Goal: Complete application form: Complete application form

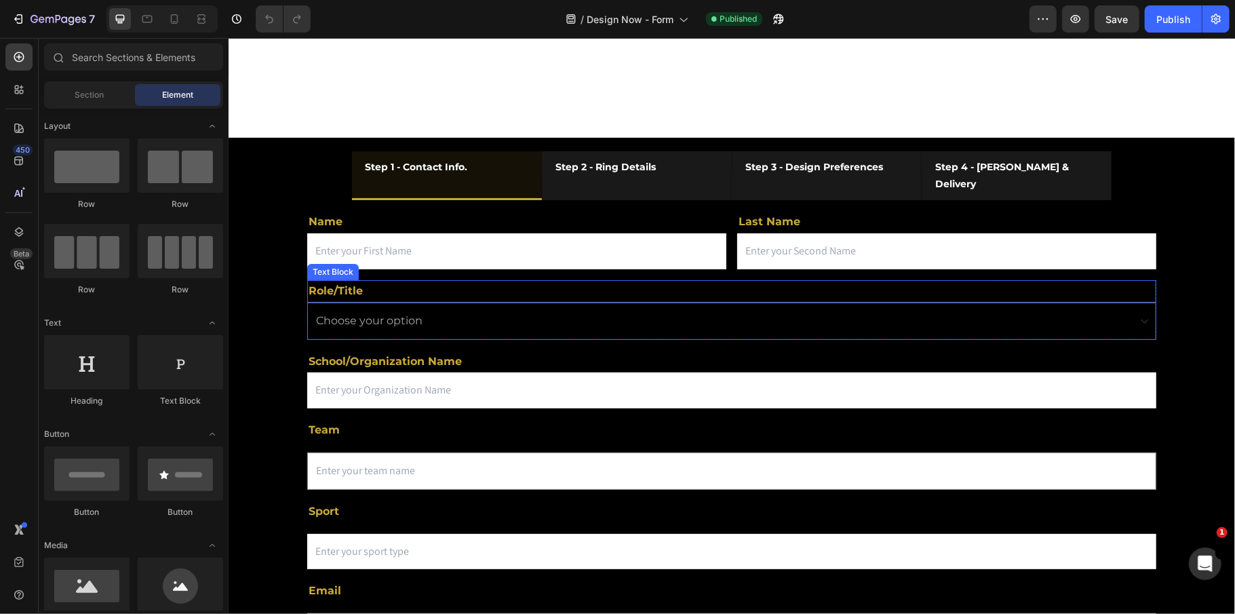
scroll to position [90, 0]
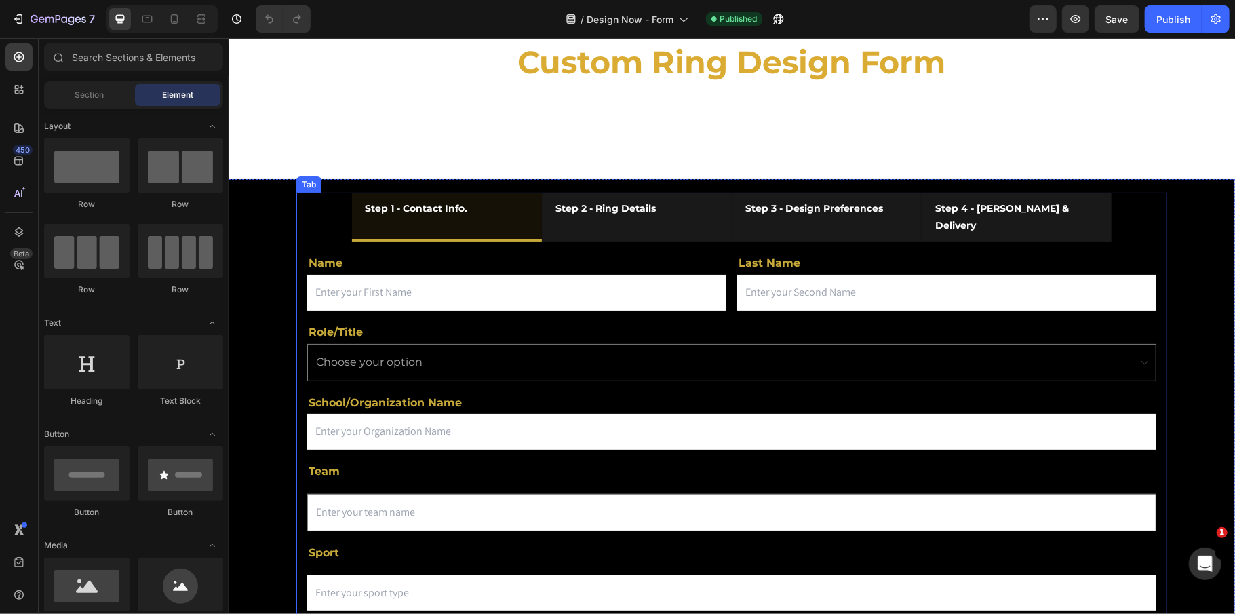
click at [673, 214] on li "Step 2 - Ring Details" at bounding box center [636, 216] width 190 height 49
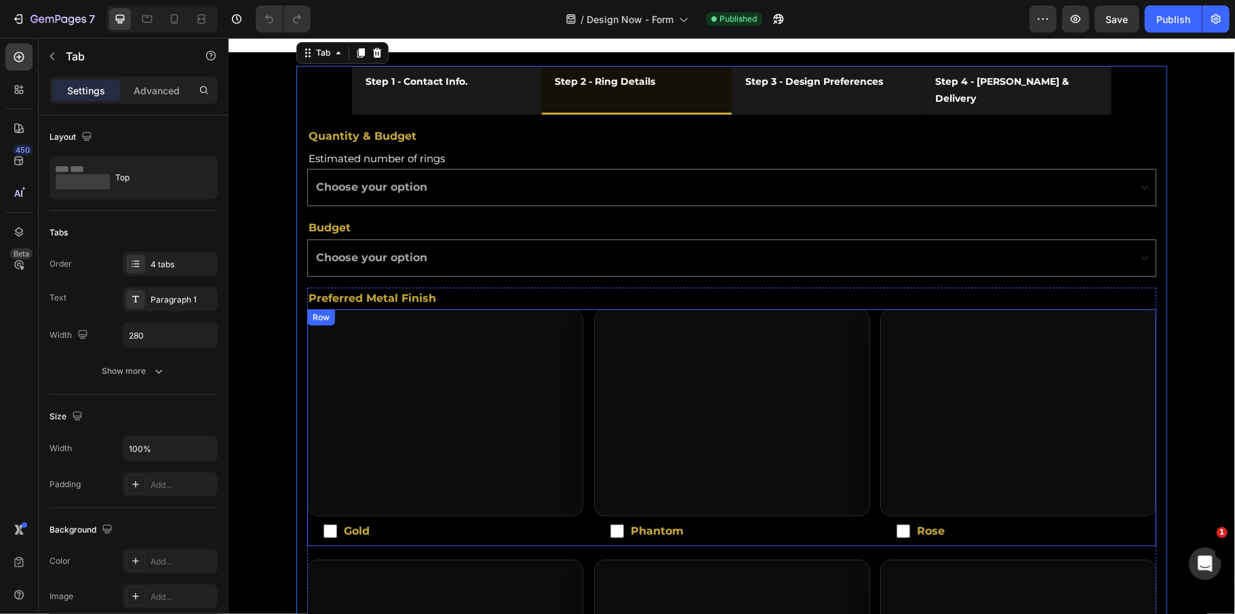
scroll to position [180, 0]
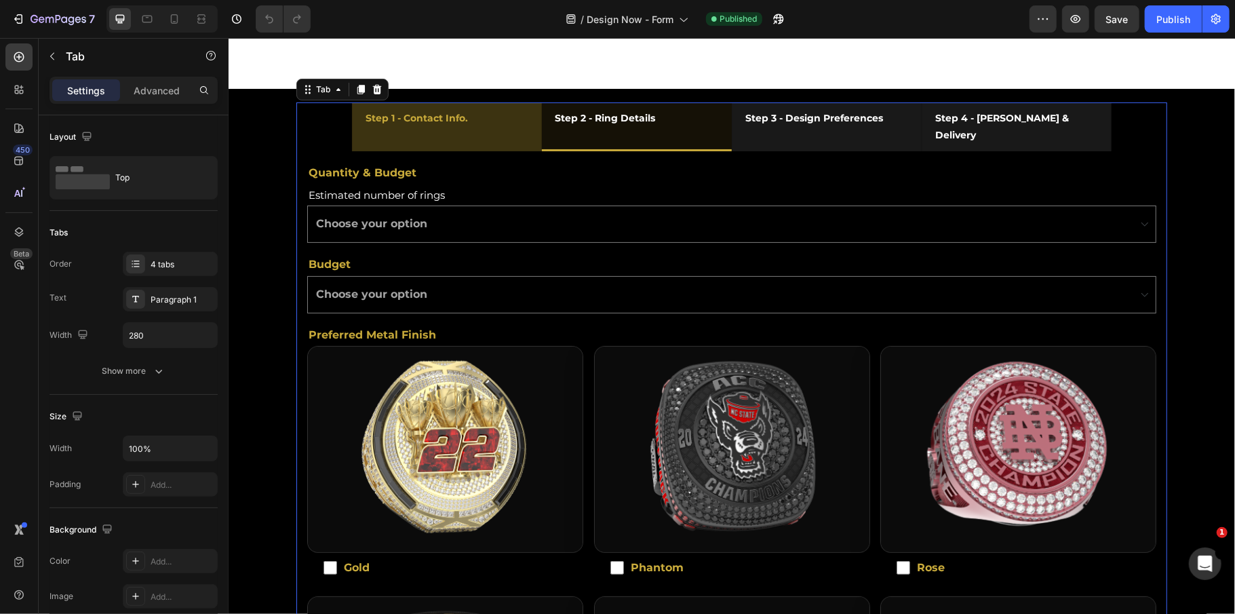
click at [493, 123] on li "Step 1 - Contact Info." at bounding box center [446, 126] width 190 height 49
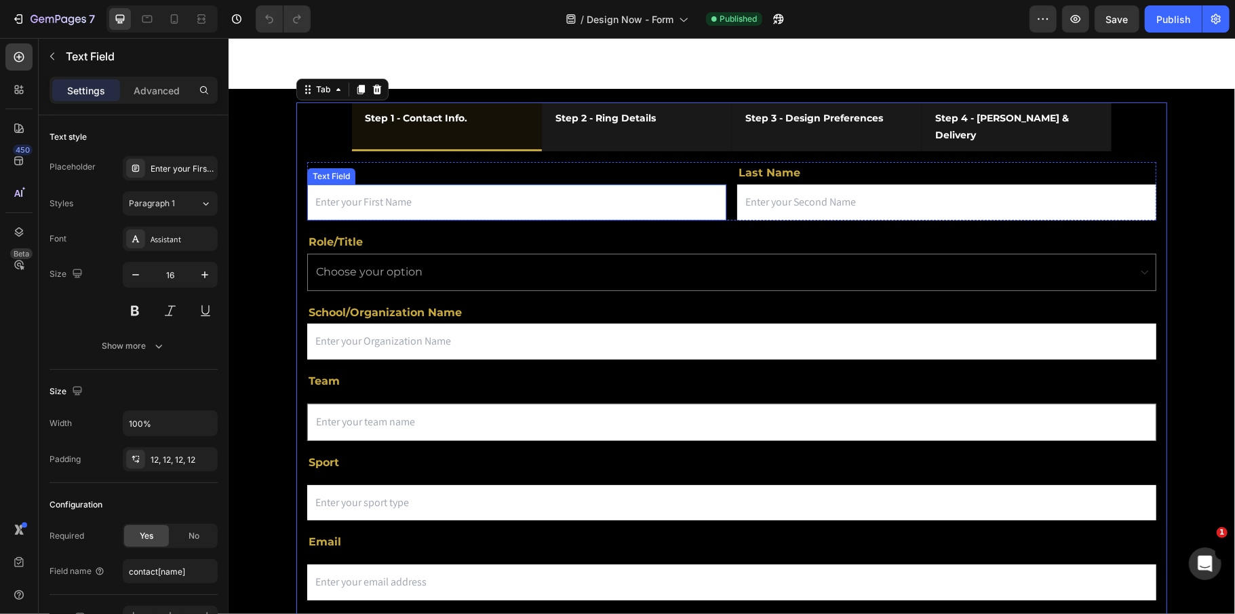
click at [326, 185] on input "text" at bounding box center [516, 202] width 419 height 36
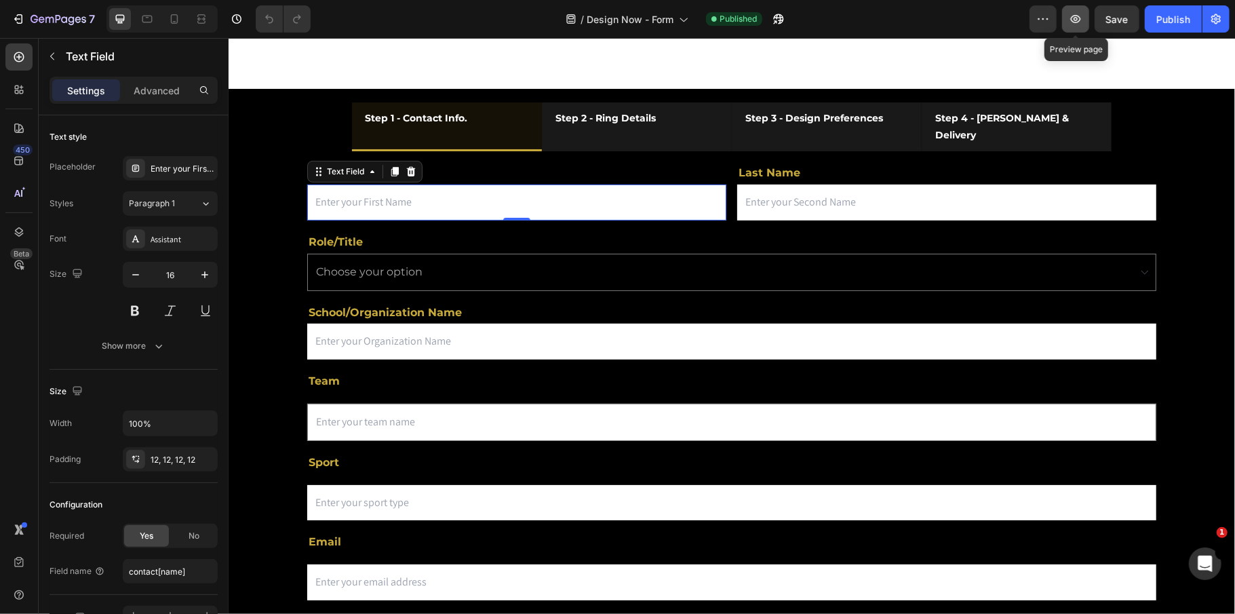
click at [1072, 20] on icon "button" at bounding box center [1076, 19] width 14 height 14
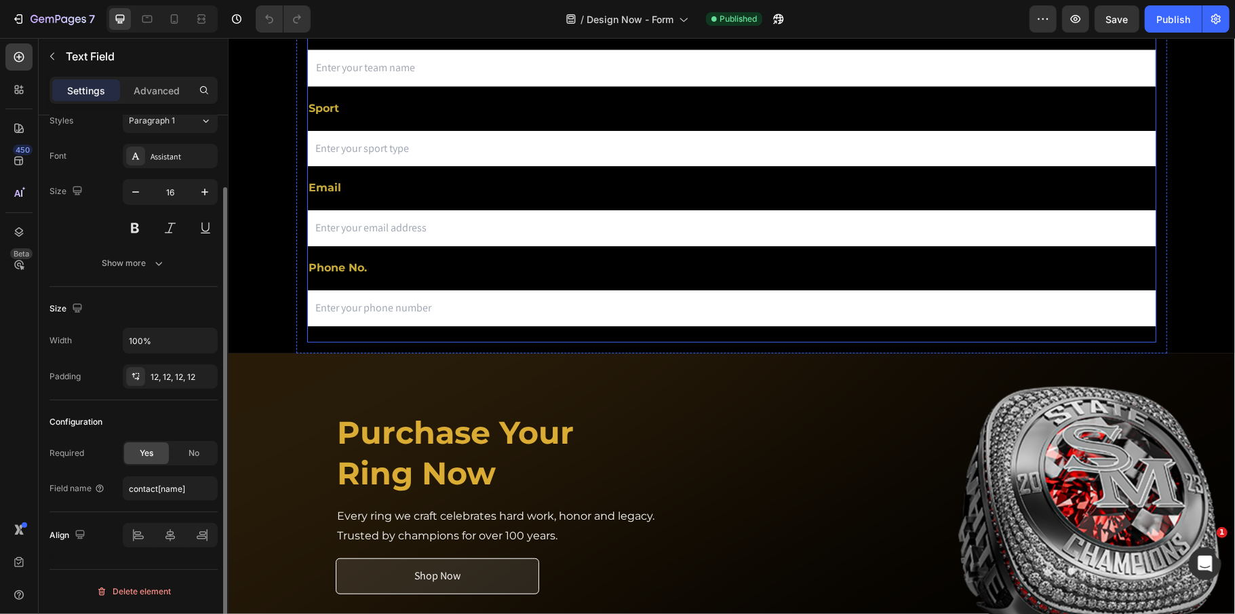
scroll to position [543, 0]
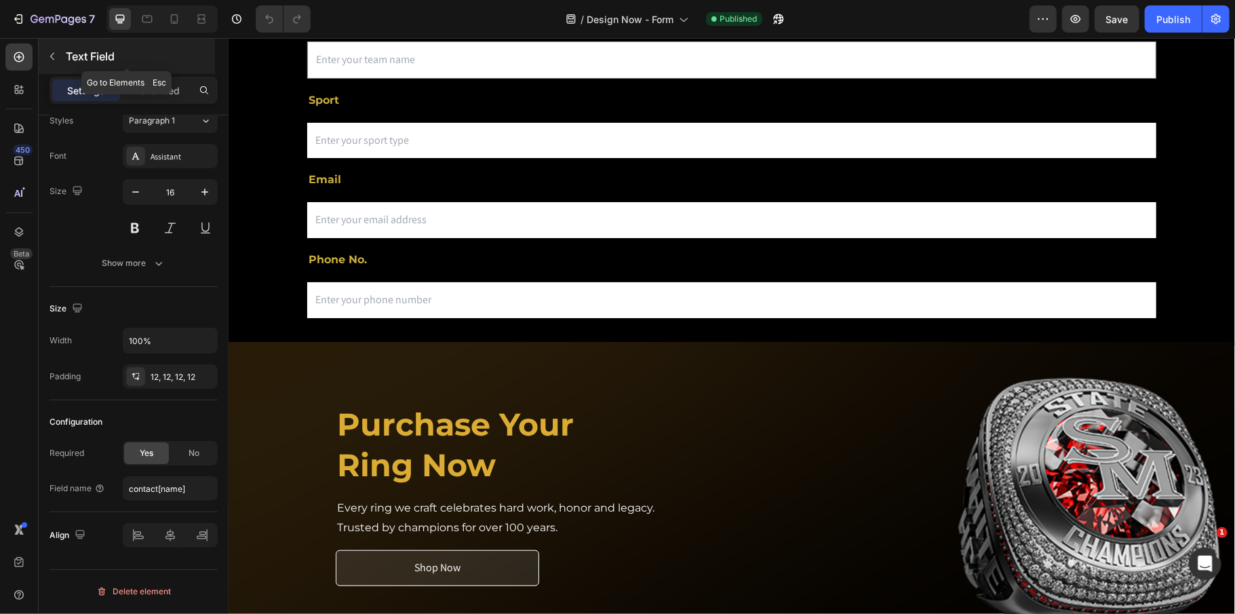
click at [58, 52] on button "button" at bounding box center [52, 56] width 22 height 22
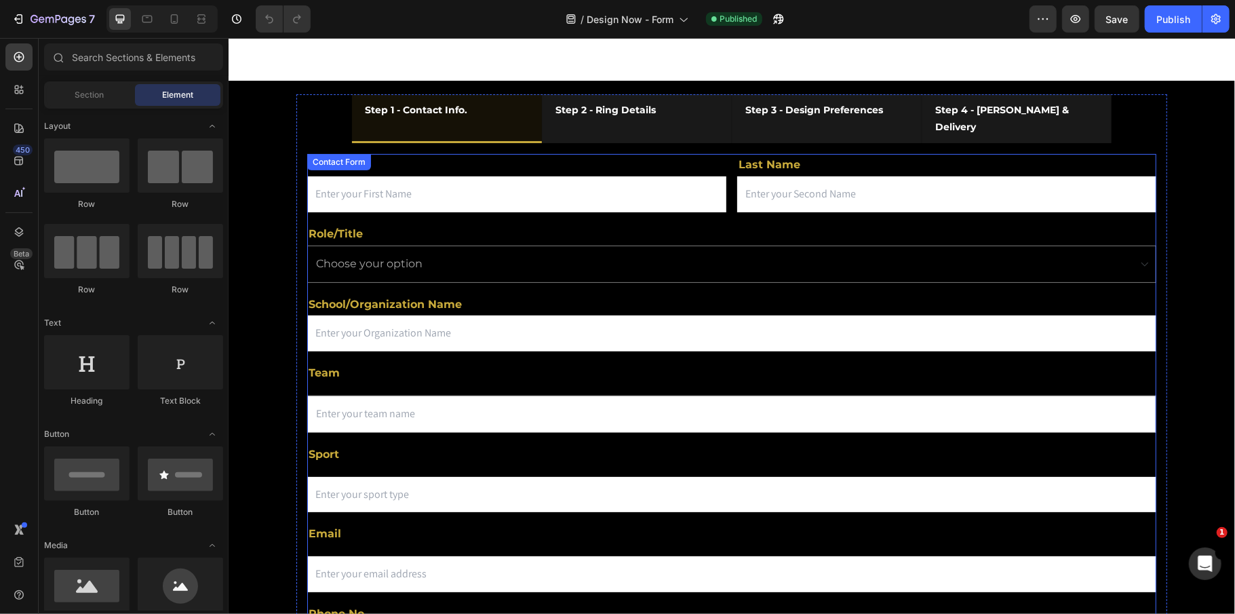
scroll to position [180, 0]
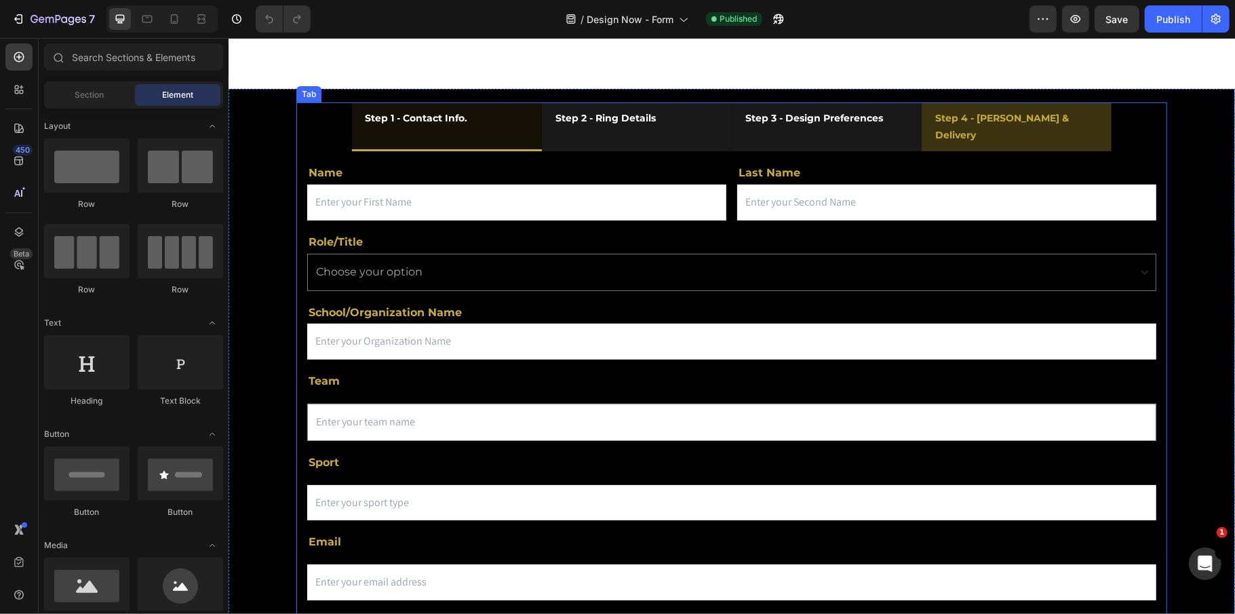
click at [1080, 130] on li "Step 4 - Timing & Delivery" at bounding box center [1016, 126] width 190 height 49
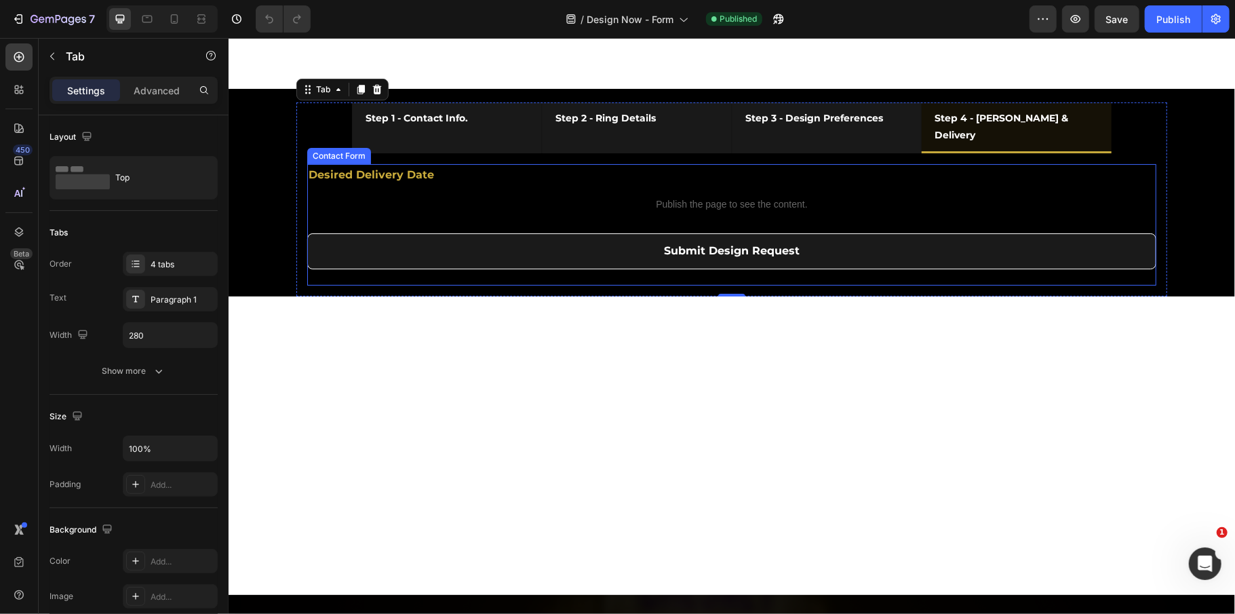
click at [315, 235] on div "Desired Delivery Date Text Block Publish the page to see the content. Custom Co…" at bounding box center [731, 223] width 849 height 121
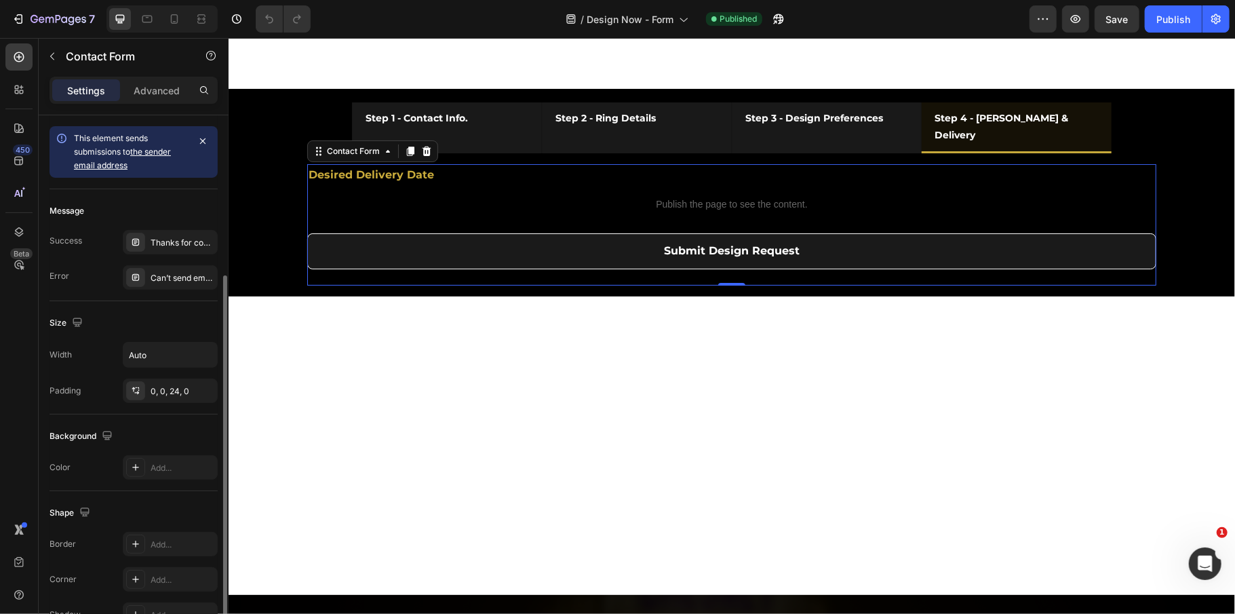
scroll to position [156, 0]
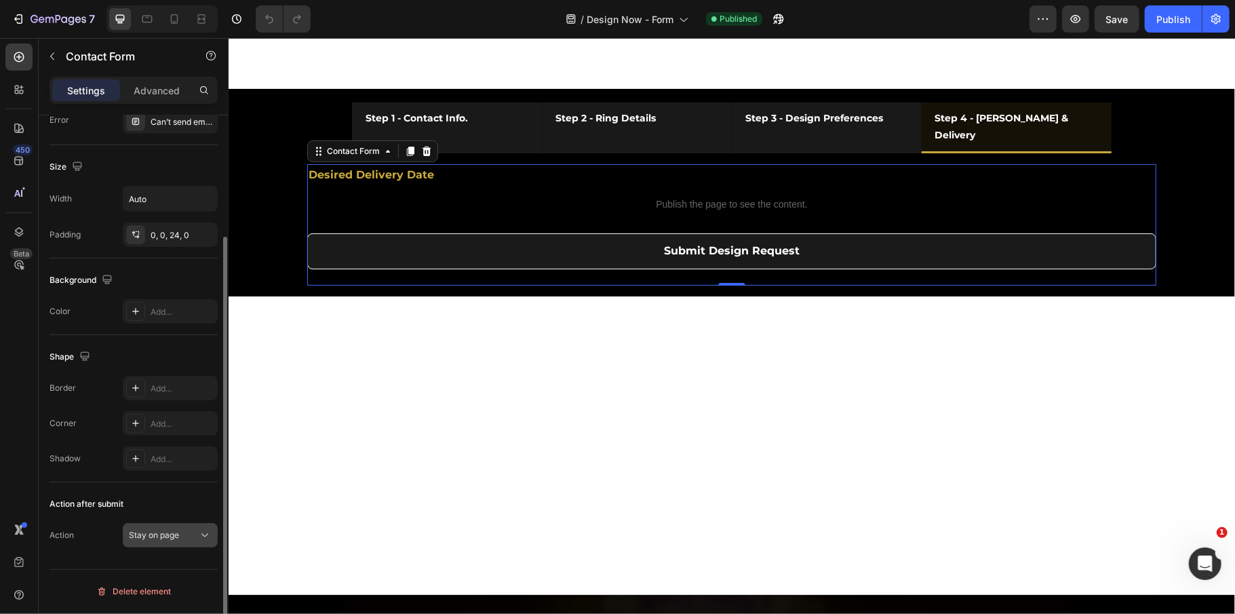
click at [156, 531] on span "Stay on page" at bounding box center [154, 535] width 50 height 10
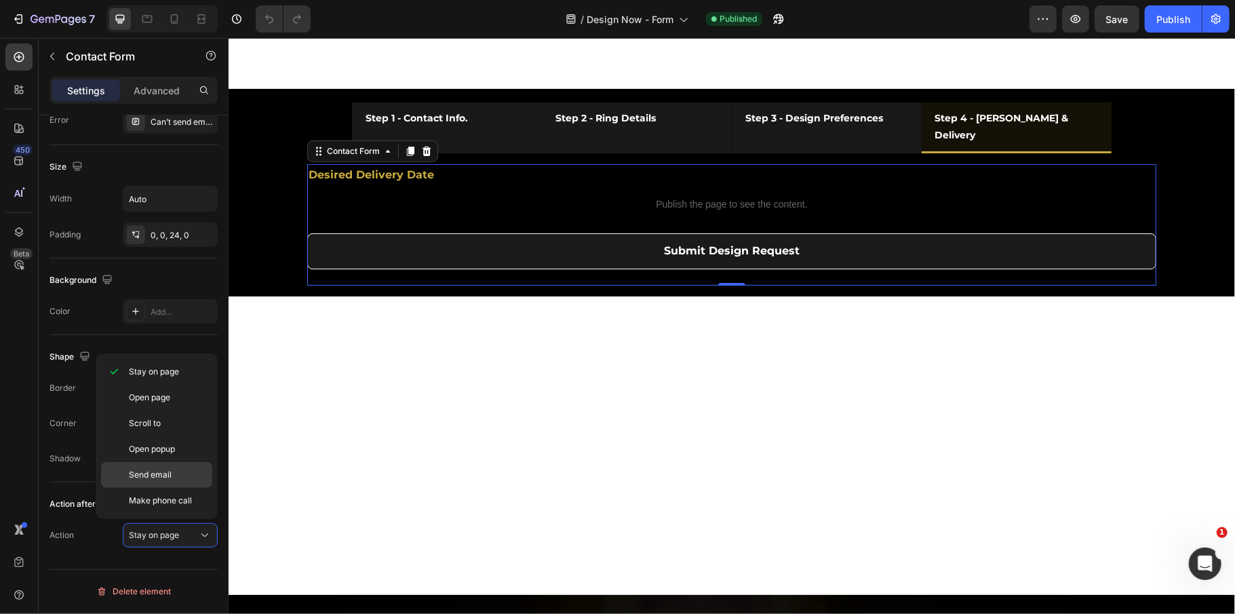
click at [166, 478] on span "Send email" at bounding box center [150, 475] width 43 height 12
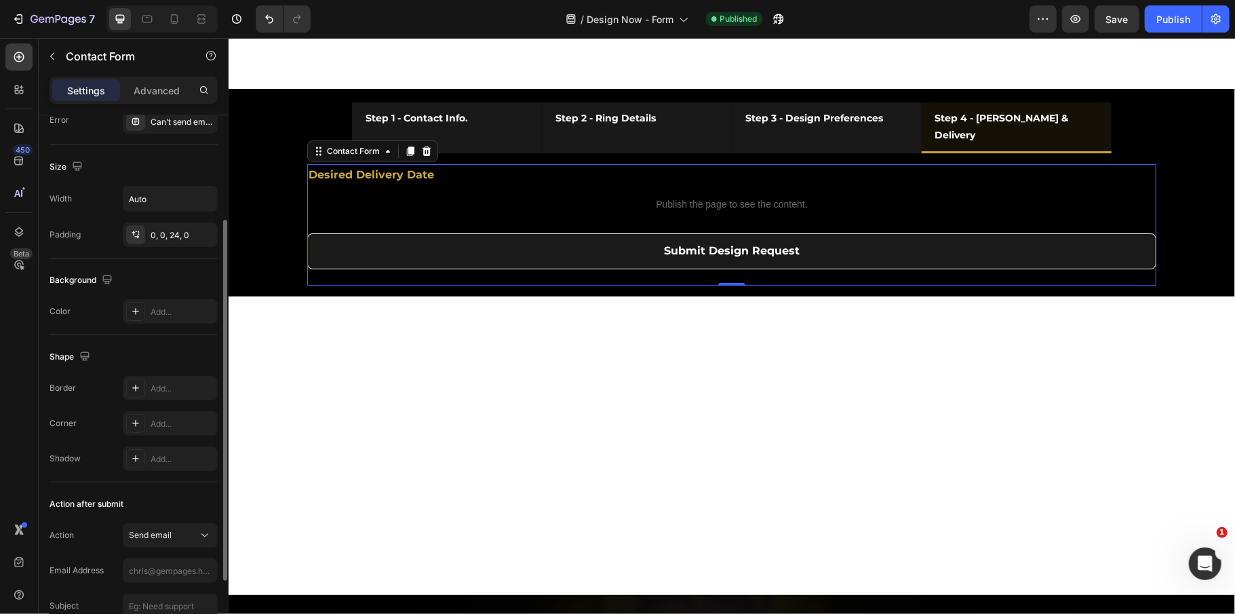
scroll to position [262, 0]
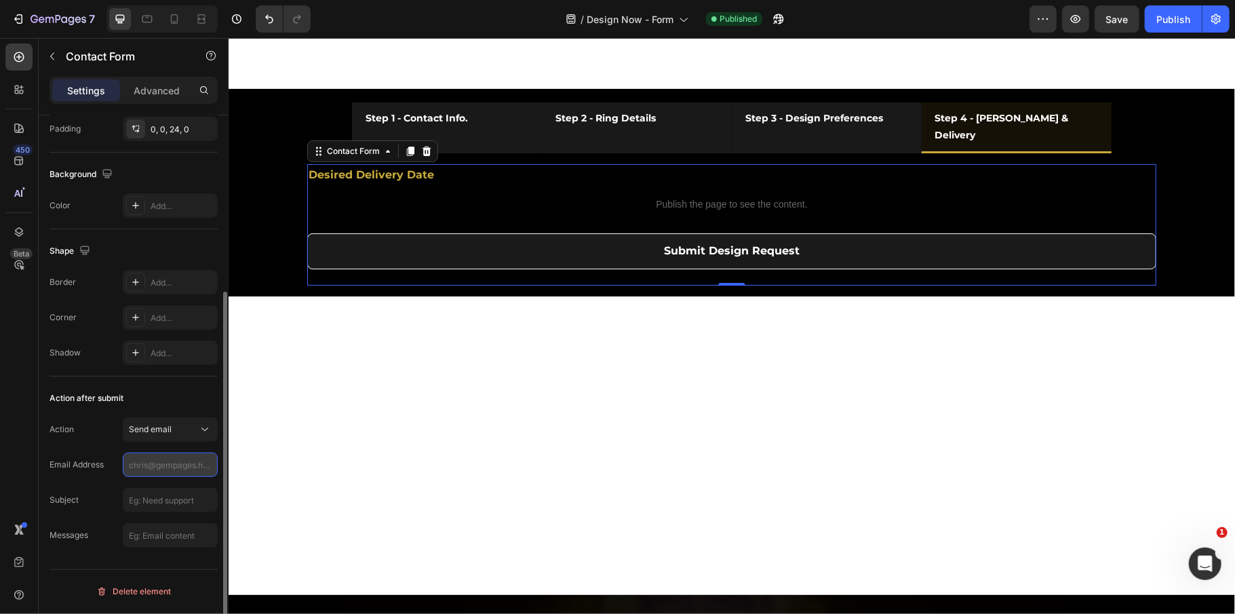
click at [148, 469] on input "text" at bounding box center [170, 464] width 95 height 24
click at [164, 500] on input "text" at bounding box center [170, 500] width 95 height 24
click at [160, 538] on input "text" at bounding box center [170, 535] width 95 height 24
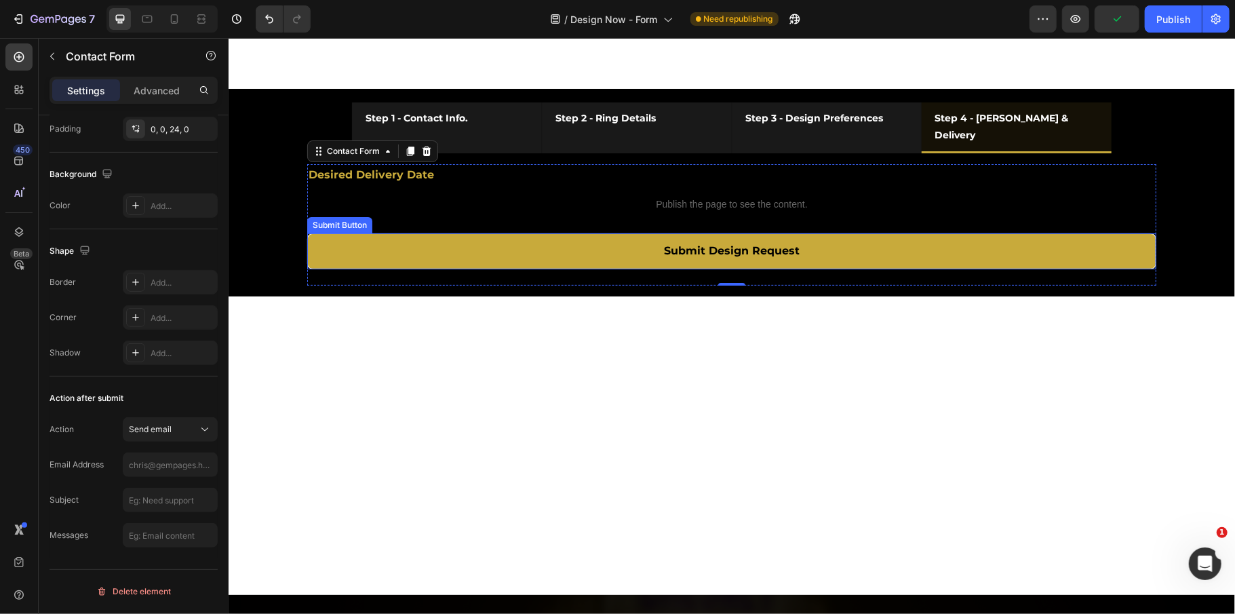
click at [568, 260] on button "Submit Design Request" at bounding box center [731, 251] width 849 height 36
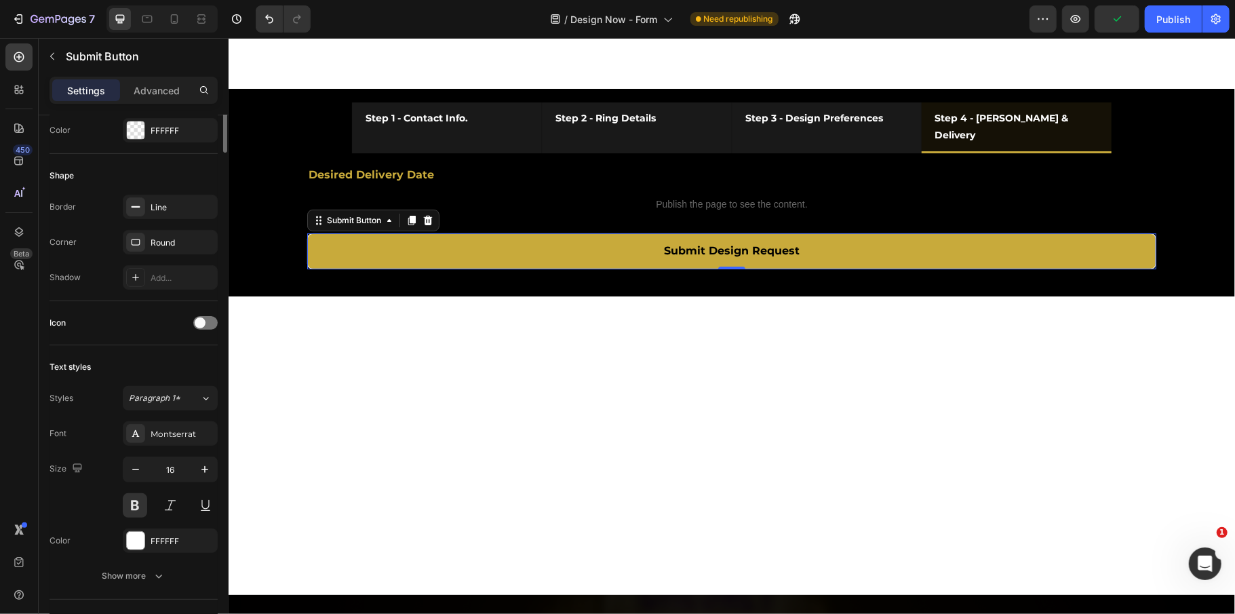
scroll to position [0, 0]
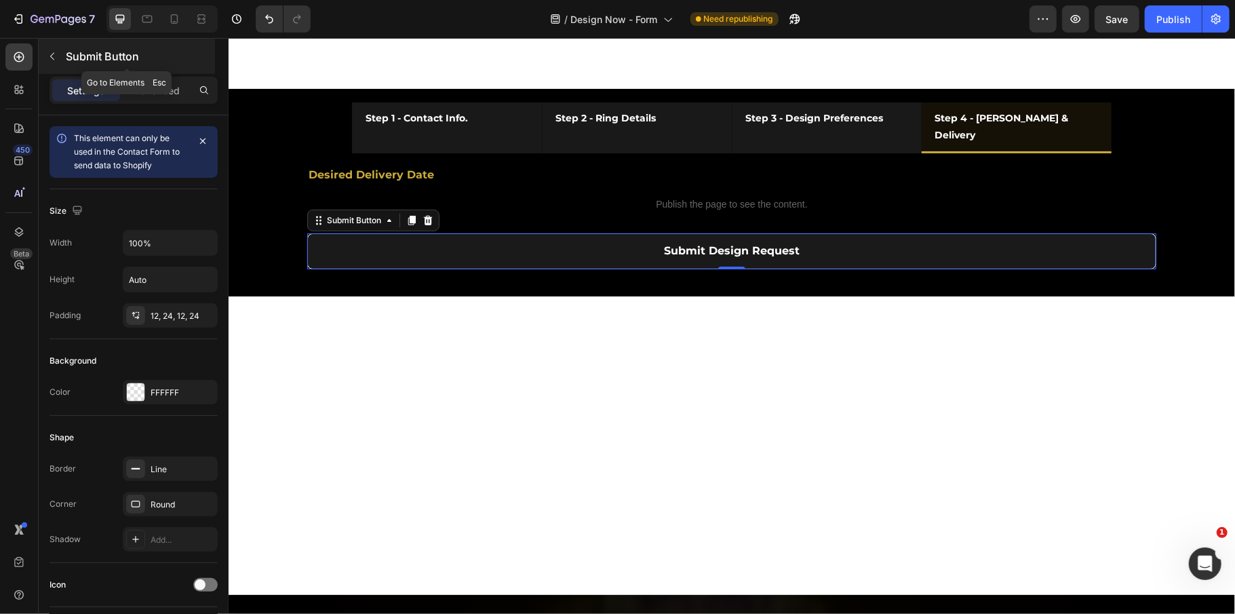
click at [64, 54] on div "Submit Button" at bounding box center [127, 56] width 176 height 35
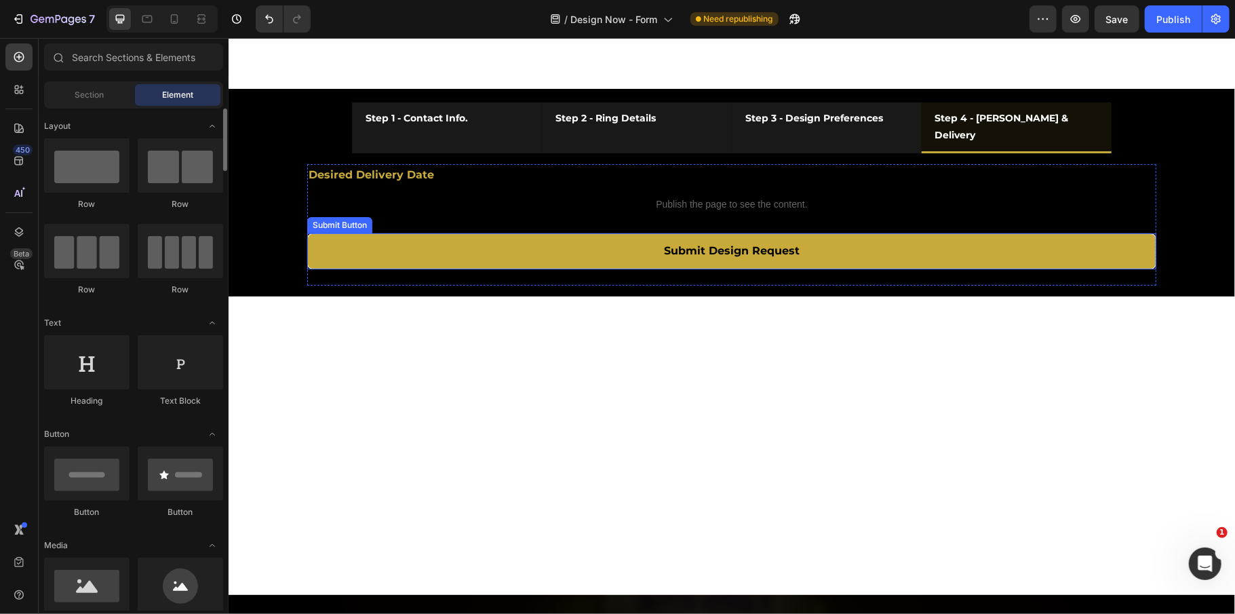
click at [622, 247] on button "Submit Design Request" at bounding box center [731, 251] width 849 height 36
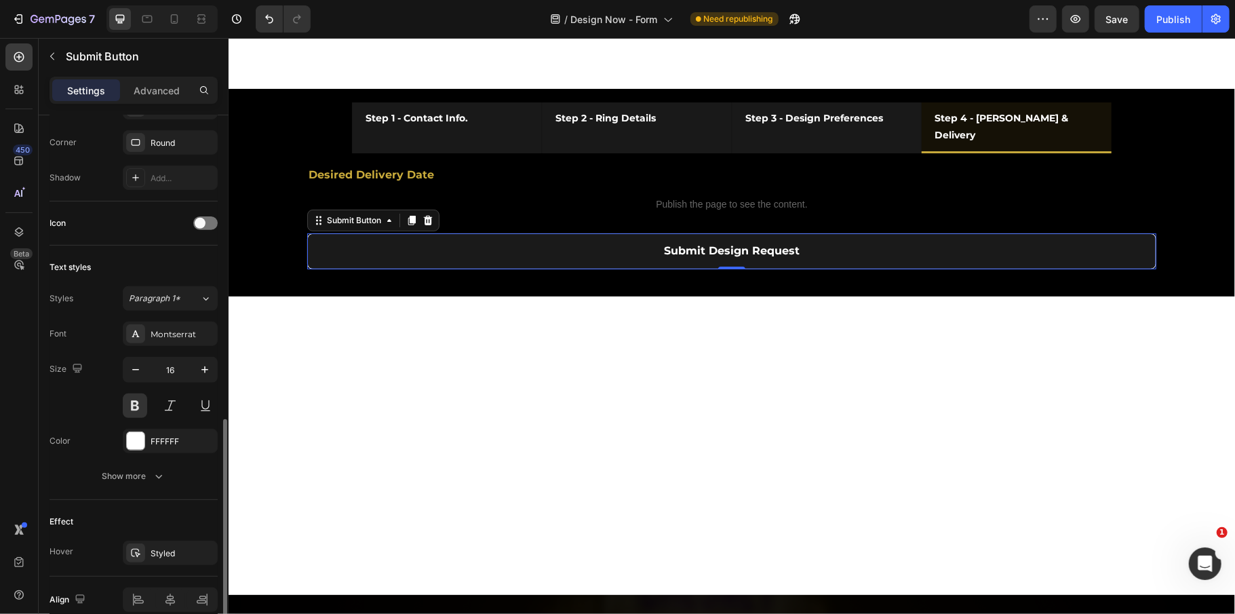
scroll to position [427, 0]
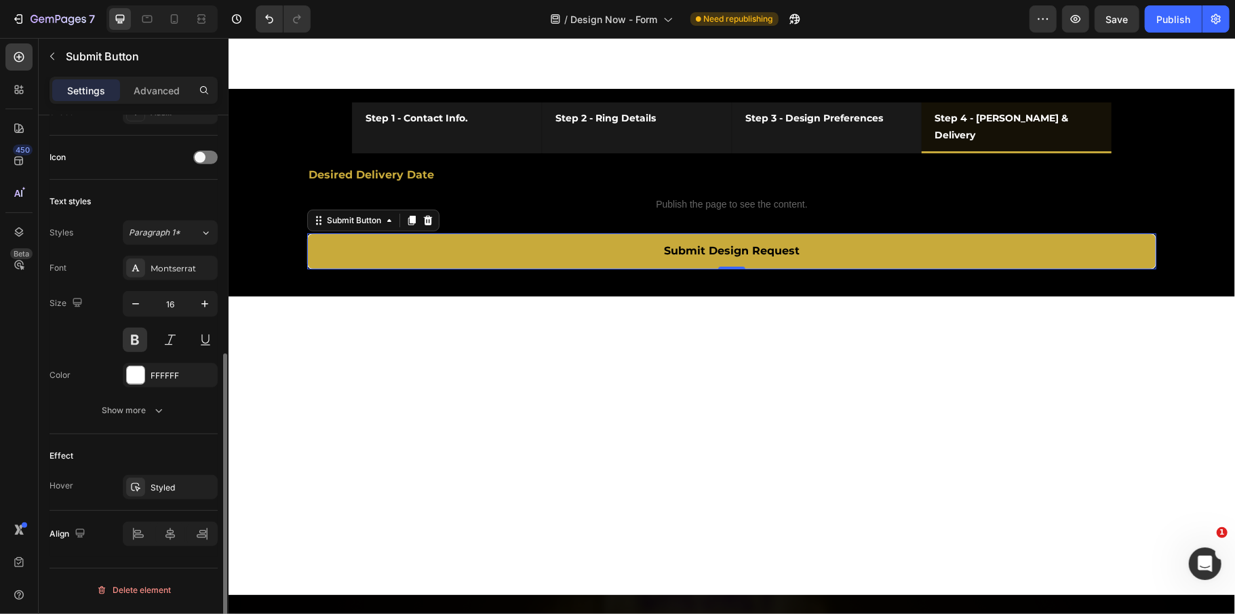
click at [419, 265] on button "Submit Design Request" at bounding box center [731, 251] width 849 height 36
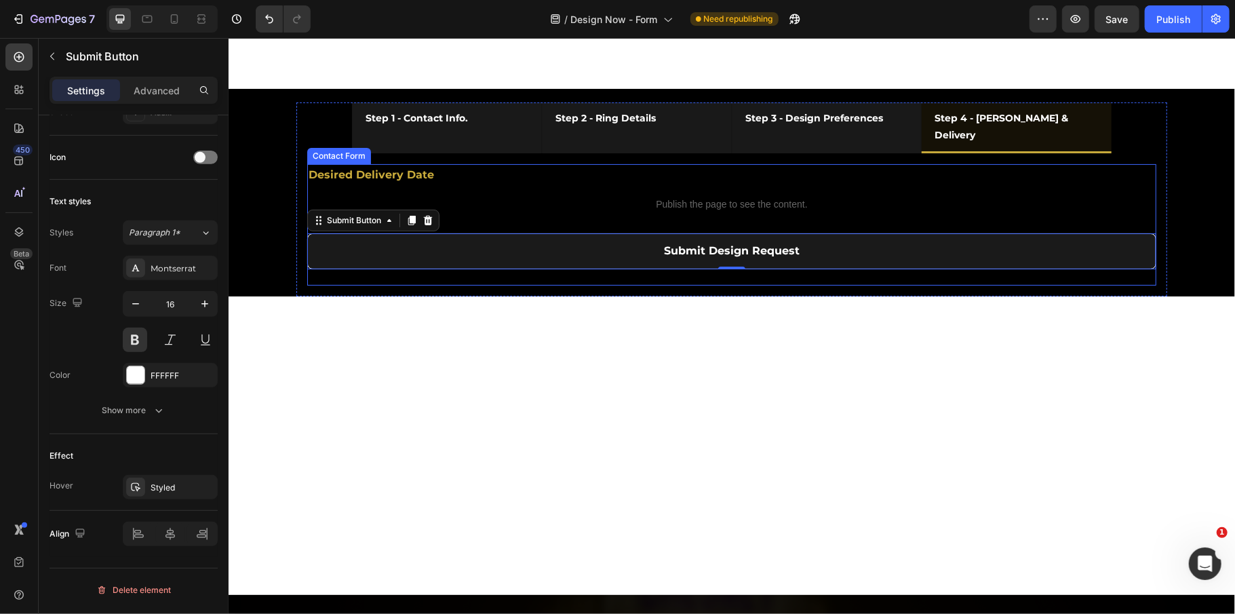
click at [346, 285] on div "Desired Delivery Date Text Block Publish the page to see the content. Custom Co…" at bounding box center [731, 223] width 849 height 121
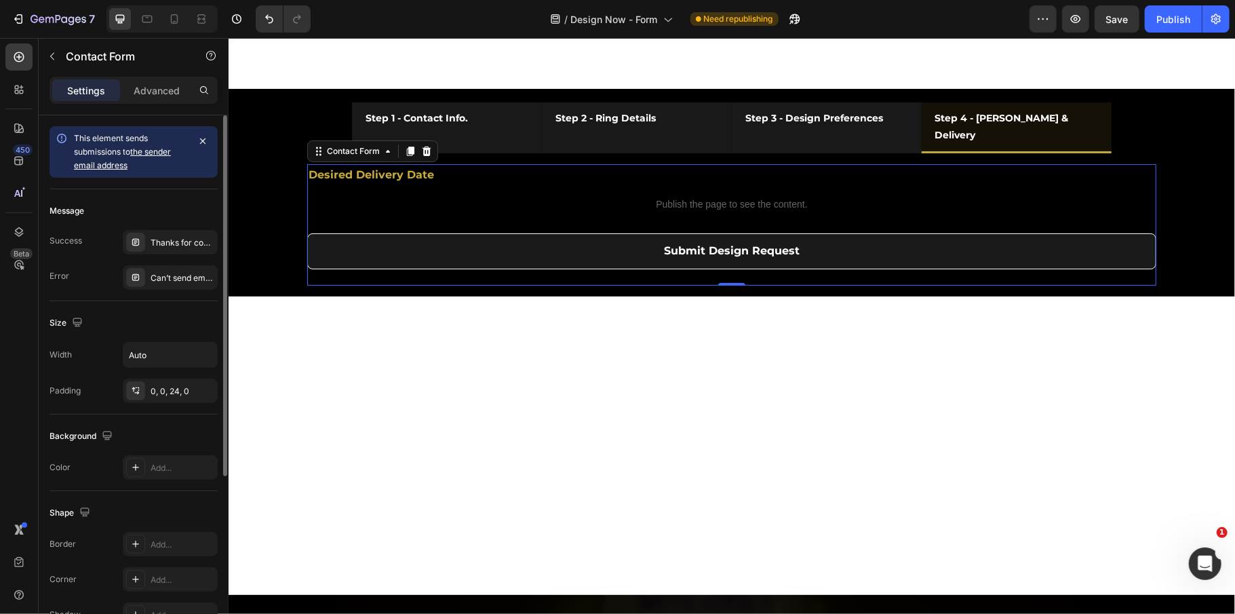
scroll to position [262, 0]
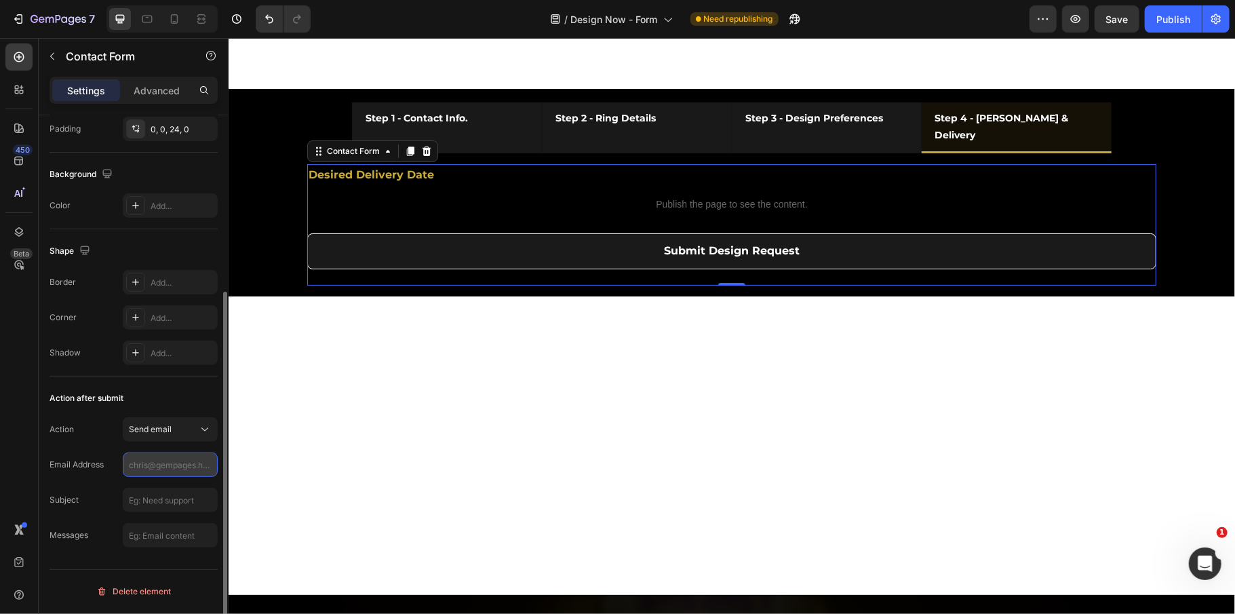
click at [155, 473] on input "text" at bounding box center [170, 464] width 95 height 24
click at [151, 498] on input "text" at bounding box center [170, 500] width 95 height 24
click at [151, 462] on input "text" at bounding box center [170, 464] width 95 height 24
click at [153, 507] on input "text" at bounding box center [170, 500] width 95 height 24
click at [152, 546] on input "text" at bounding box center [170, 535] width 95 height 24
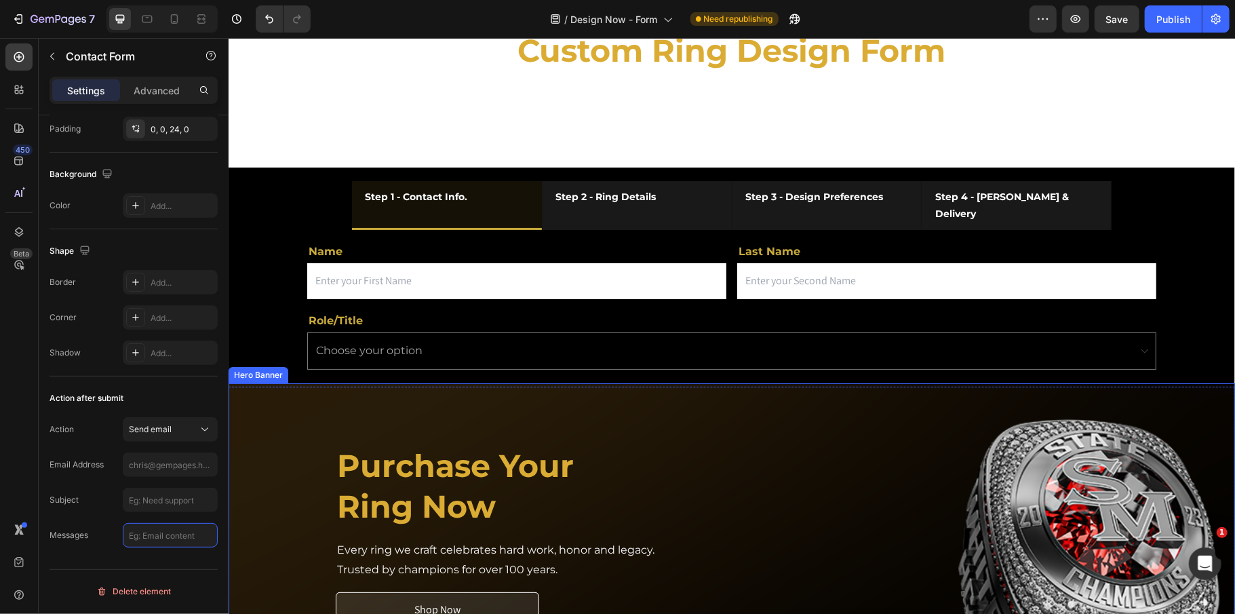
scroll to position [90, 0]
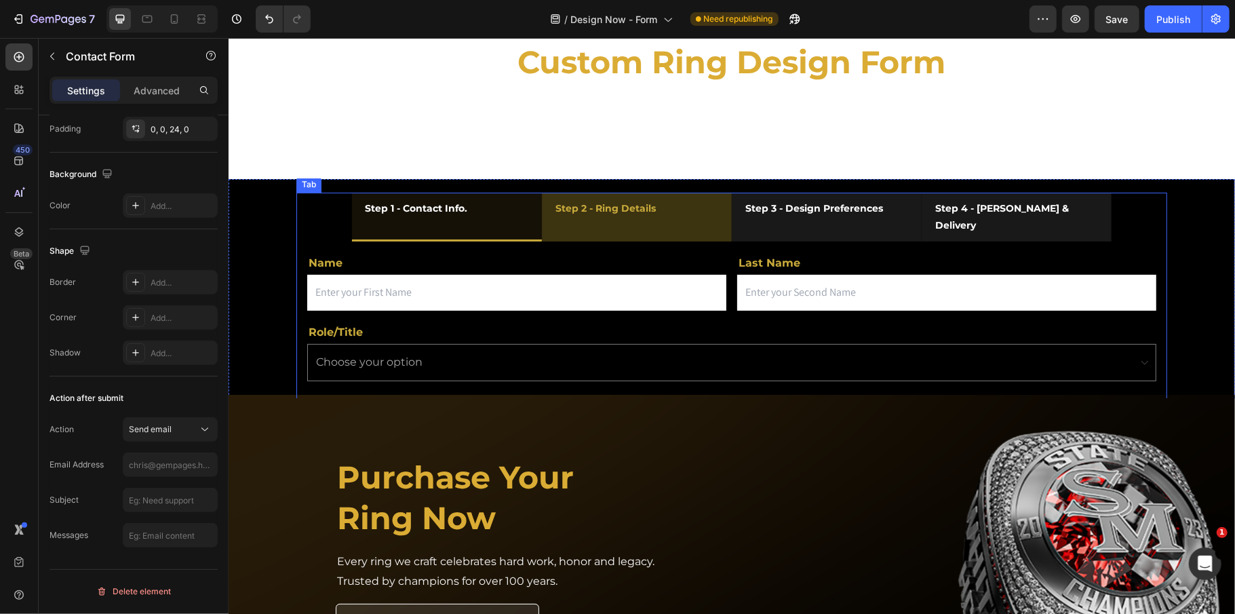
click at [679, 214] on li "Step 2 - Ring Details" at bounding box center [636, 216] width 190 height 49
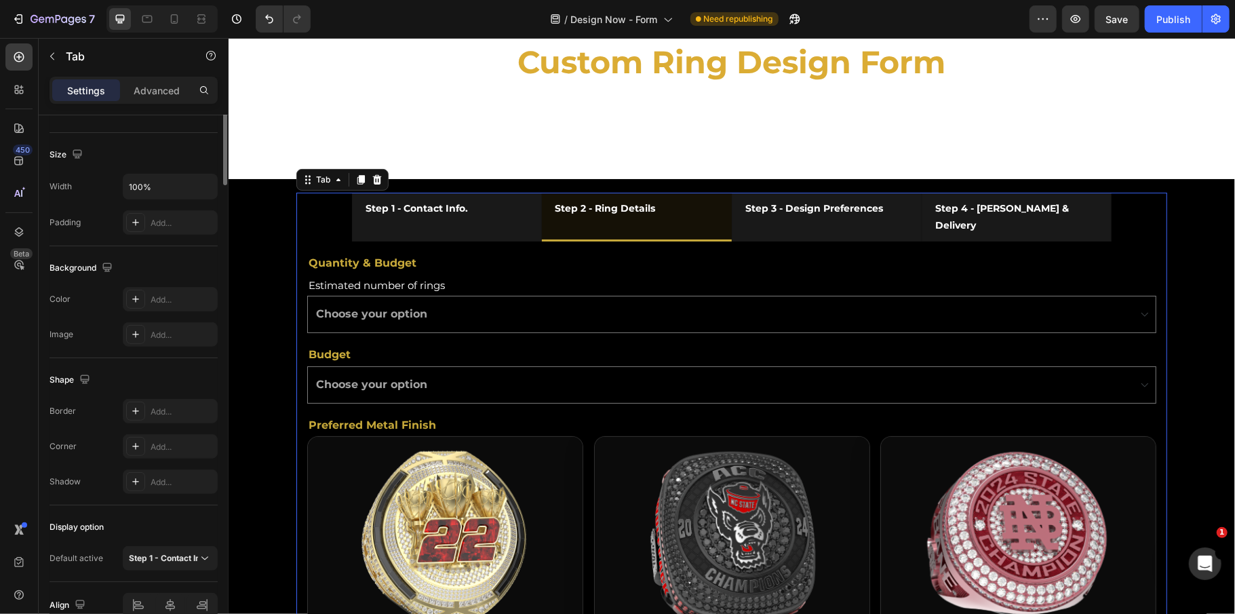
scroll to position [0, 0]
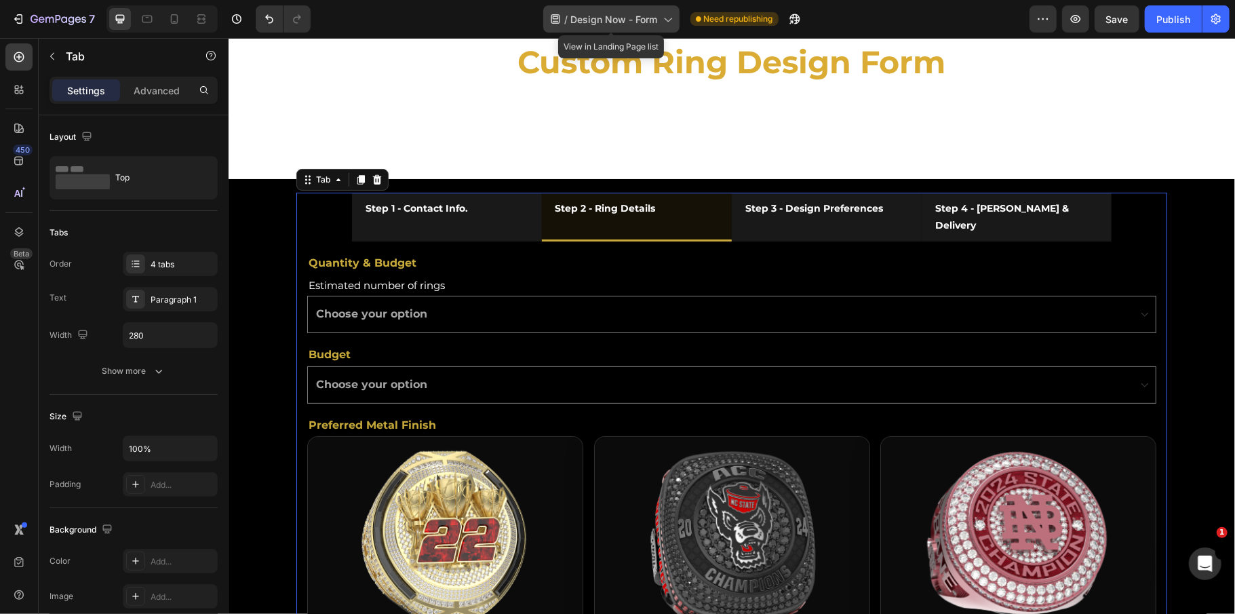
click at [633, 22] on span "Design Now - Form" at bounding box center [614, 19] width 87 height 14
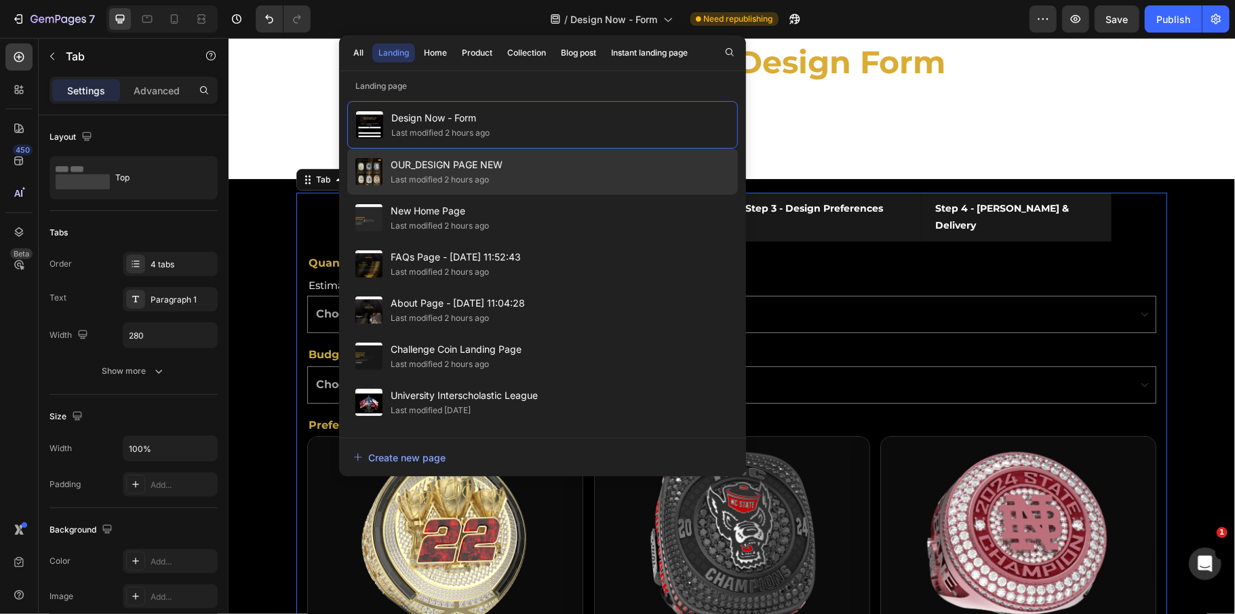
click at [525, 158] on div "OUR_DESIGN PAGE NEW Last modified 2 hours ago" at bounding box center [542, 172] width 391 height 46
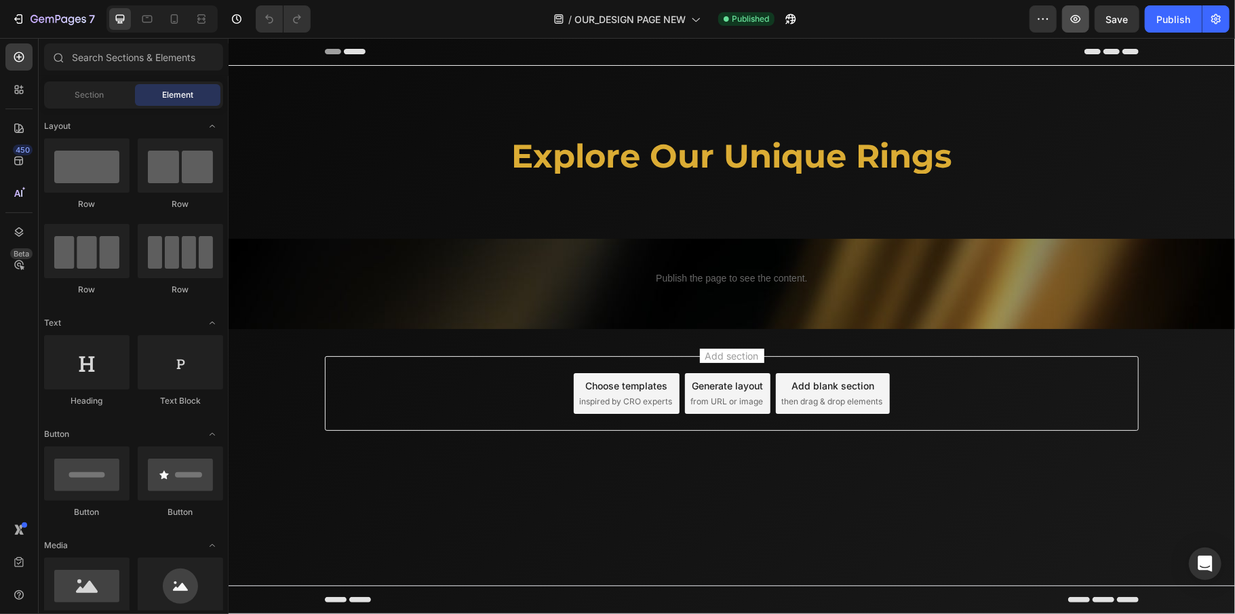
click at [1072, 8] on button "button" at bounding box center [1075, 18] width 27 height 27
click at [642, 17] on span "OUR_DESIGN PAGE NEW" at bounding box center [630, 19] width 111 height 14
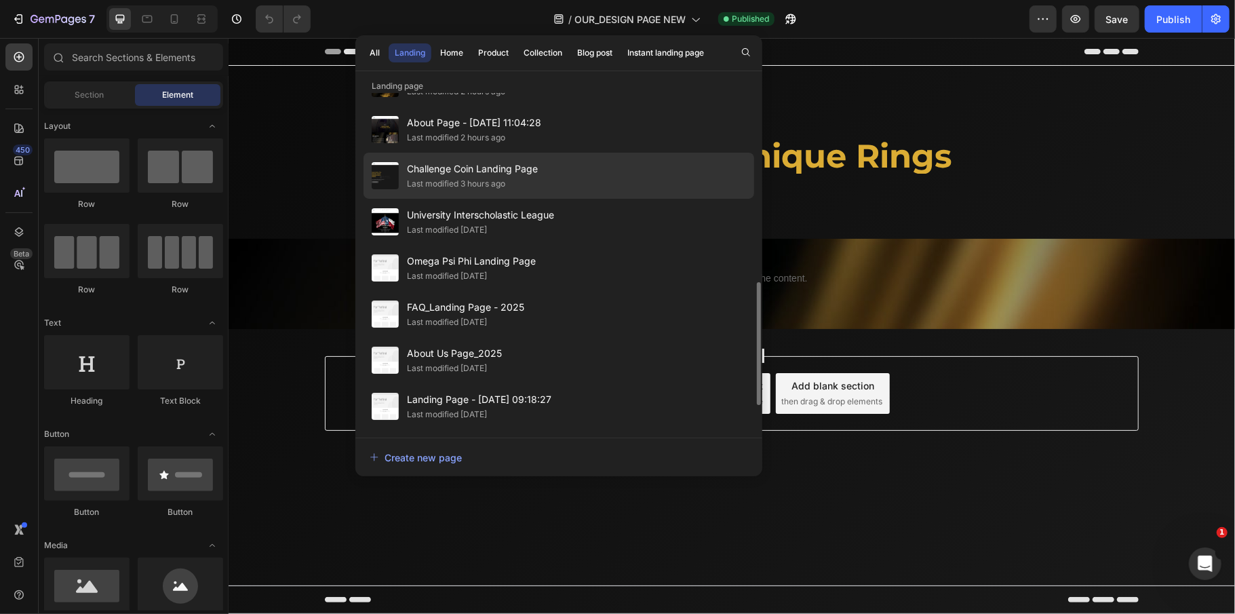
scroll to position [271, 0]
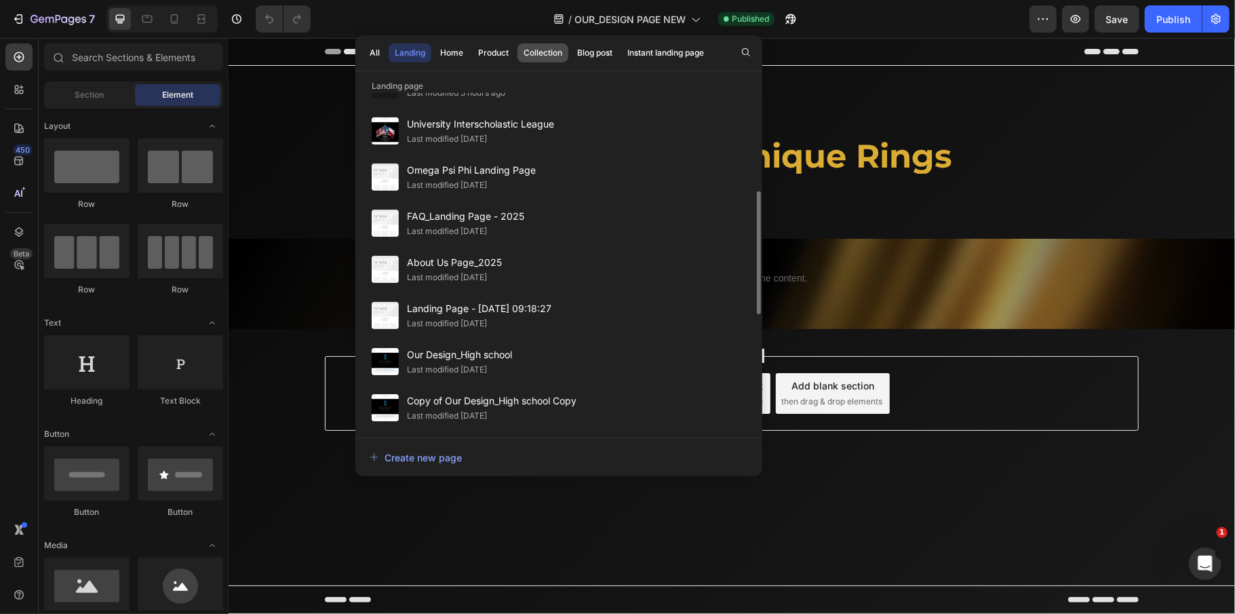
click at [543, 55] on div "Collection" at bounding box center [543, 53] width 39 height 12
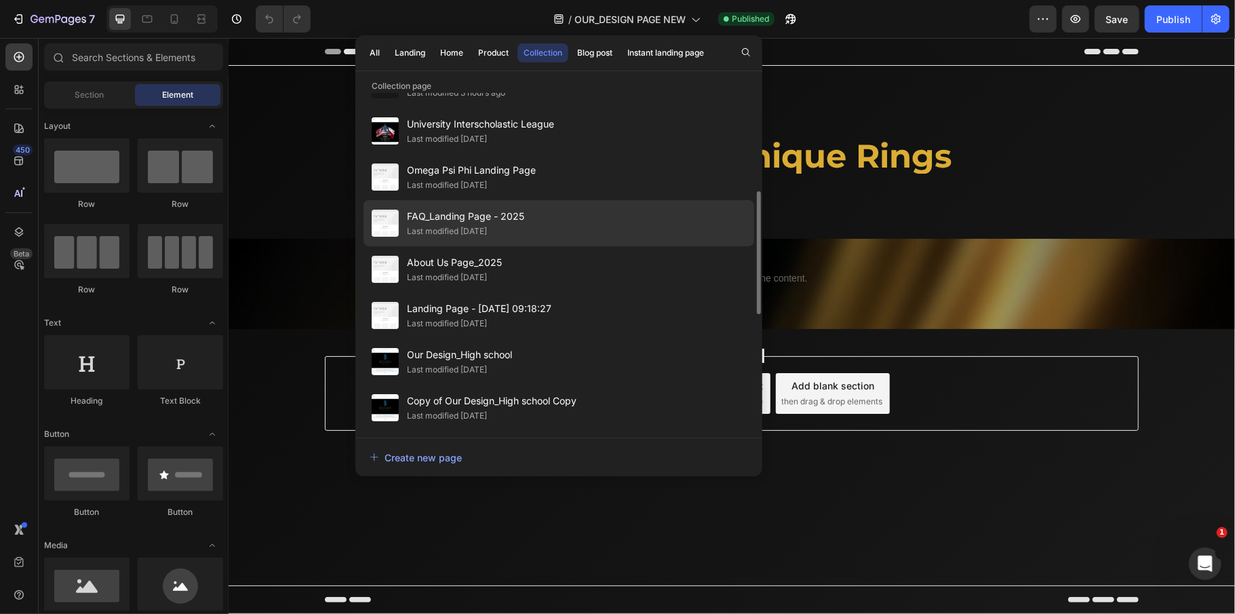
scroll to position [0, 0]
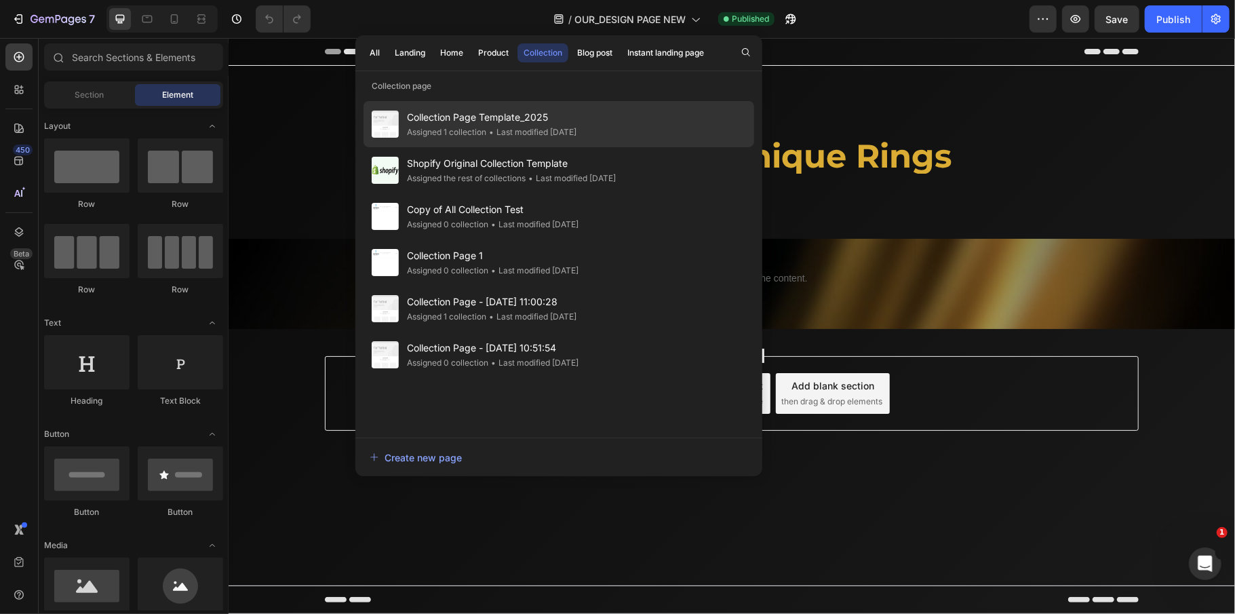
click at [538, 123] on span "Collection Page Template_2025" at bounding box center [492, 117] width 170 height 16
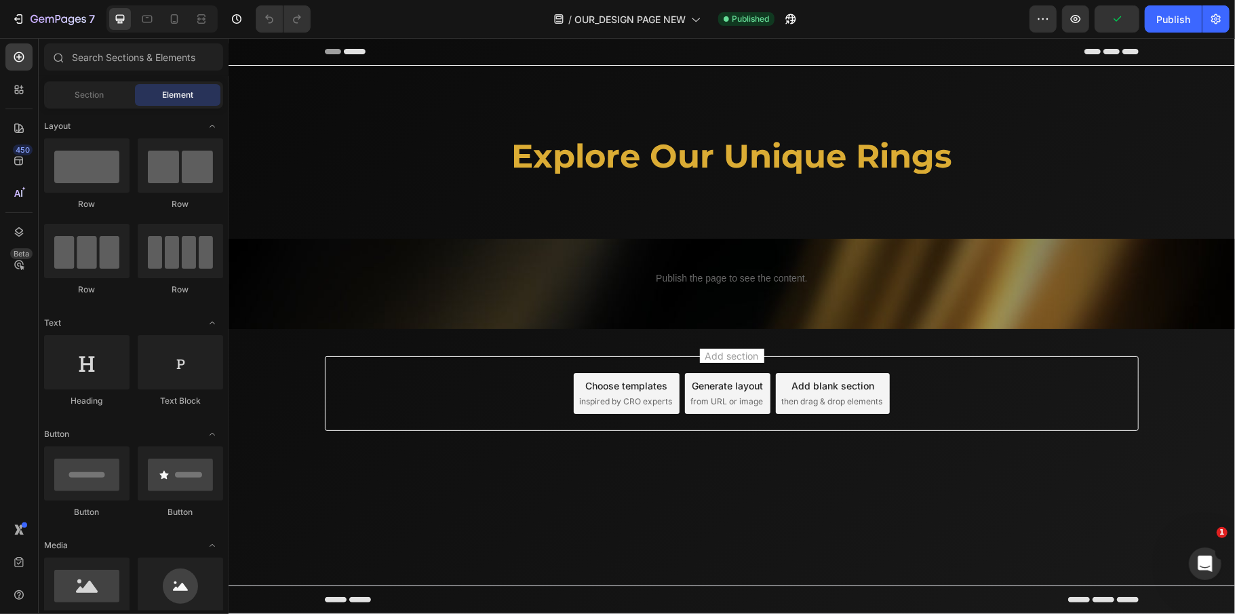
click at [538, 123] on span "Collection Page Template_2025" at bounding box center [492, 117] width 170 height 16
click at [46, 15] on icon "button" at bounding box center [59, 20] width 56 height 12
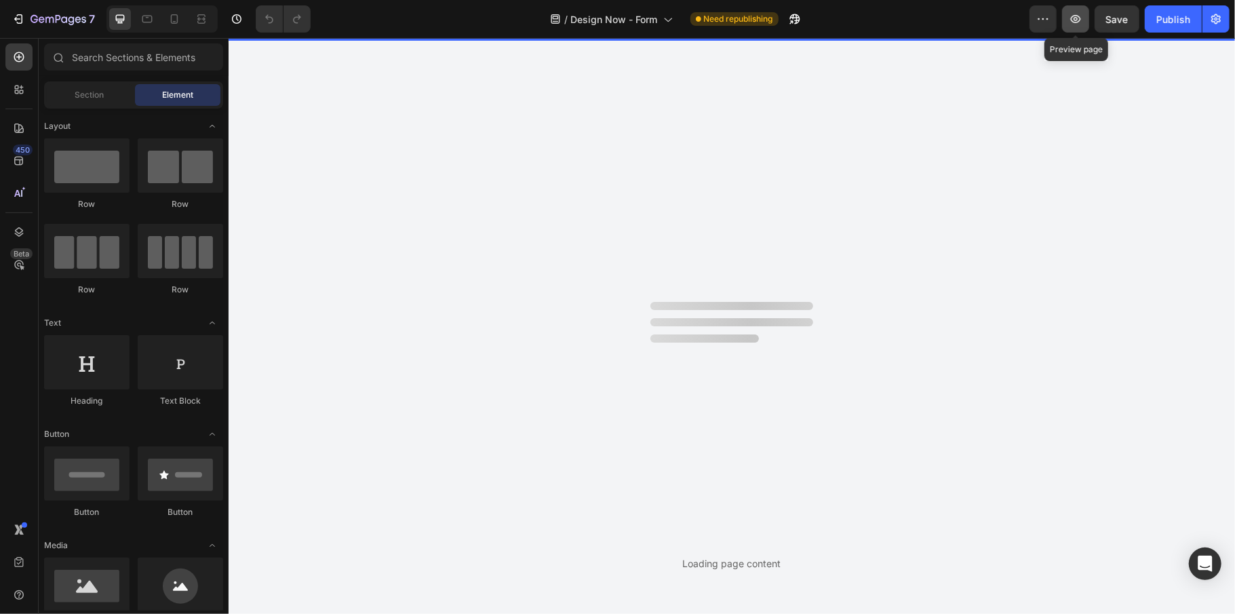
click at [1066, 24] on button "button" at bounding box center [1075, 18] width 27 height 27
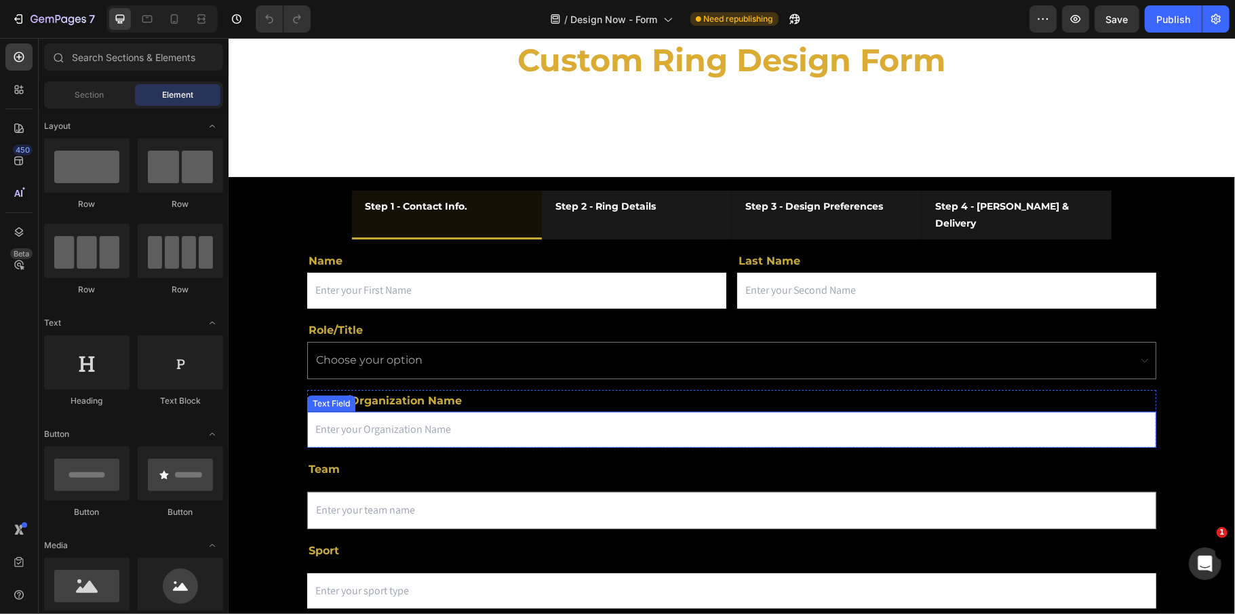
scroll to position [180, 0]
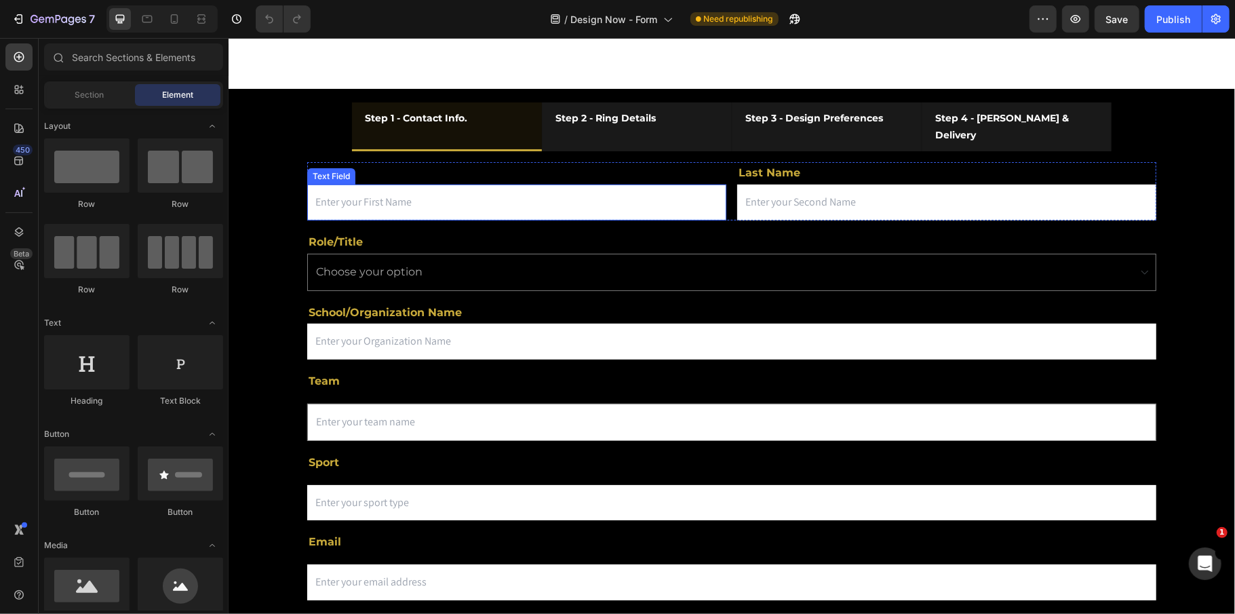
click at [367, 184] on input "text" at bounding box center [516, 202] width 419 height 36
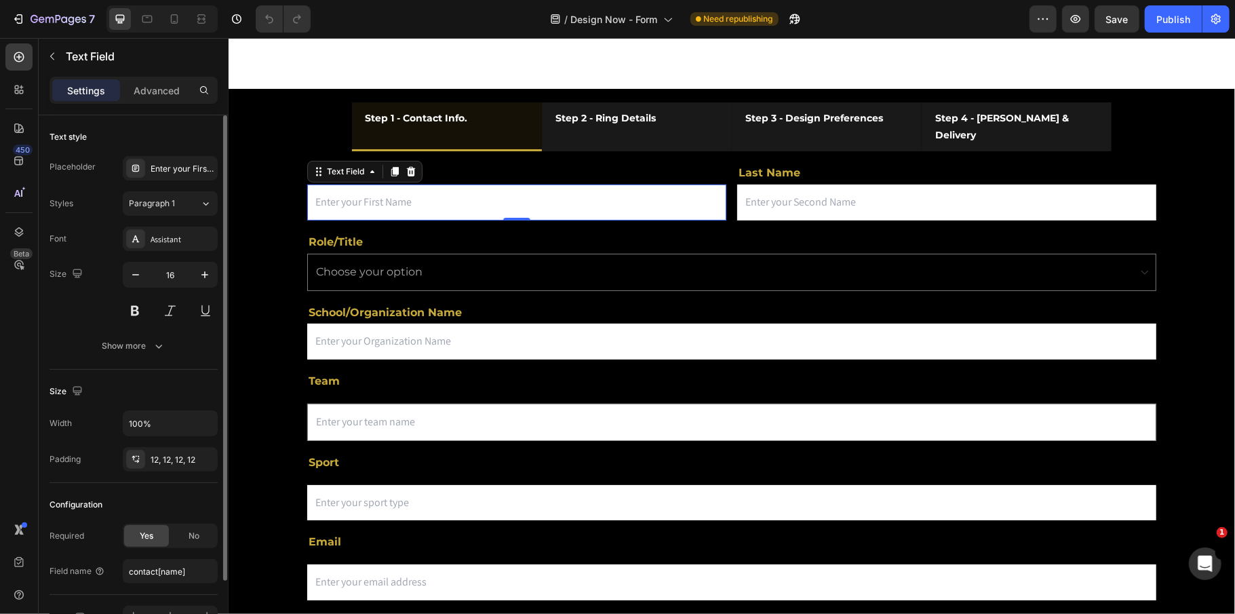
scroll to position [83, 0]
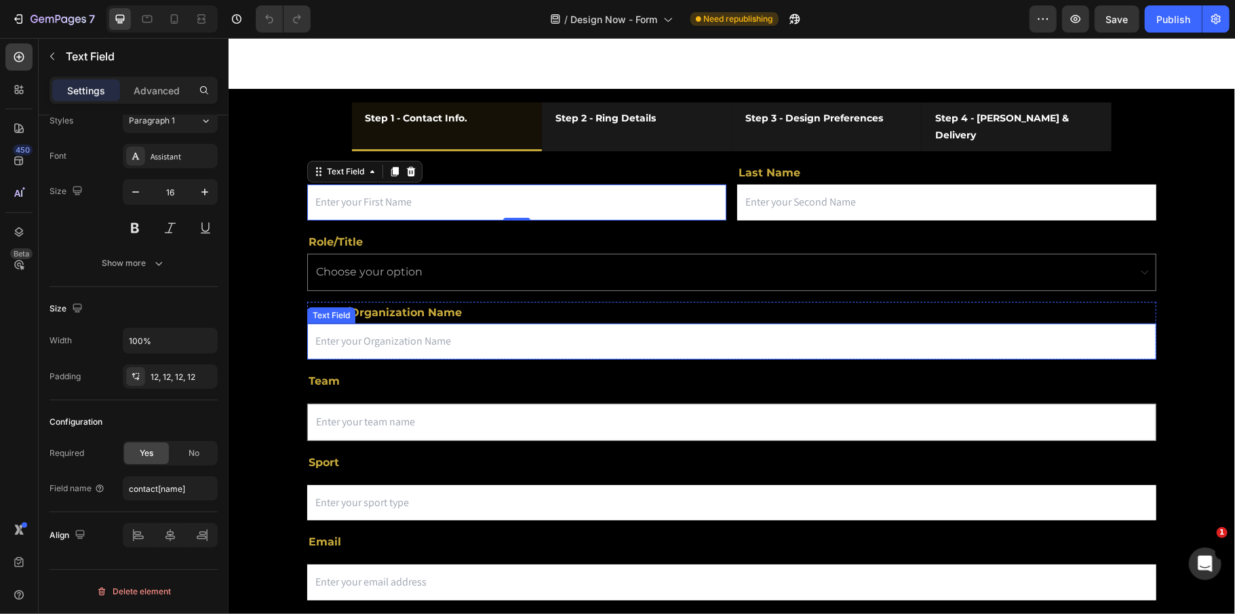
drag, startPoint x: 398, startPoint y: 334, endPoint x: 375, endPoint y: 334, distance: 22.4
click at [398, 334] on input "text" at bounding box center [731, 341] width 849 height 36
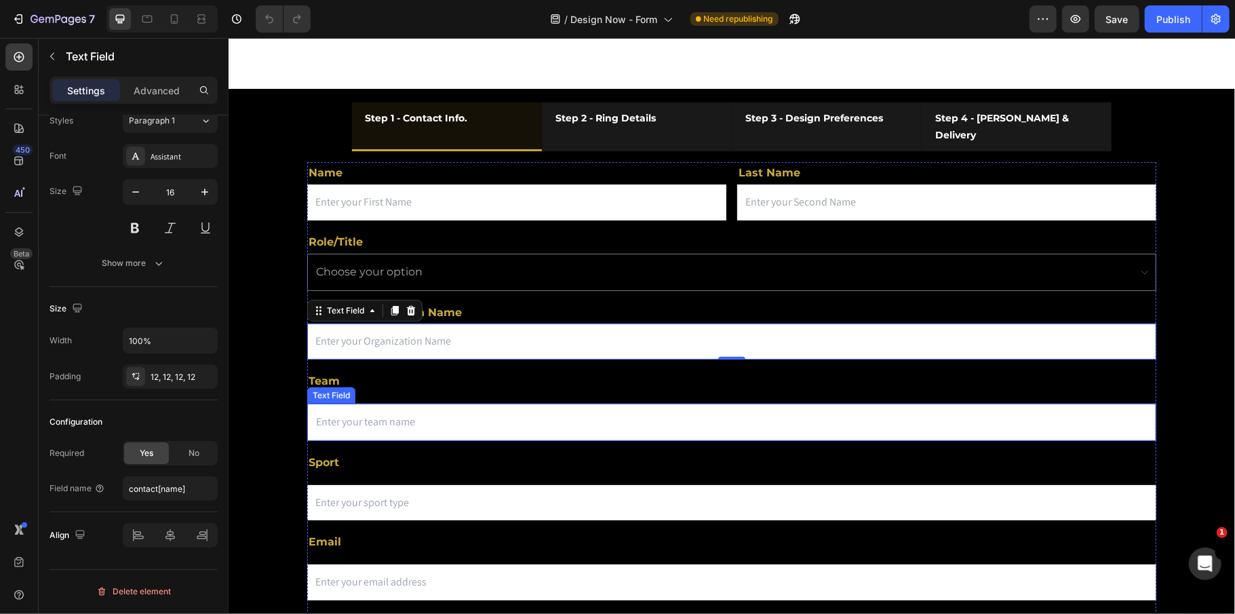
click at [345, 403] on input "text" at bounding box center [731, 421] width 849 height 37
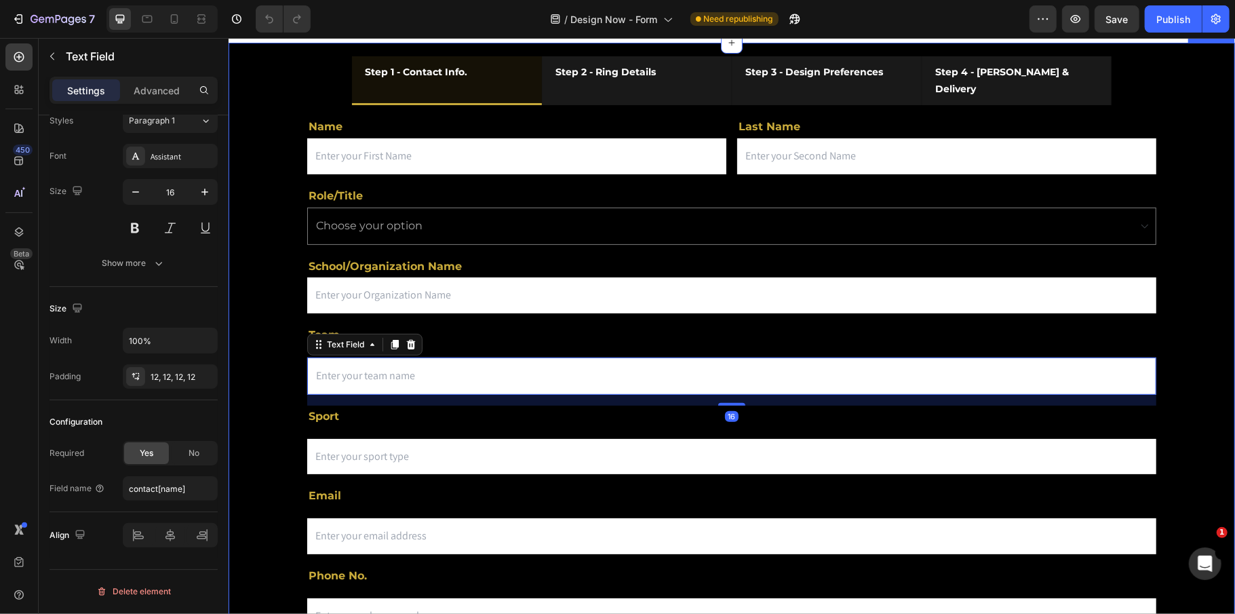
scroll to position [271, 0]
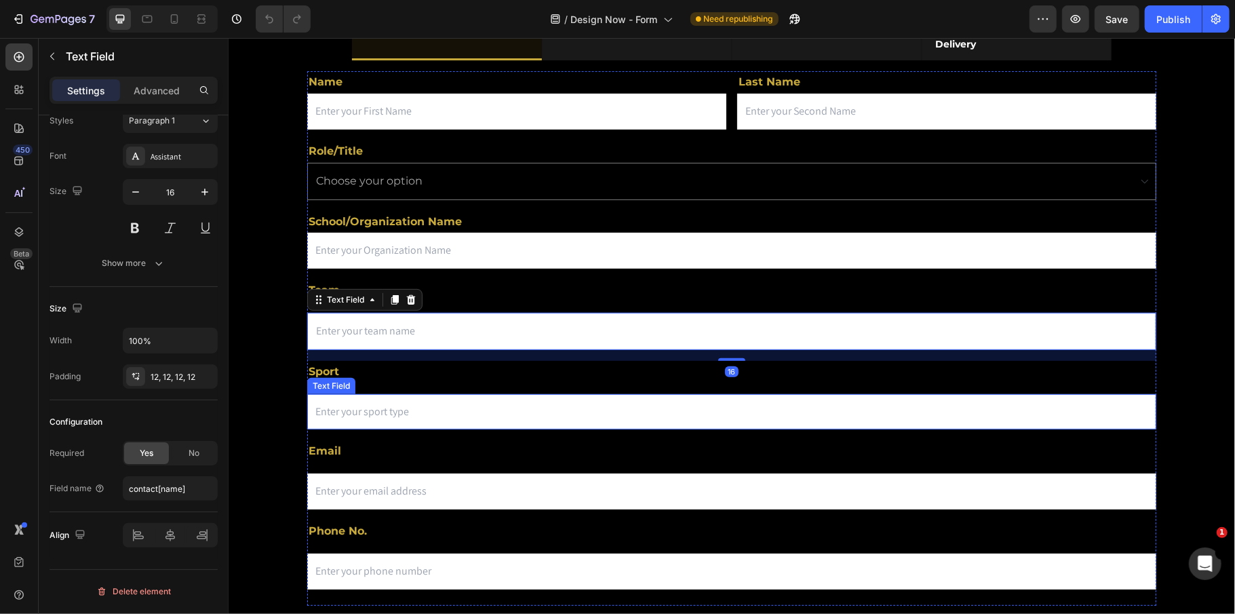
click at [335, 399] on input "text" at bounding box center [731, 411] width 849 height 36
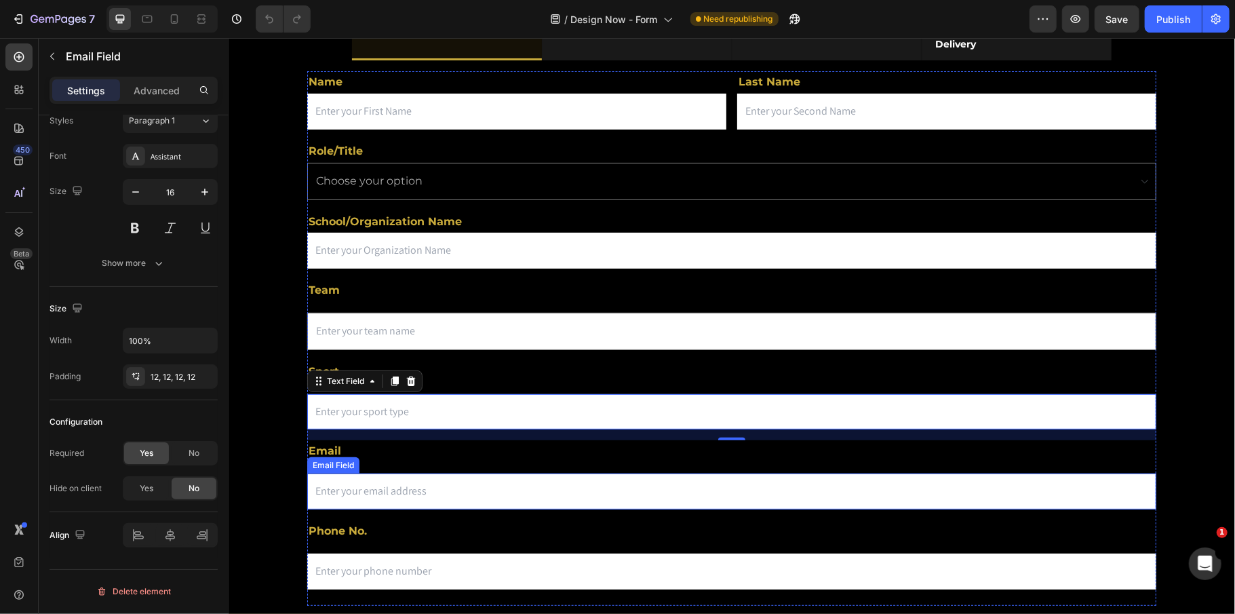
click at [330, 483] on input "email" at bounding box center [731, 491] width 849 height 36
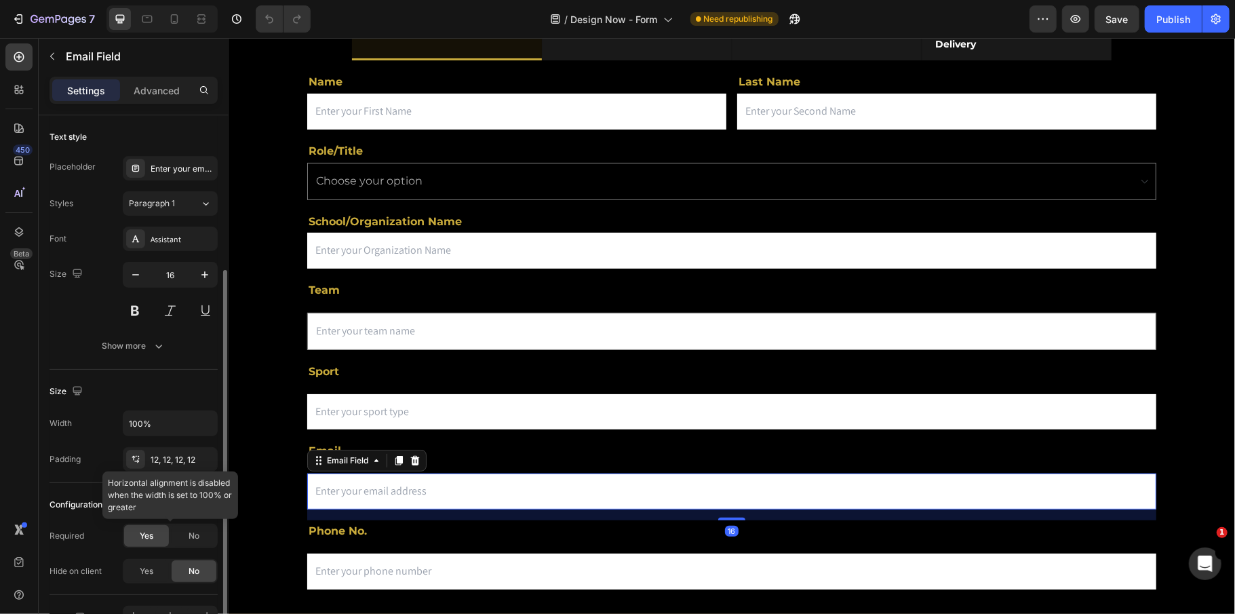
scroll to position [83, 0]
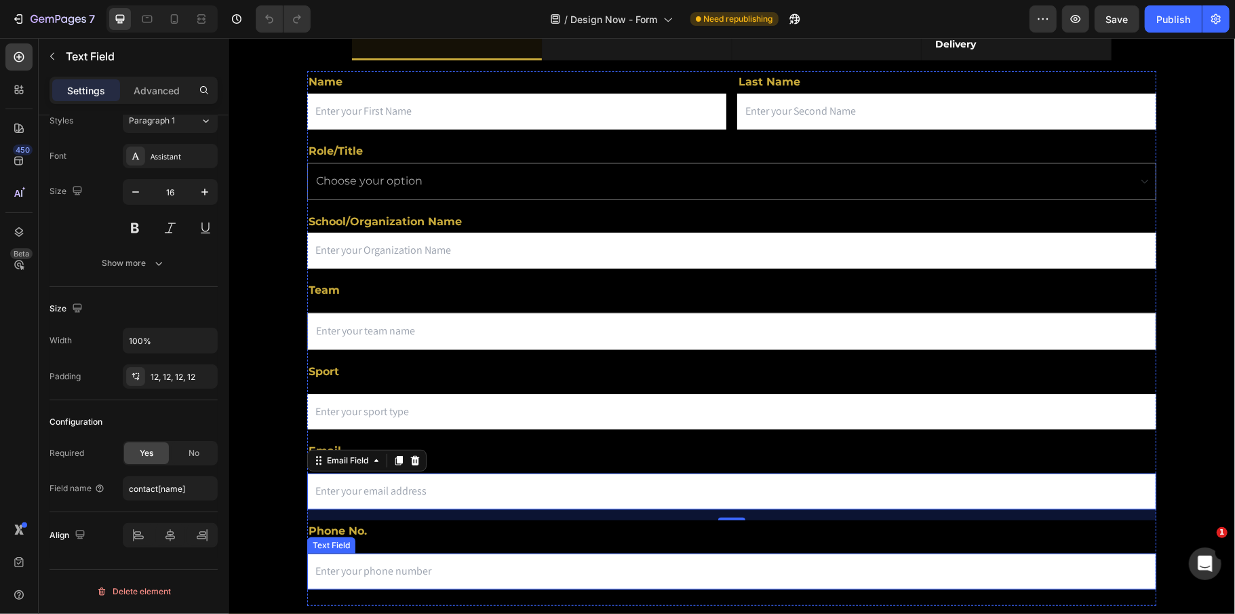
click at [348, 553] on input "text" at bounding box center [731, 571] width 849 height 36
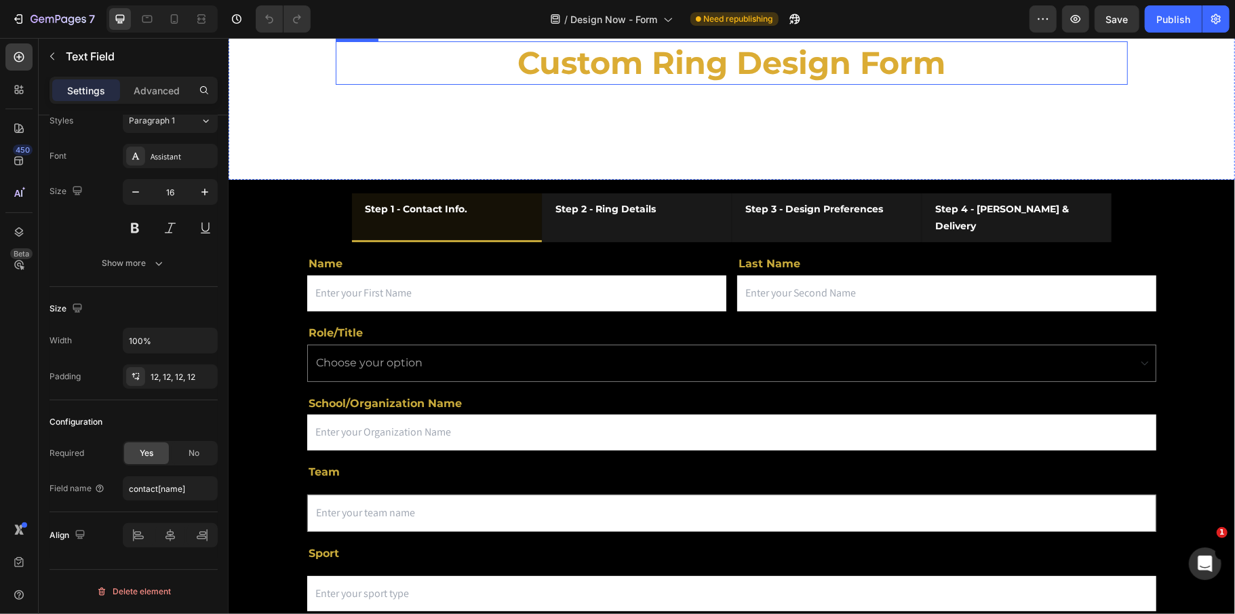
scroll to position [0, 0]
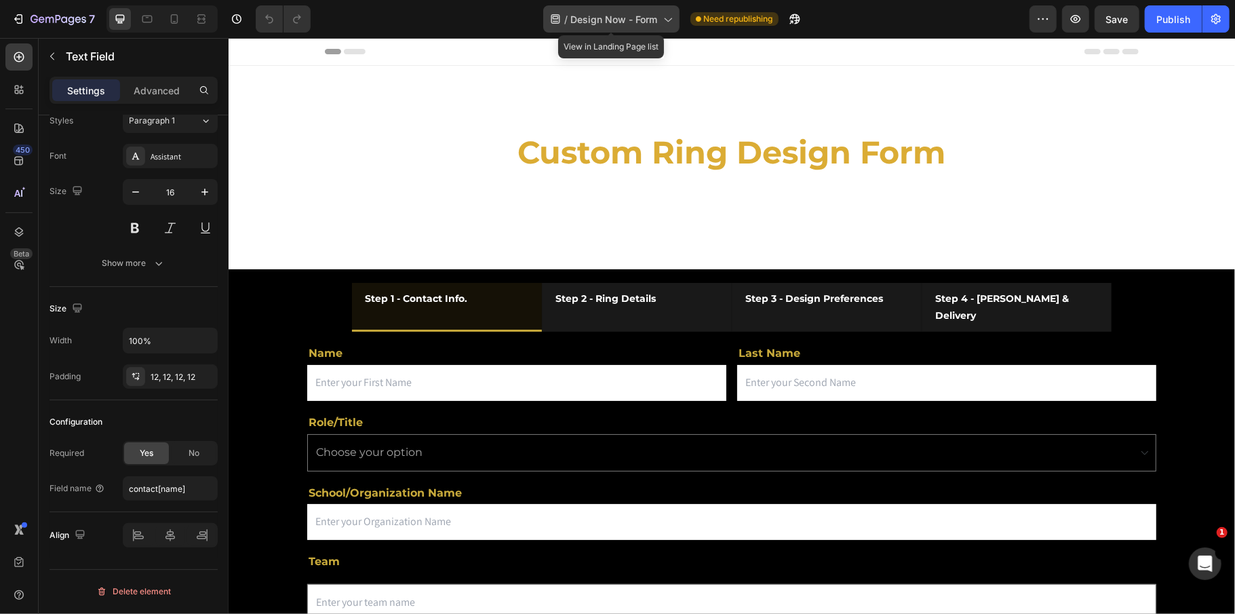
click at [622, 14] on span "Design Now - Form" at bounding box center [614, 19] width 87 height 14
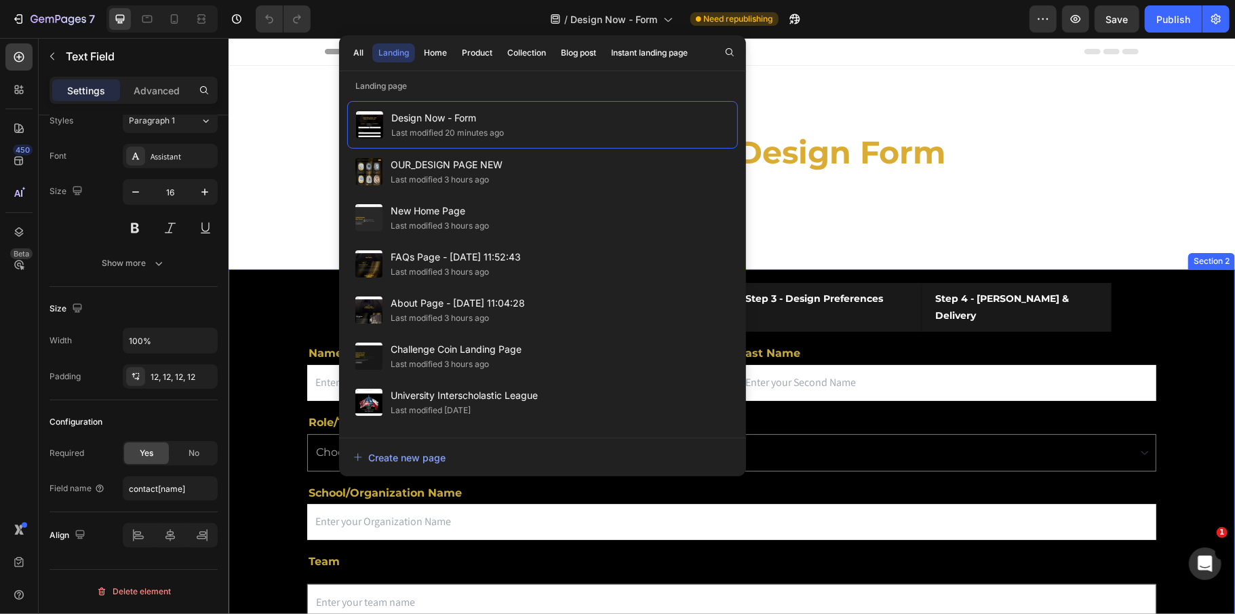
click at [280, 304] on div "Step 1 - Contact Info. Step 2 - Ring Details Step 3 - Design Preferences Step 4…" at bounding box center [731, 578] width 1007 height 619
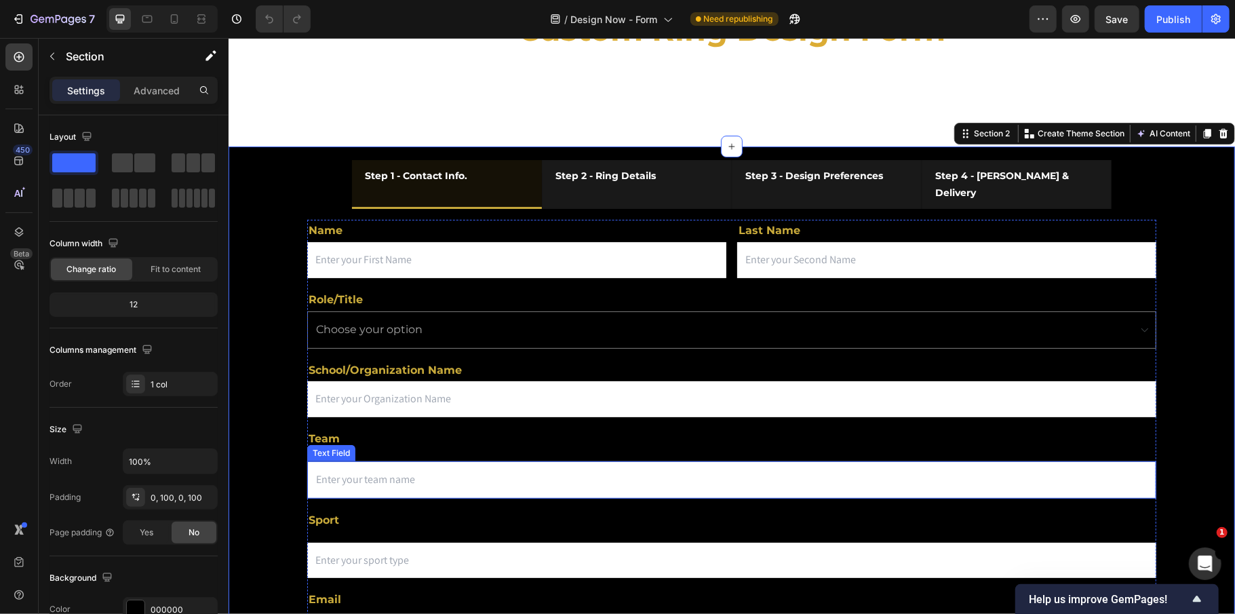
scroll to position [90, 0]
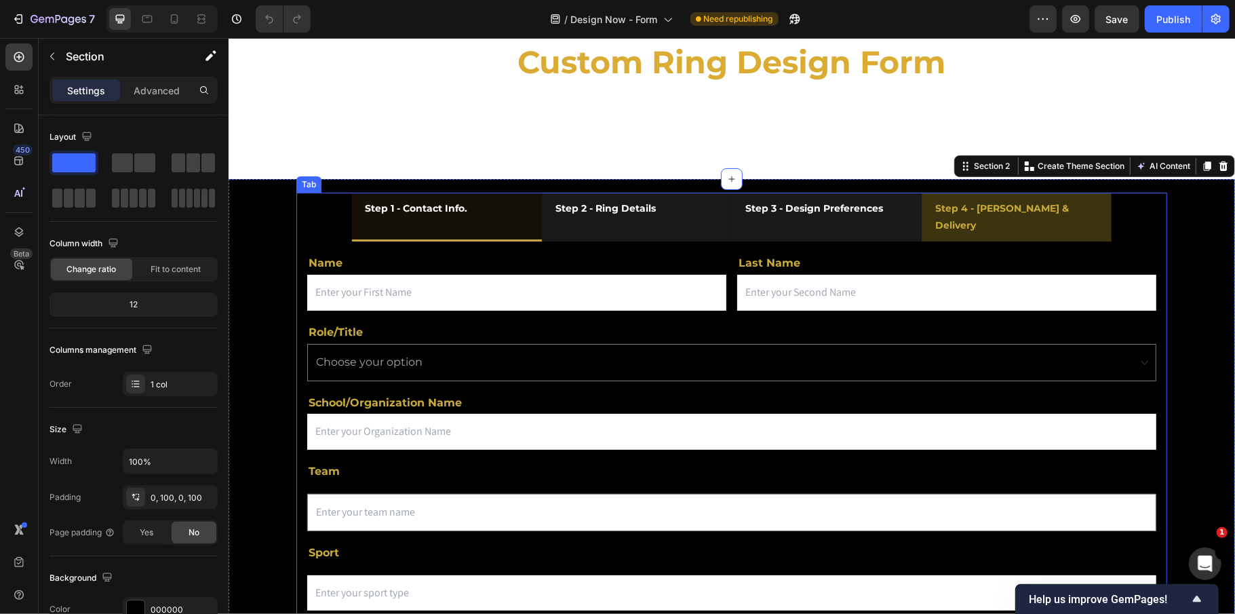
click at [969, 222] on li "Step 4 - [PERSON_NAME] & Delivery" at bounding box center [1016, 216] width 190 height 49
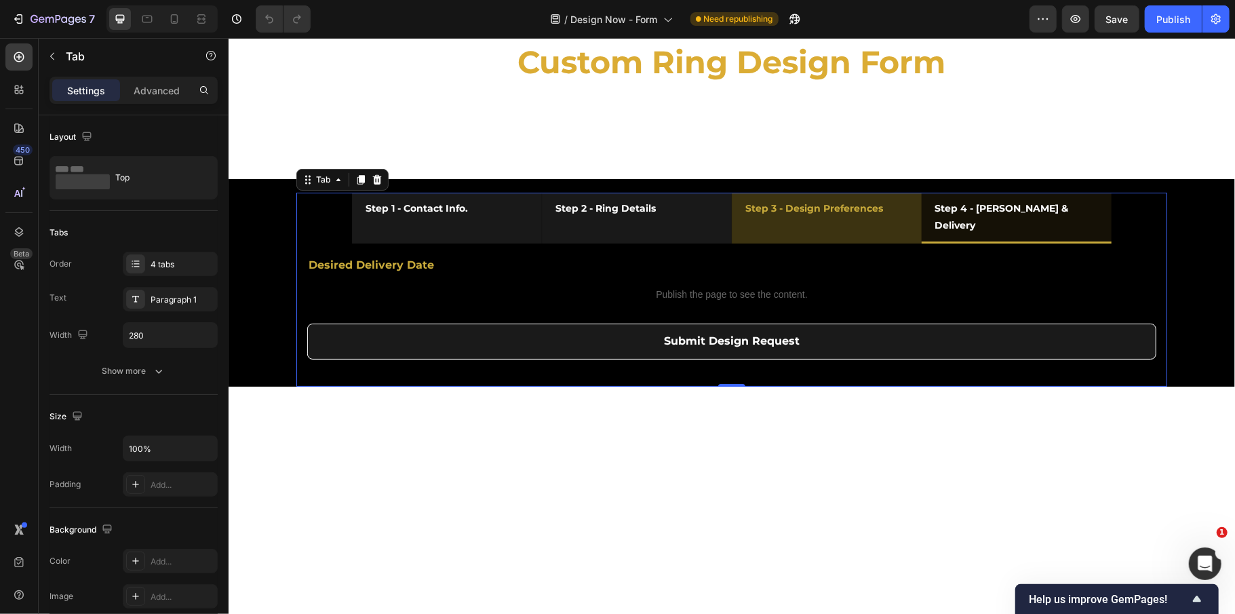
click at [889, 217] on li "Step 3 - Design Preferences" at bounding box center [826, 217] width 190 height 51
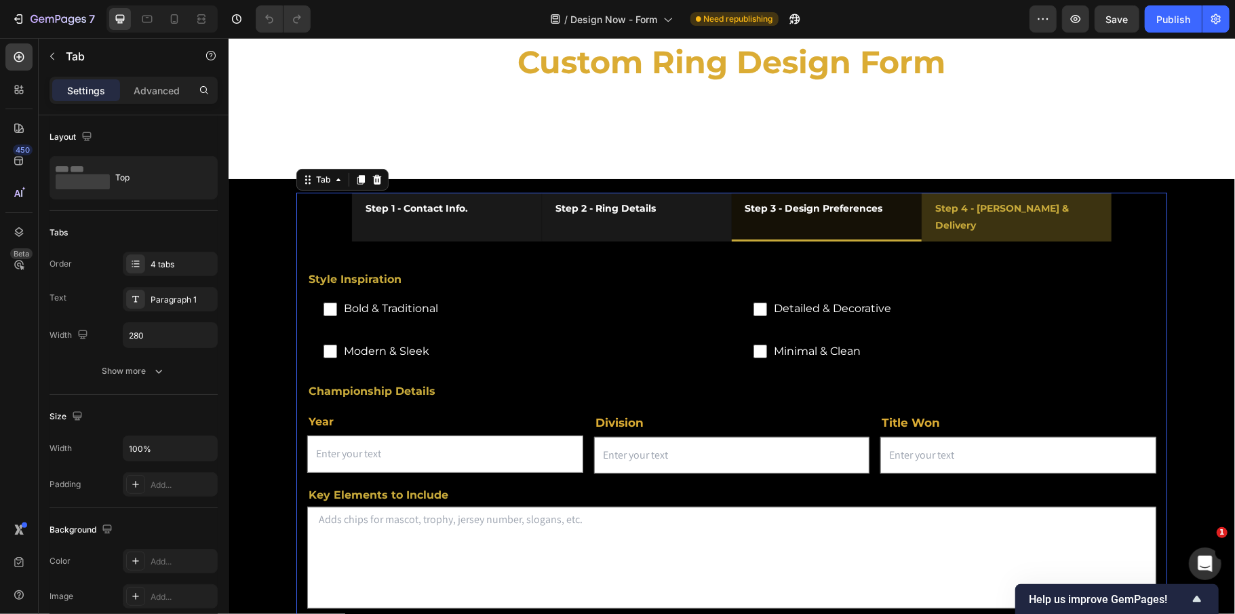
click at [1078, 206] on li "Step 4 - [PERSON_NAME] & Delivery" at bounding box center [1016, 216] width 190 height 49
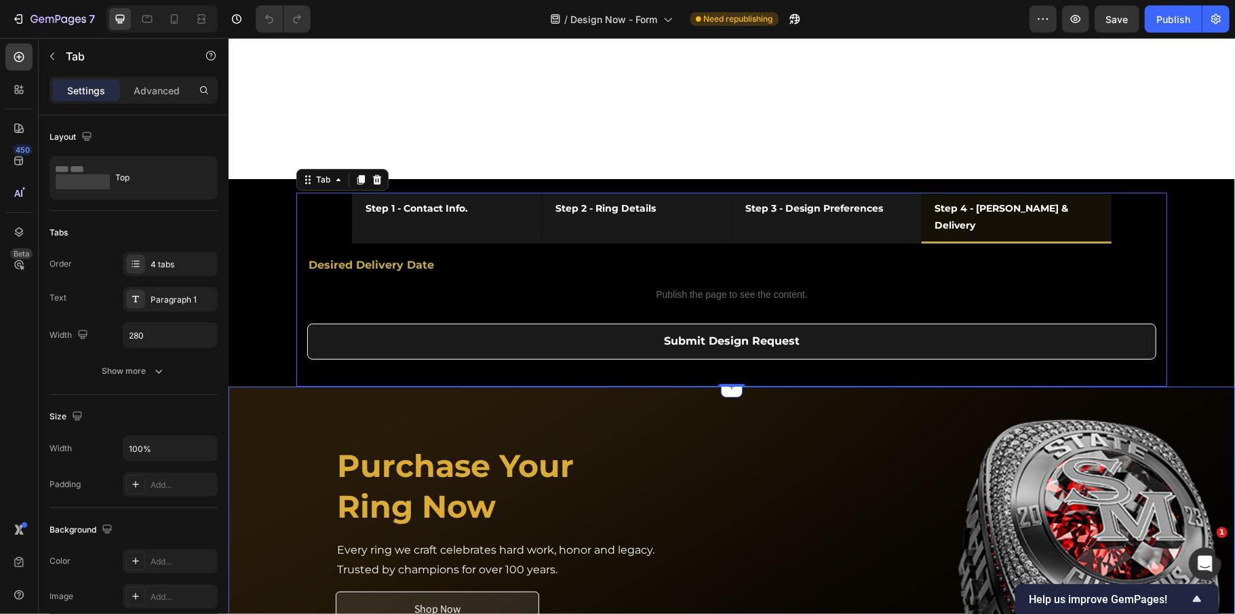
scroll to position [362, 0]
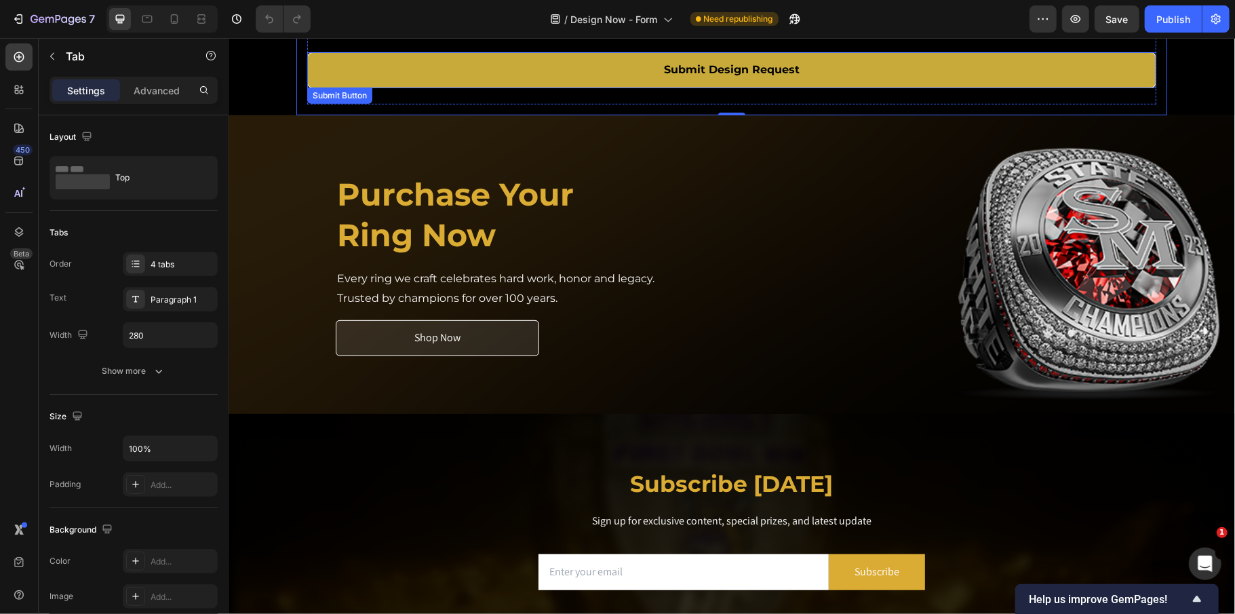
click at [822, 67] on button "Submit Design Request" at bounding box center [731, 70] width 849 height 36
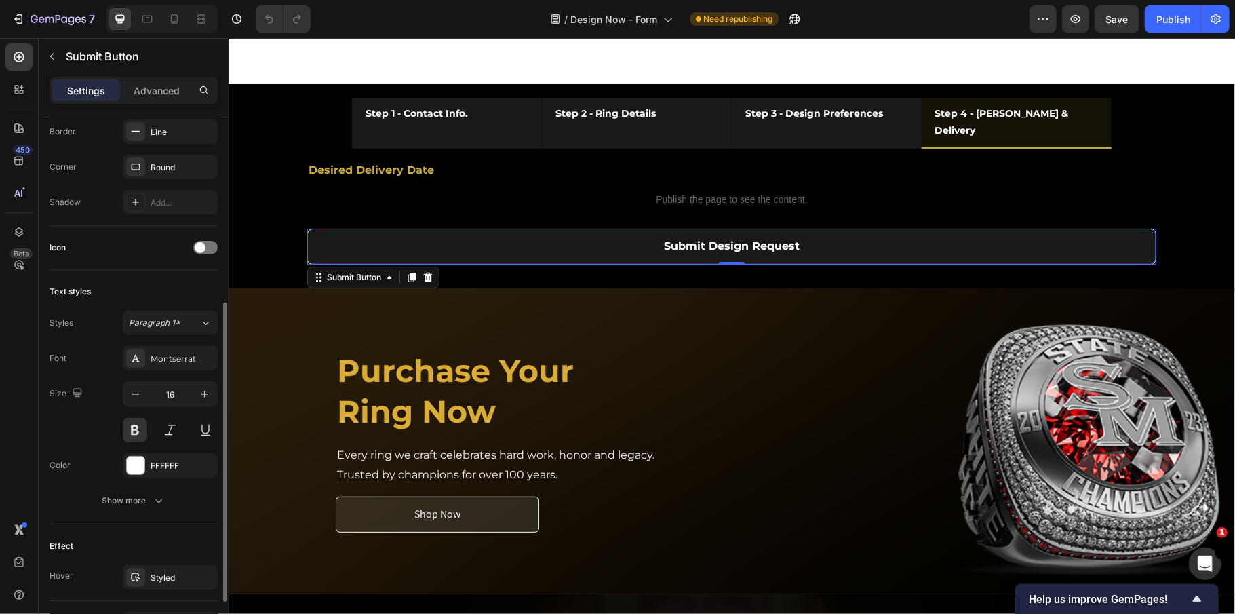
scroll to position [180, 0]
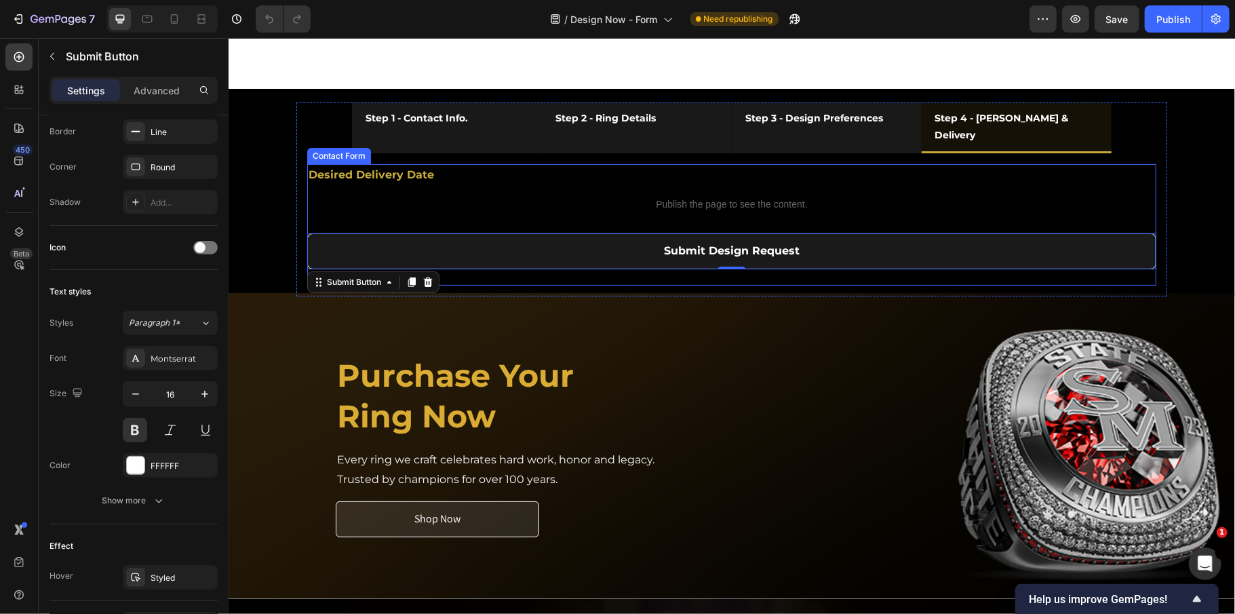
click at [313, 234] on div "Desired Delivery Date Text Block Publish the page to see the content. Custom Co…" at bounding box center [731, 223] width 849 height 121
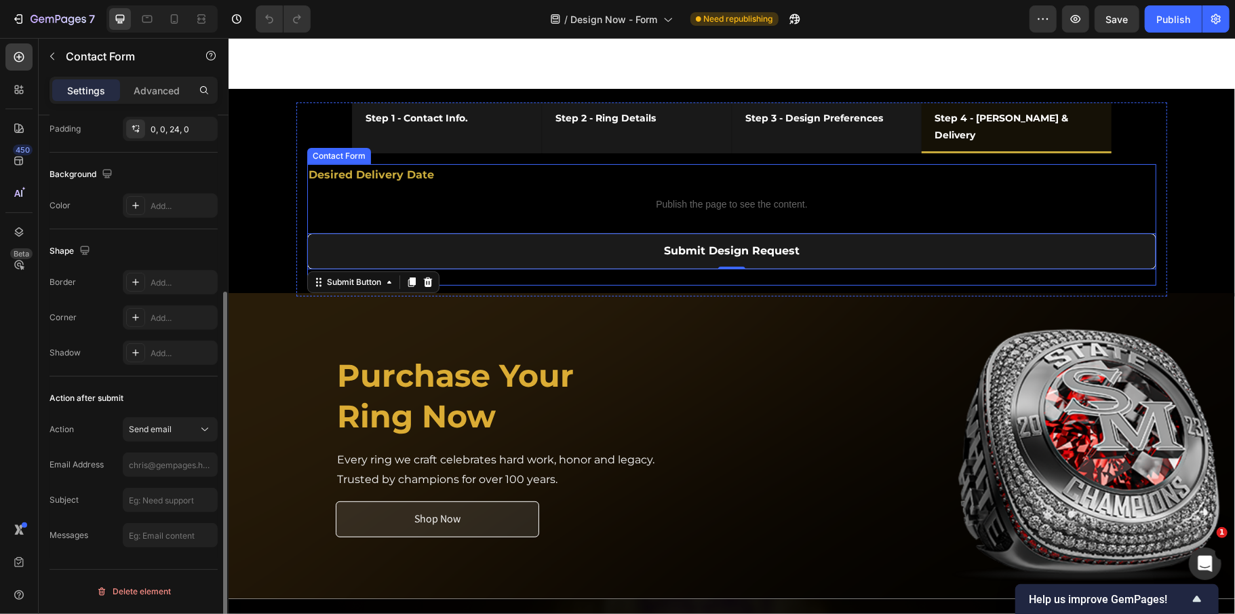
scroll to position [0, 0]
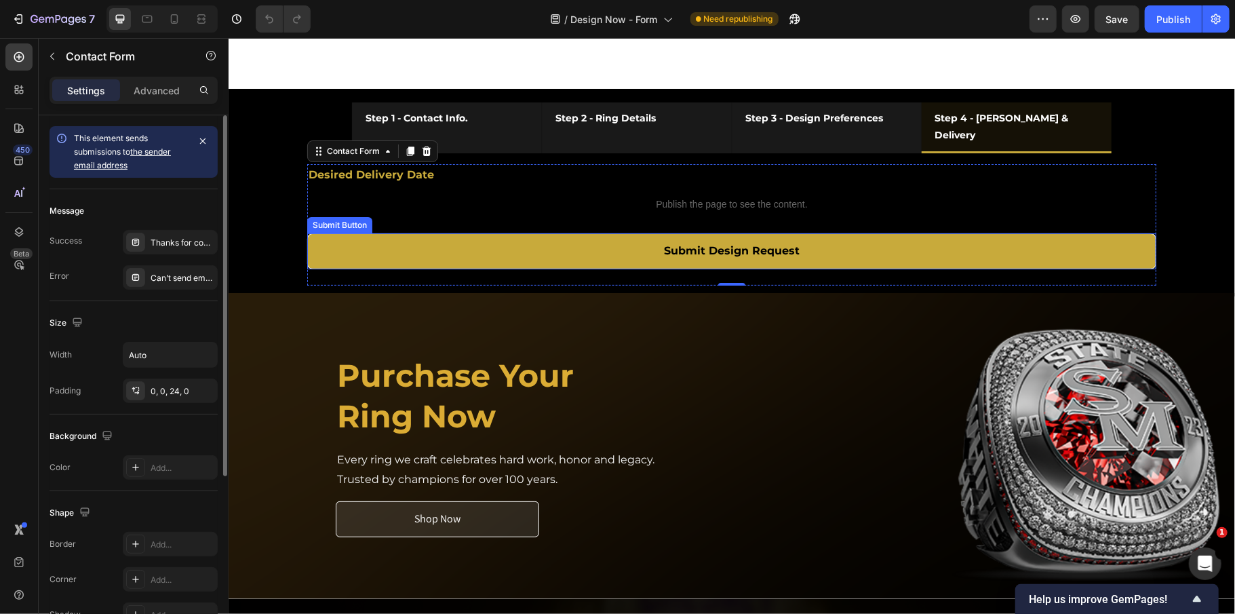
click at [373, 263] on button "Submit Design Request" at bounding box center [731, 251] width 849 height 36
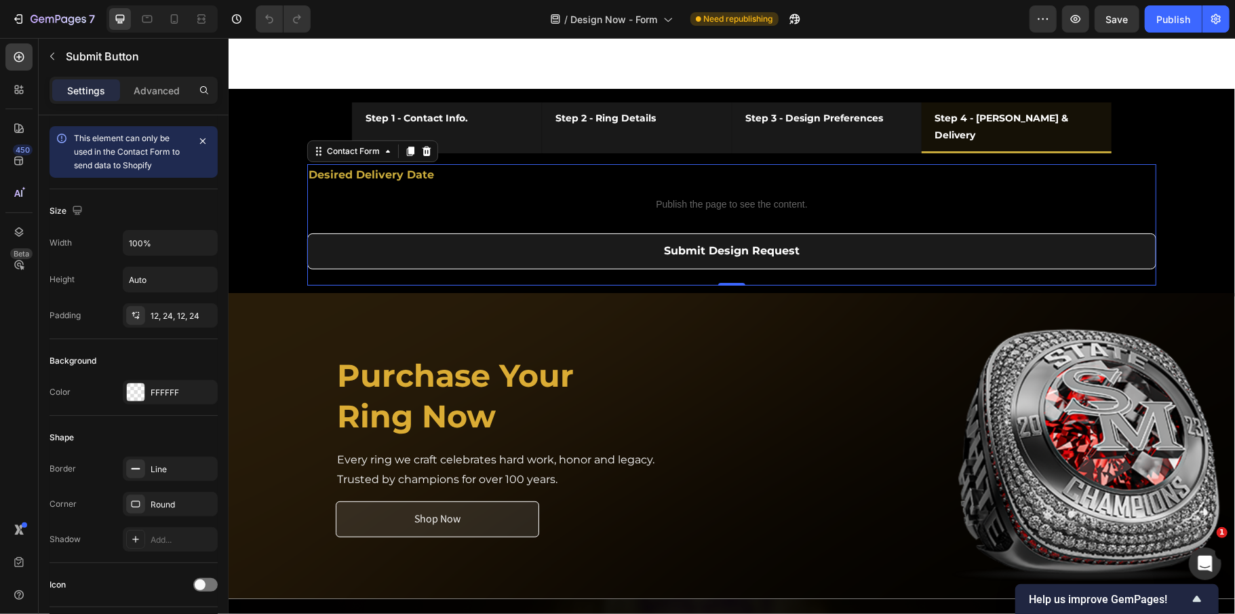
click at [497, 239] on div "Desired Delivery Date Text Block Publish the page to see the content. Custom Co…" at bounding box center [731, 223] width 849 height 121
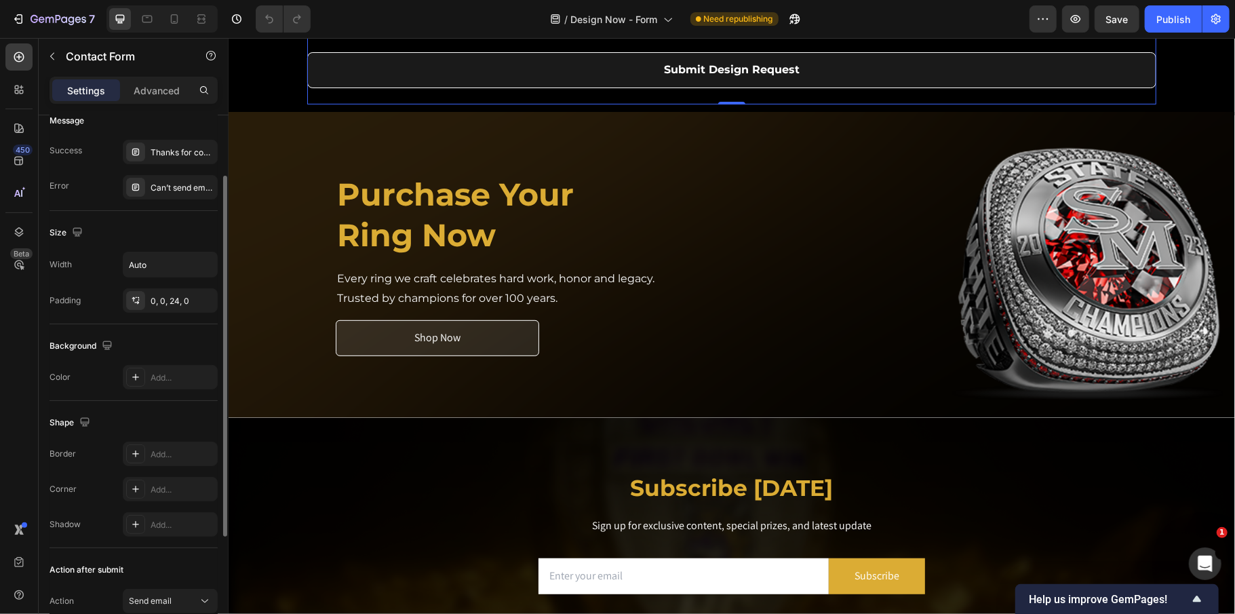
scroll to position [262, 0]
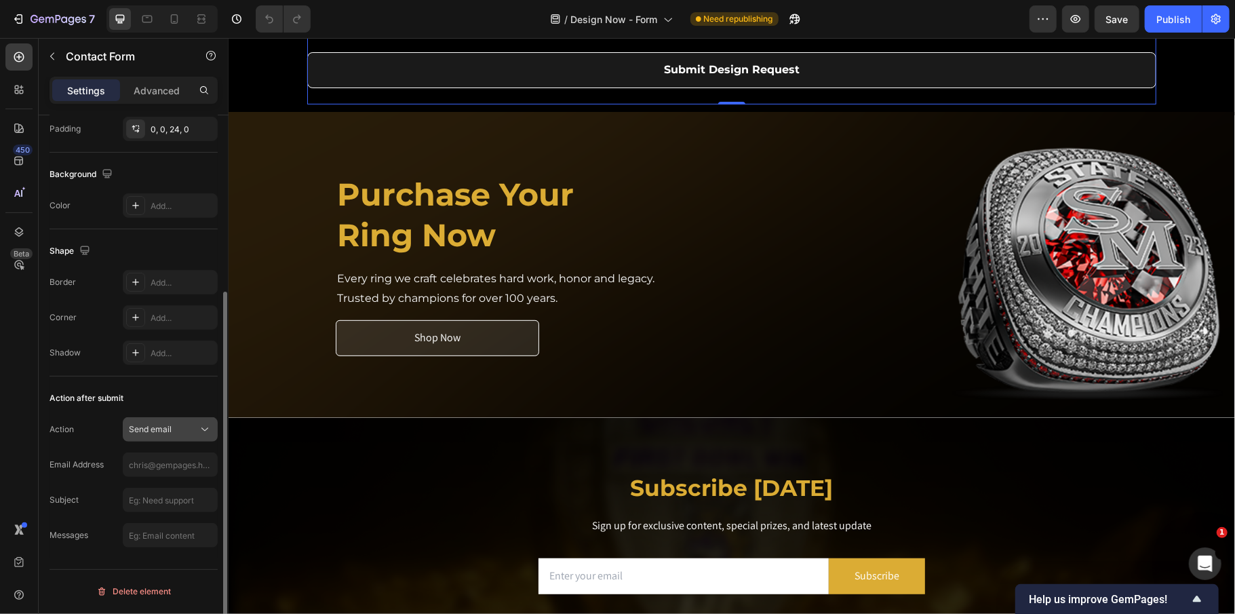
click at [163, 429] on span "Send email" at bounding box center [150, 429] width 43 height 10
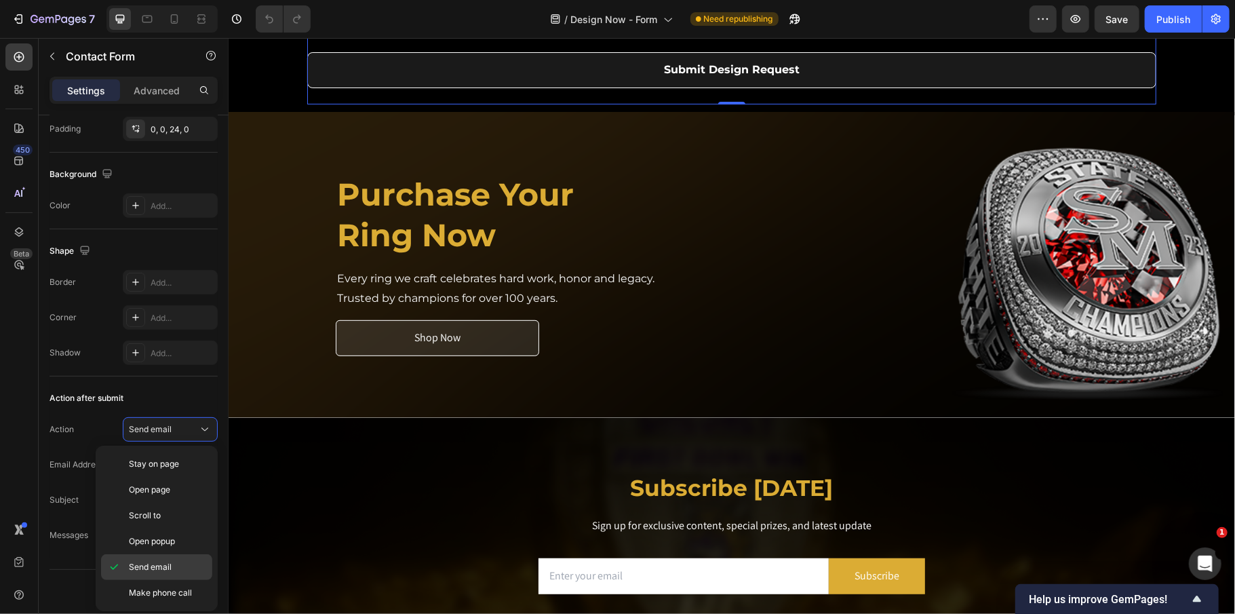
click at [171, 573] on span "Send email" at bounding box center [150, 567] width 43 height 12
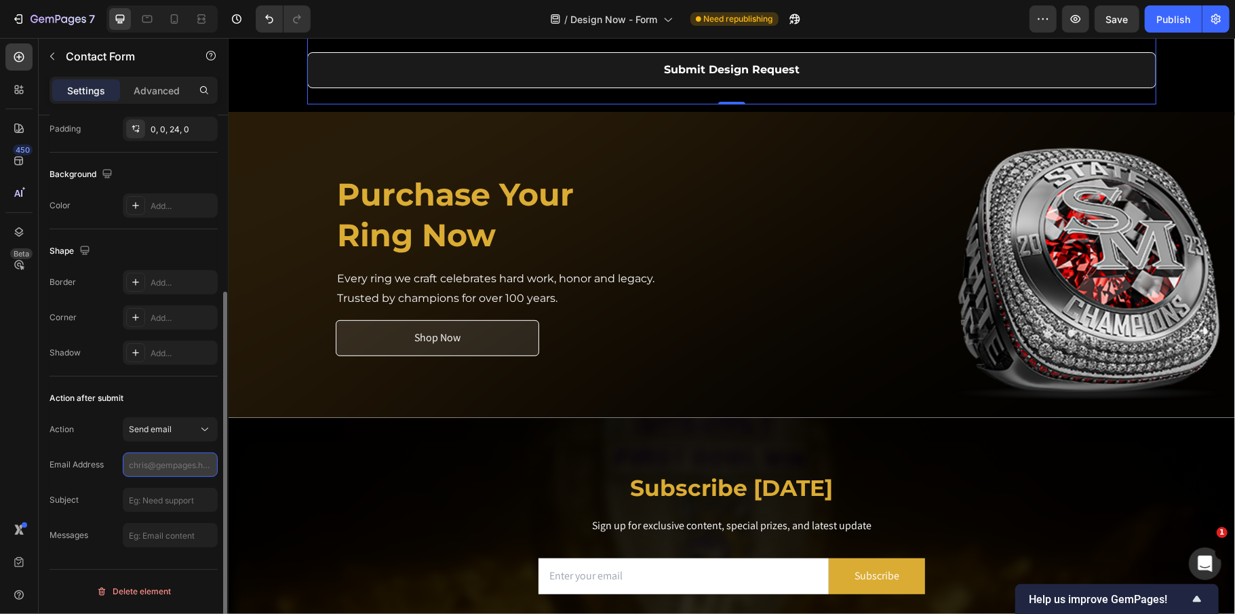
click at [172, 463] on input "text" at bounding box center [170, 464] width 95 height 24
click at [161, 500] on input "text" at bounding box center [170, 500] width 95 height 24
click at [161, 529] on input "text" at bounding box center [170, 535] width 95 height 24
click at [168, 433] on span "Send email" at bounding box center [150, 429] width 43 height 10
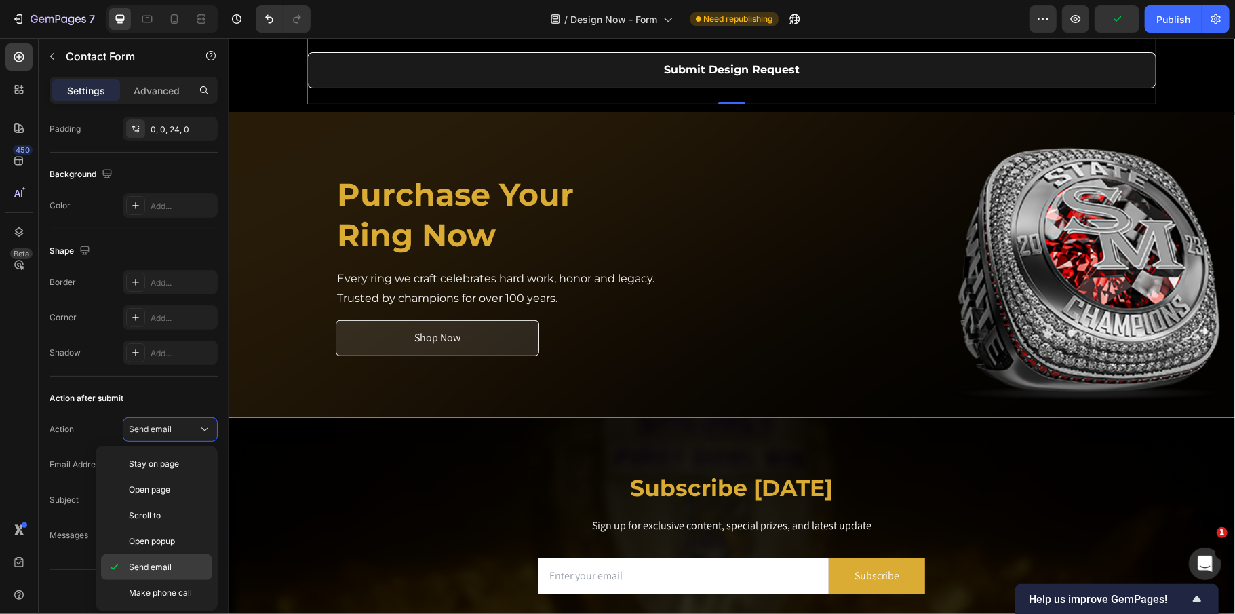
click at [169, 573] on span "Send email" at bounding box center [150, 567] width 43 height 12
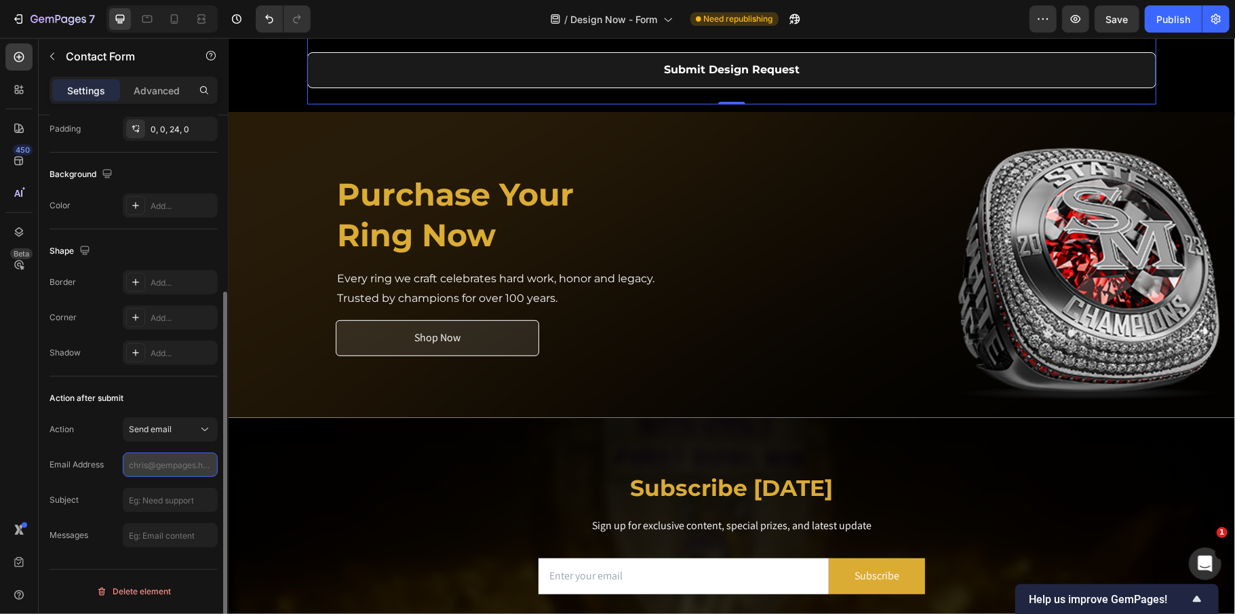
click at [152, 465] on input "text" at bounding box center [170, 464] width 95 height 24
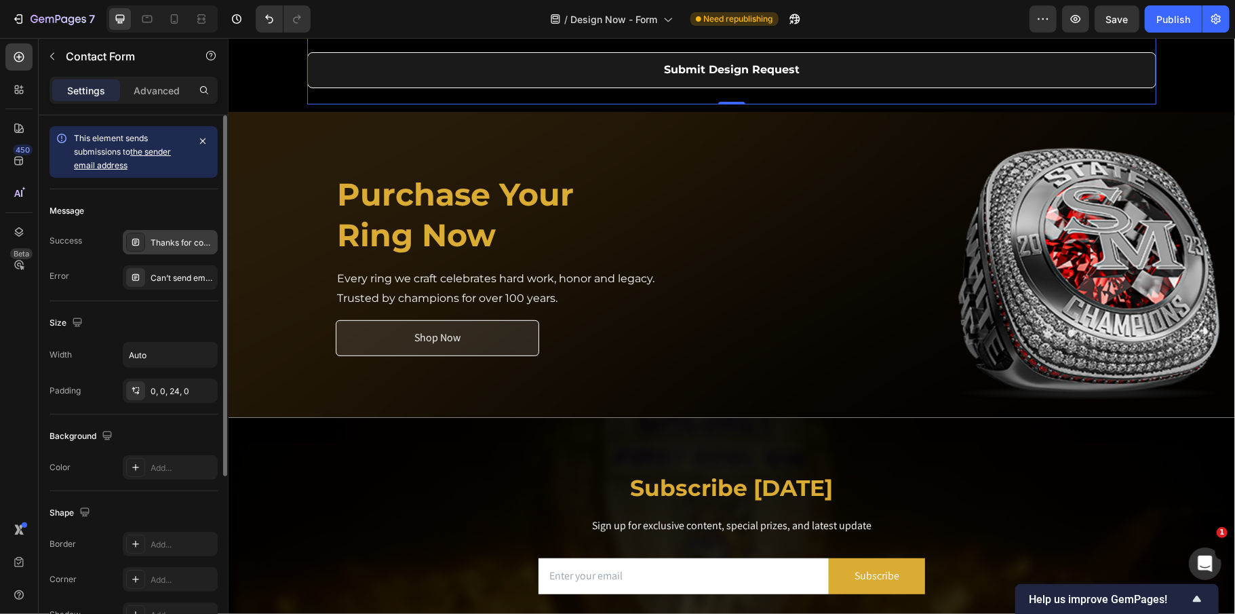
click at [177, 243] on div "Thanks for contacting us. We'll get back to you as soon as possible." at bounding box center [183, 243] width 64 height 12
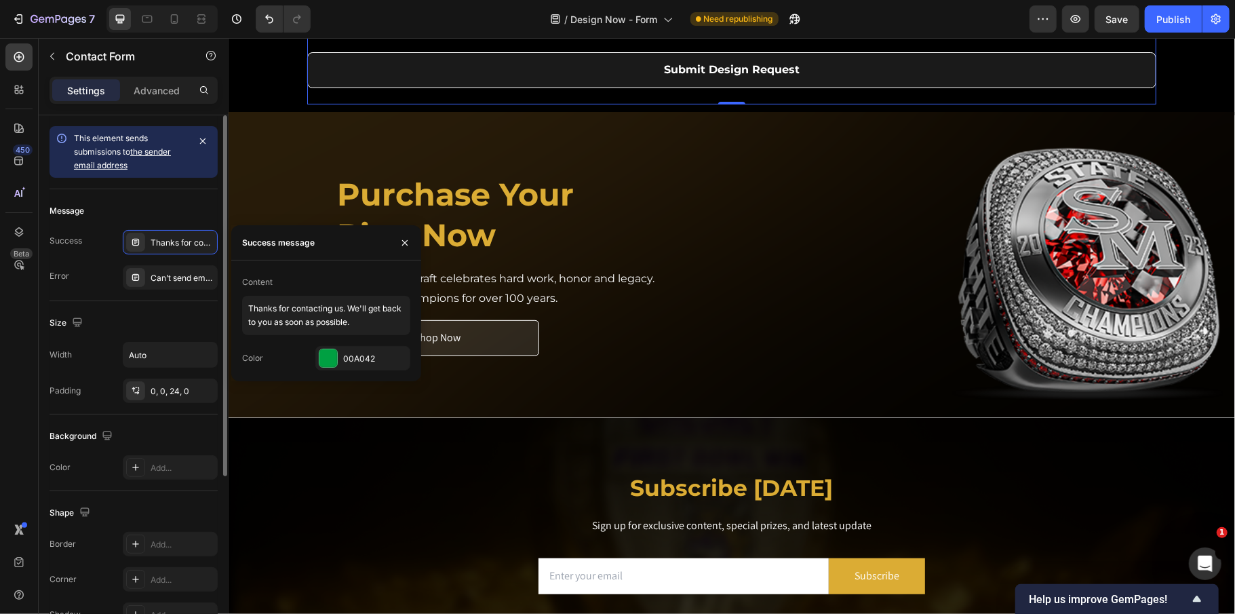
click at [117, 327] on div "Size" at bounding box center [134, 323] width 168 height 22
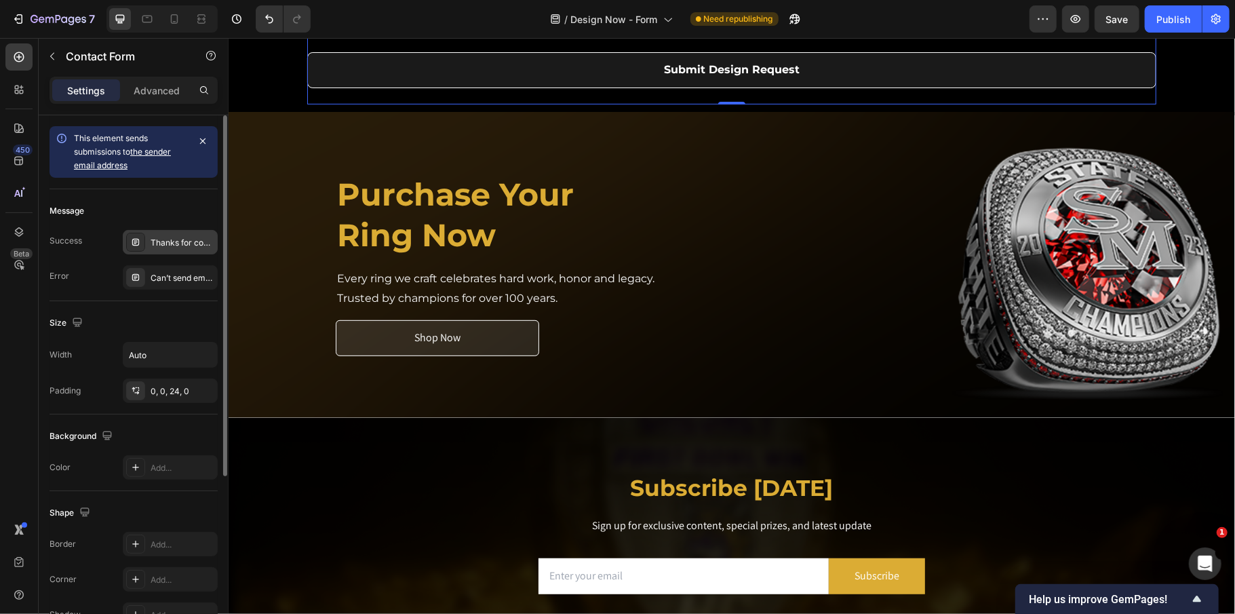
click at [176, 244] on div "Thanks for contacting us. We'll get back to you as soon as possible." at bounding box center [183, 243] width 64 height 12
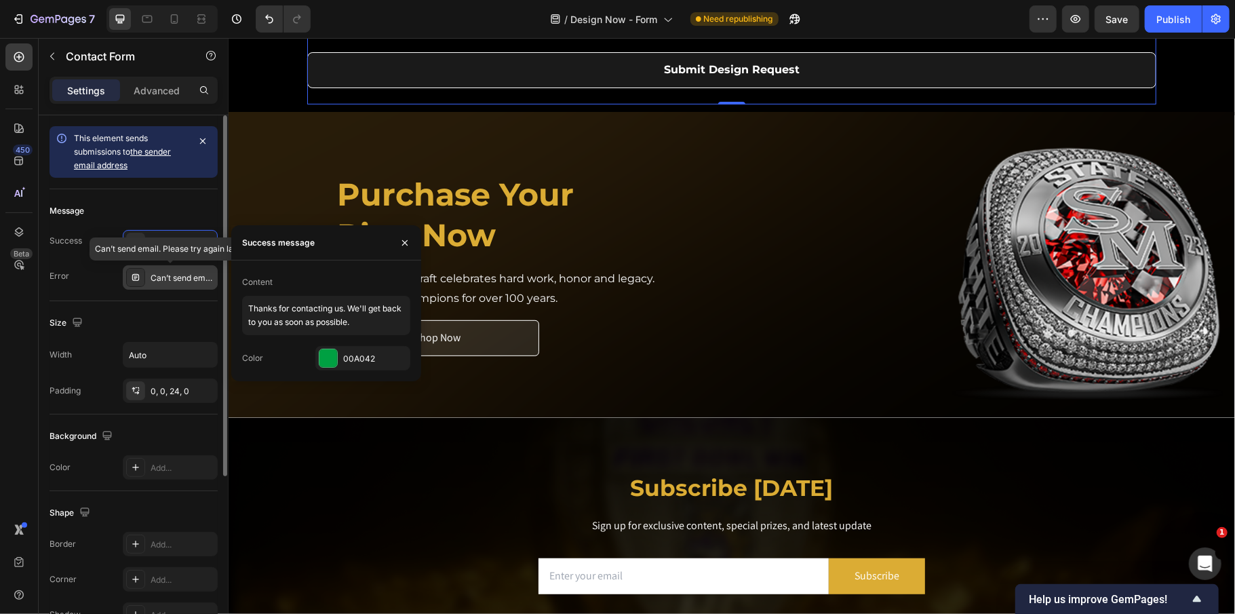
click at [174, 281] on div "Can’t send email. Please try again later." at bounding box center [183, 278] width 64 height 12
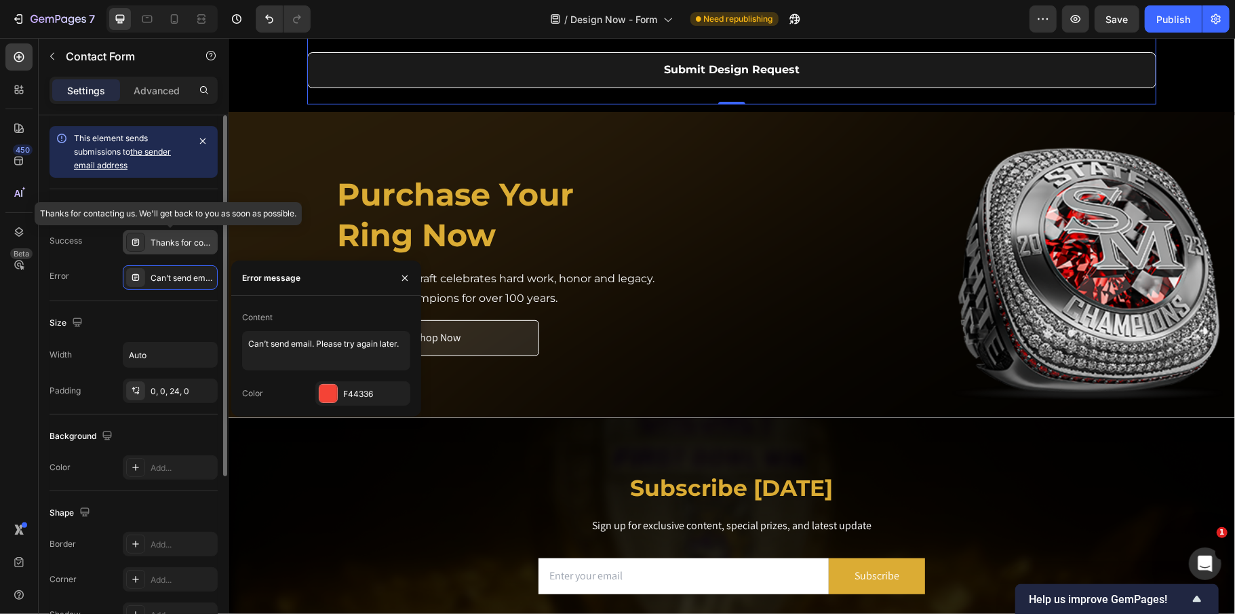
click at [164, 240] on div "Thanks for contacting us. We'll get back to you as soon as possible." at bounding box center [183, 243] width 64 height 12
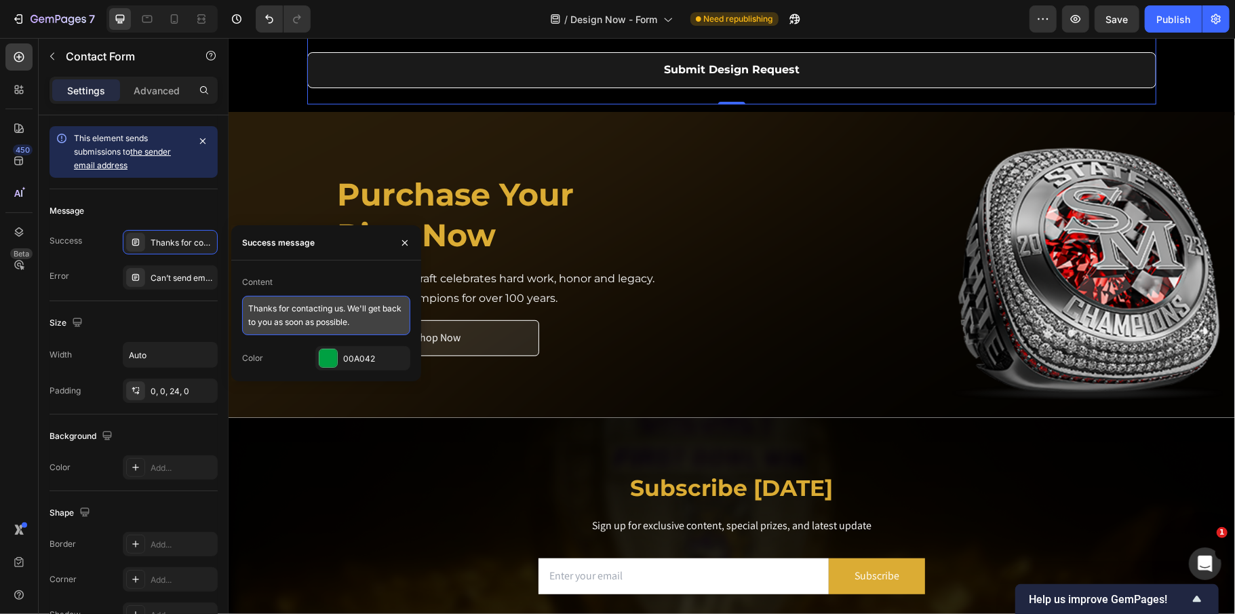
click at [347, 326] on textarea "Thanks for contacting us. We'll get back to you as soon as possible." at bounding box center [326, 315] width 168 height 39
drag, startPoint x: 364, startPoint y: 324, endPoint x: 244, endPoint y: 294, distance: 122.9
click at [244, 294] on div "Content Thanks for contacting us. We'll get back to you as soon as possible." at bounding box center [326, 303] width 168 height 64
click at [381, 327] on textarea "Thanks for contacting us. We'll get back to you as soon as possible." at bounding box center [326, 315] width 168 height 39
drag, startPoint x: 402, startPoint y: 242, endPoint x: 285, endPoint y: 164, distance: 140.6
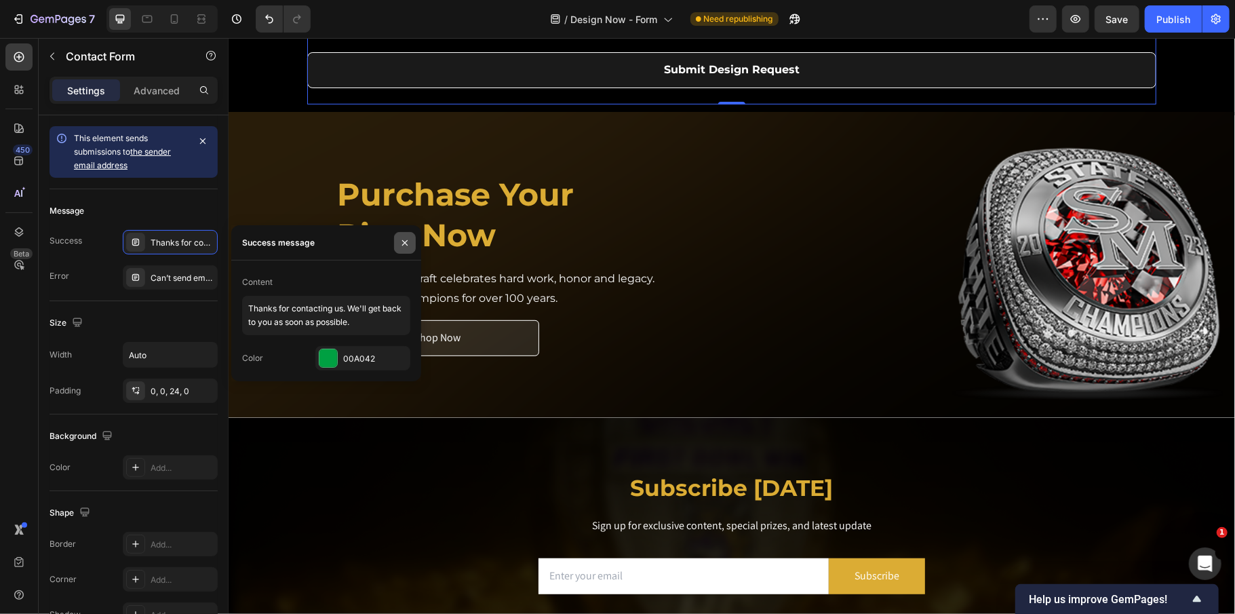
click at [402, 242] on icon "button" at bounding box center [405, 242] width 11 height 11
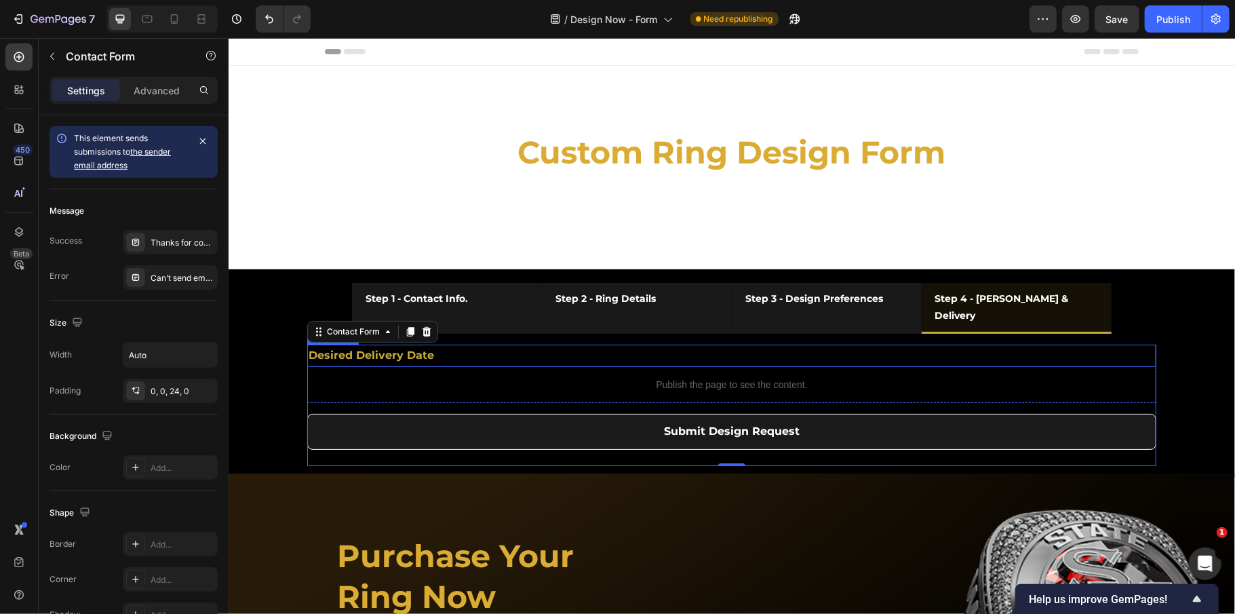
click at [486, 345] on p "Desired Delivery Date" at bounding box center [731, 355] width 847 height 20
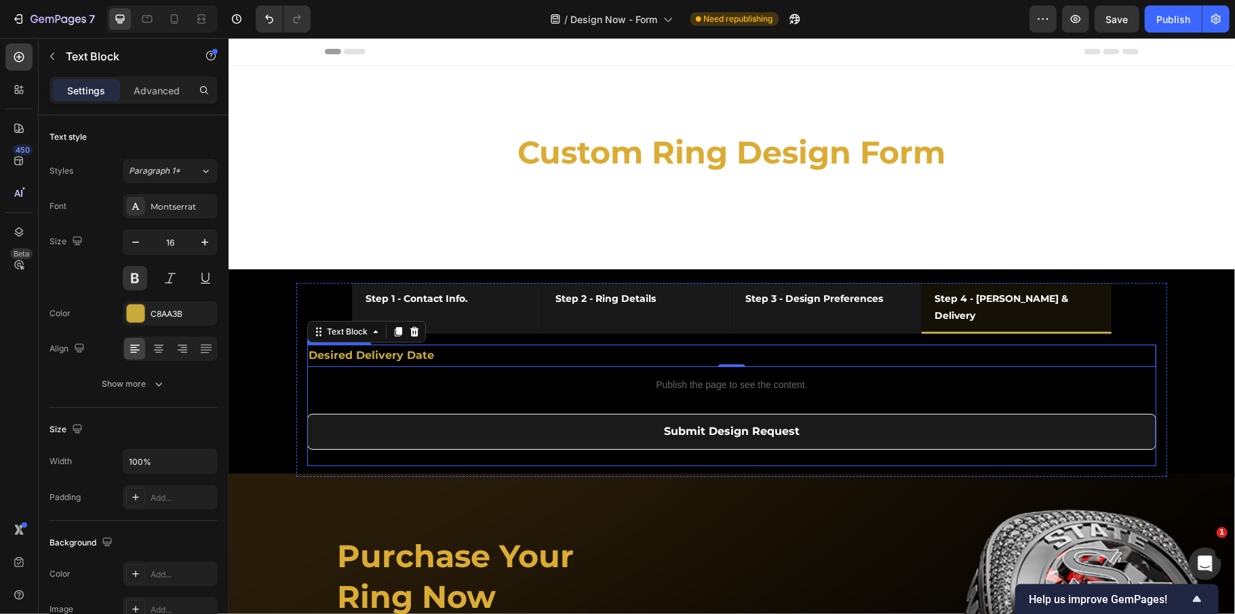
click at [387, 419] on div "Desired Delivery Date Text Block 0 Publish the page to see the content. Custom …" at bounding box center [731, 404] width 849 height 121
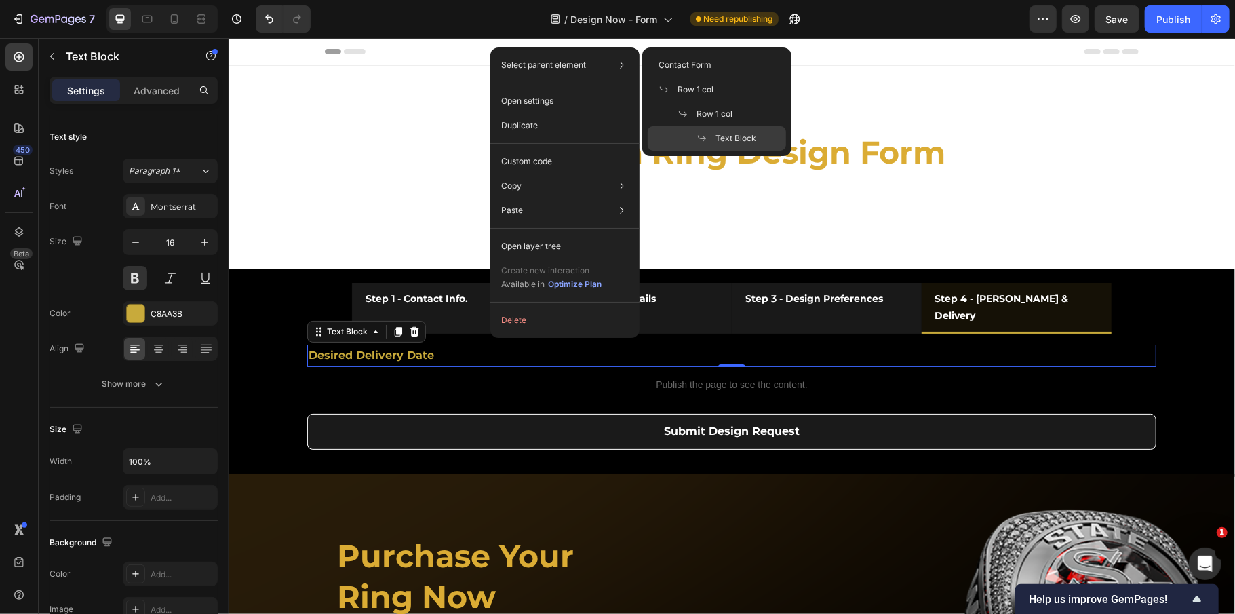
click at [609, 64] on div "Select parent element Contact Form Row 1 col Row 1 col Text Block" at bounding box center [565, 65] width 138 height 24
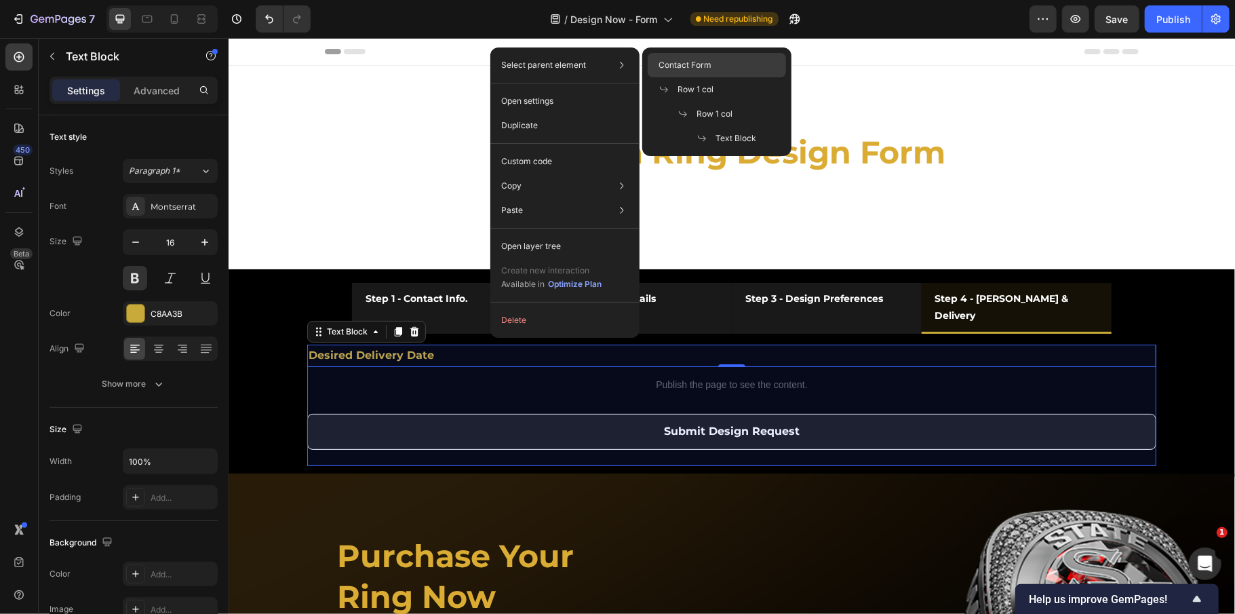
click at [712, 62] on div "Contact Form" at bounding box center [717, 65] width 138 height 24
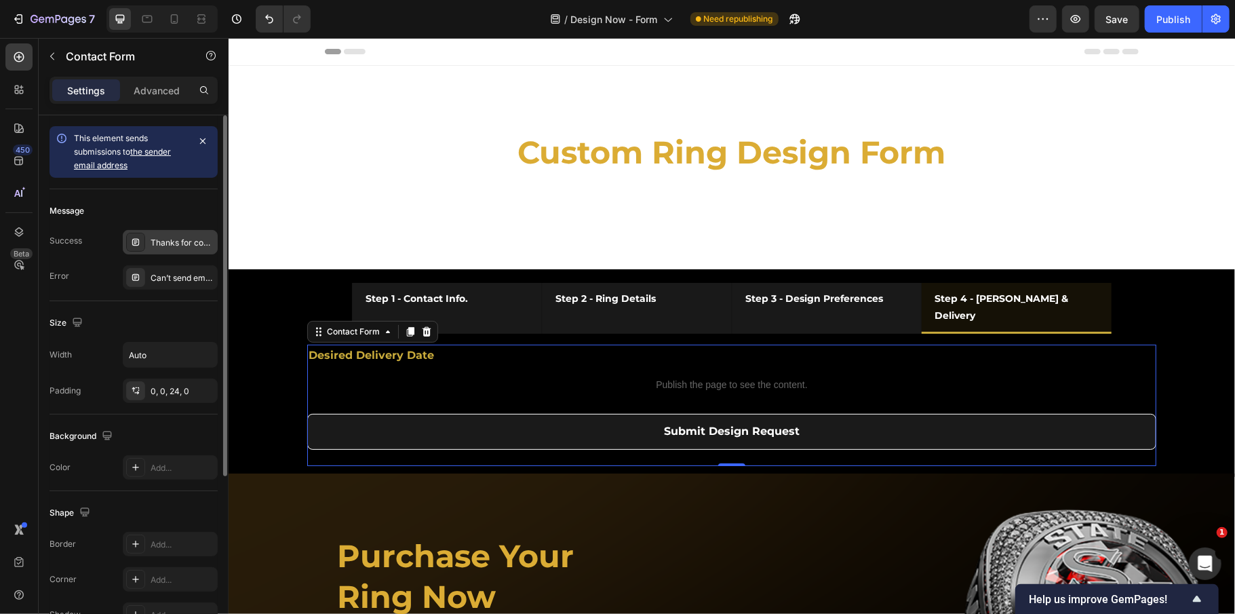
click at [172, 251] on div "Thanks for contacting us. We'll get back to you as soon as possible." at bounding box center [170, 242] width 95 height 24
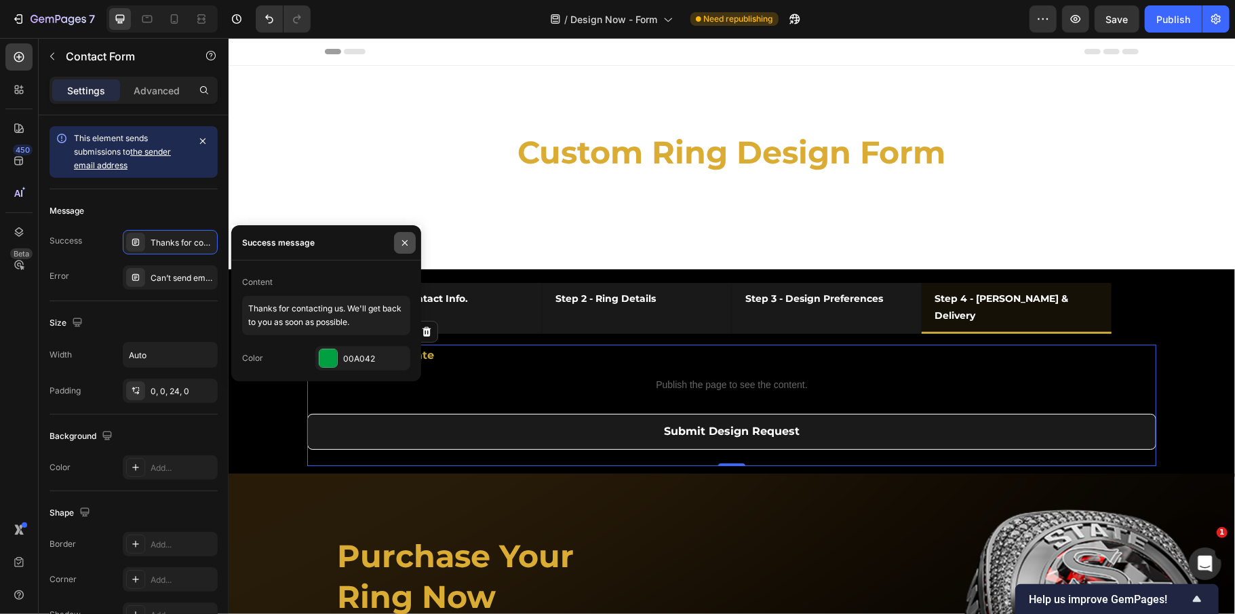
drag, startPoint x: 400, startPoint y: 250, endPoint x: 220, endPoint y: 258, distance: 180.0
click at [400, 250] on button "button" at bounding box center [405, 243] width 22 height 22
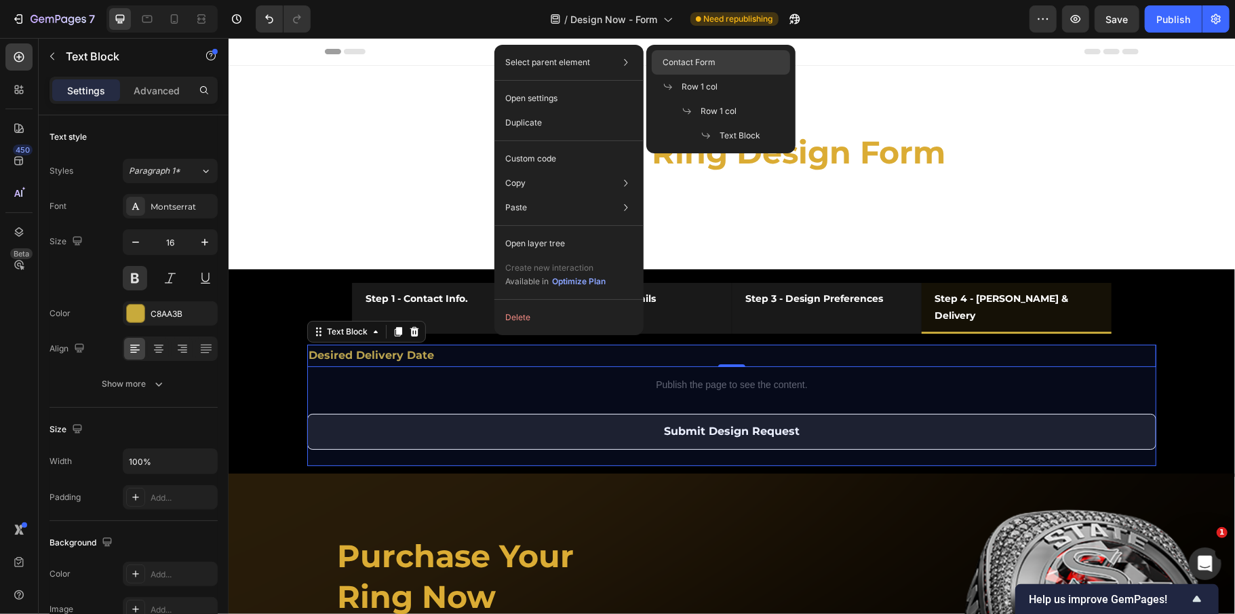
drag, startPoint x: 733, startPoint y: 62, endPoint x: 338, endPoint y: 22, distance: 397.6
click at [733, 62] on div "Contact Form" at bounding box center [721, 62] width 138 height 24
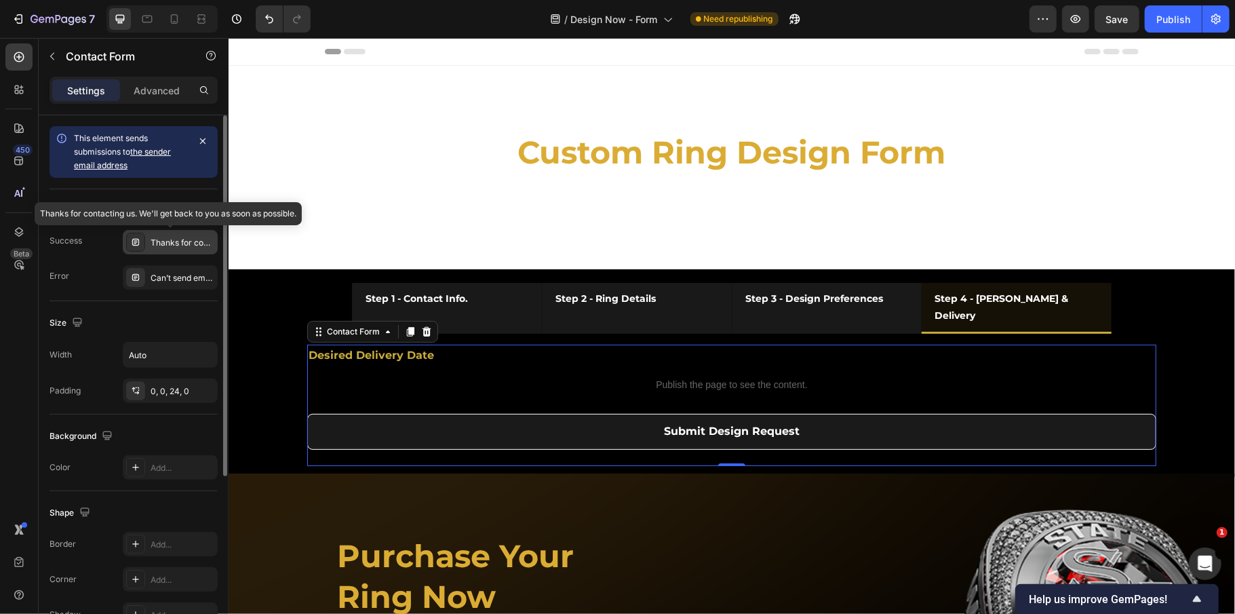
click at [177, 248] on div "Thanks for contacting us. We'll get back to you as soon as possible." at bounding box center [183, 243] width 64 height 12
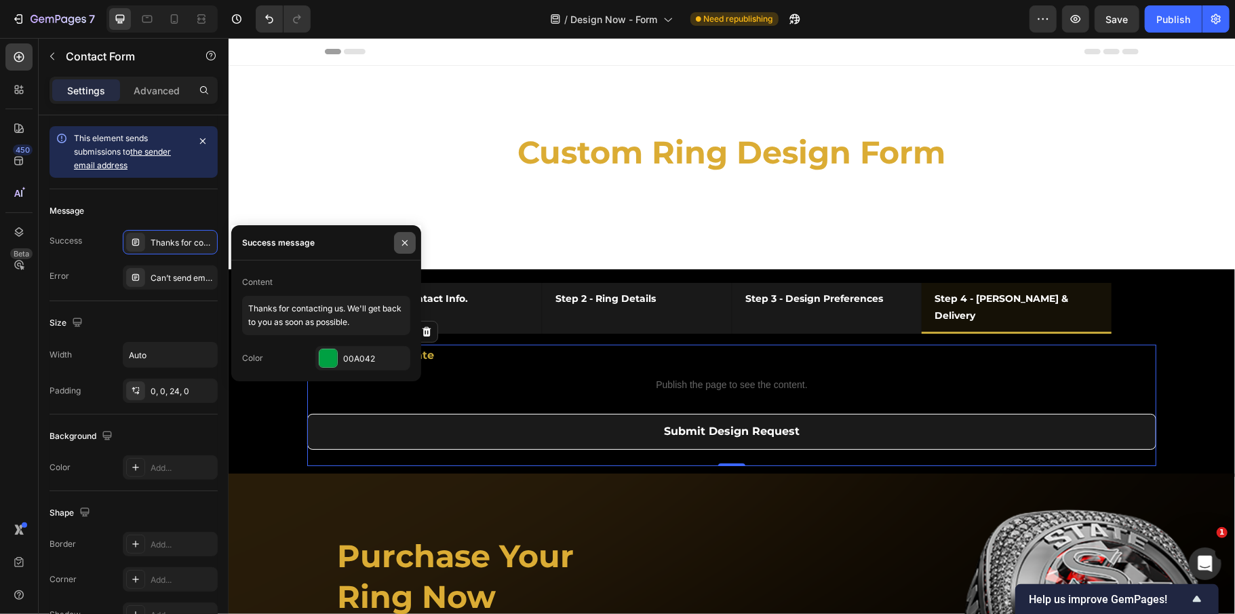
click at [400, 246] on icon "button" at bounding box center [405, 242] width 11 height 11
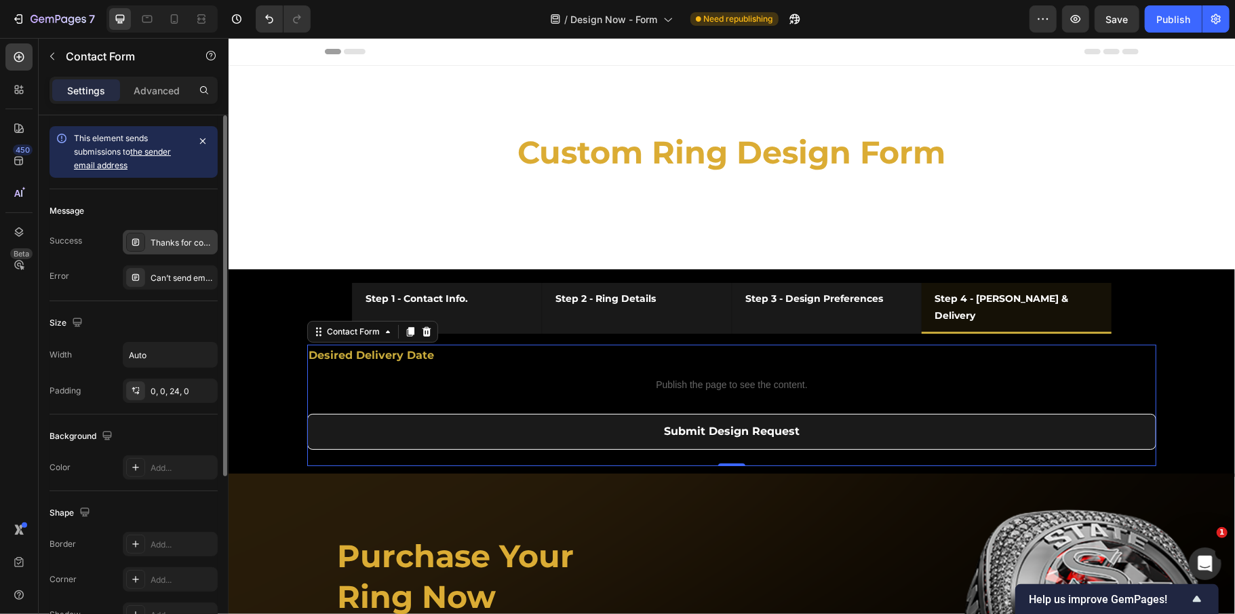
click at [172, 239] on div "Thanks for contacting us. We'll get back to you as soon as possible." at bounding box center [183, 243] width 64 height 12
click at [179, 285] on div "Can’t send email. Please try again later." at bounding box center [170, 277] width 95 height 24
click at [178, 248] on div "Thanks for contacting us. We'll get back to you as soon as possible." at bounding box center [183, 243] width 64 height 12
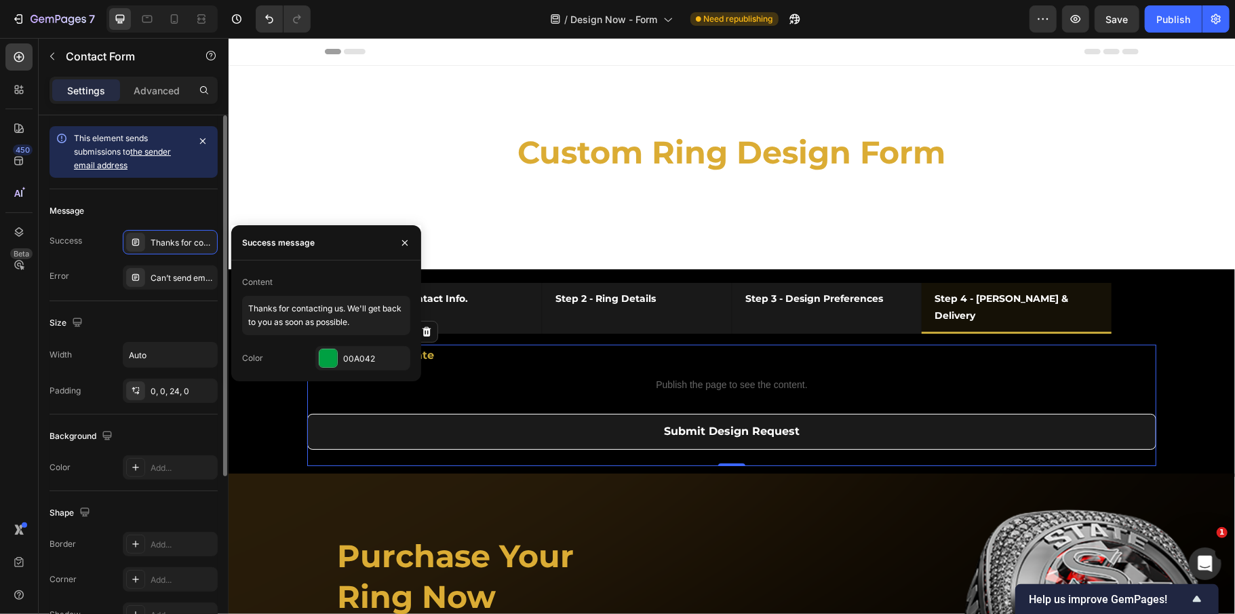
click at [185, 323] on div "Size" at bounding box center [134, 323] width 168 height 22
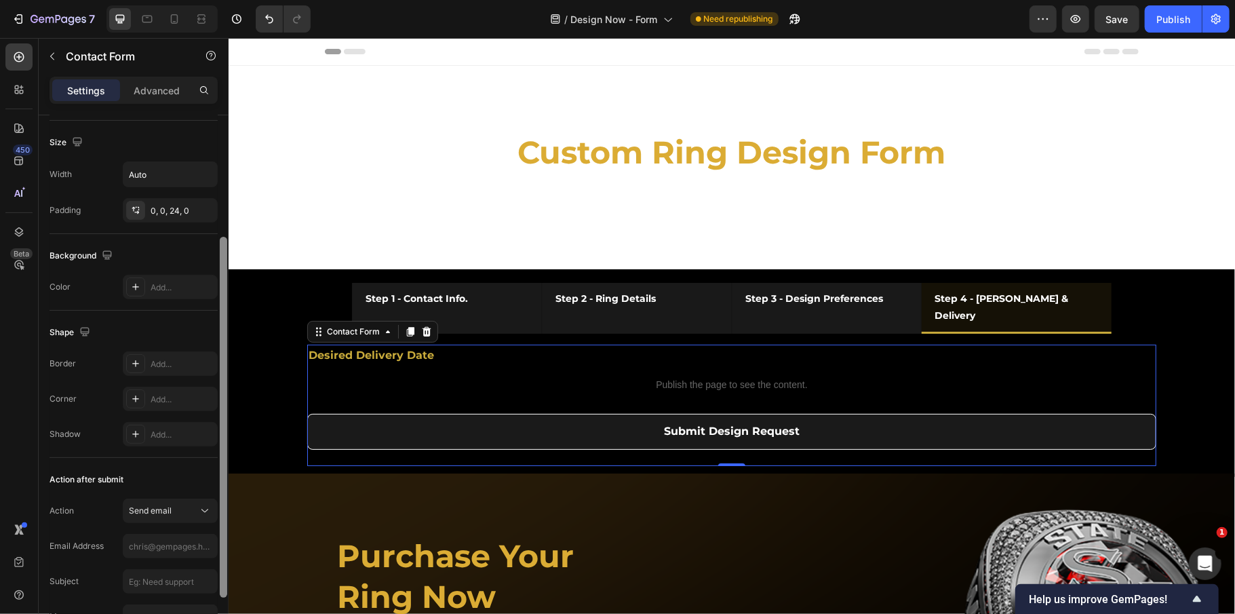
scroll to position [262, 0]
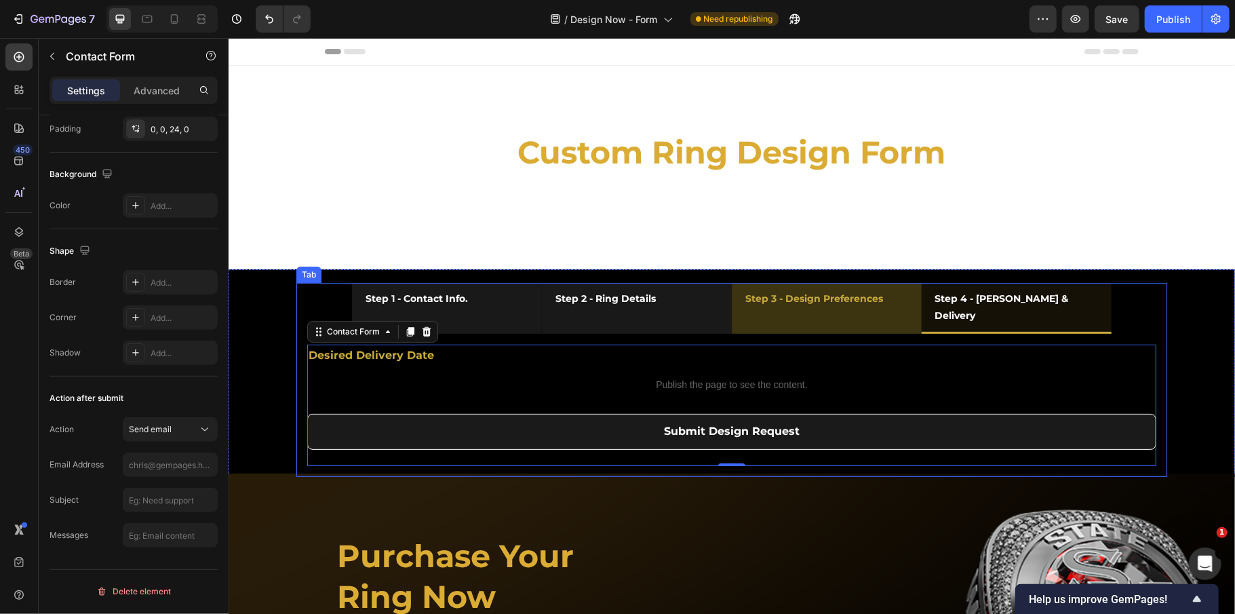
drag, startPoint x: 896, startPoint y: 296, endPoint x: 866, endPoint y: 304, distance: 31.6
click at [896, 296] on li "Step 3 - Design Preferences" at bounding box center [826, 307] width 190 height 51
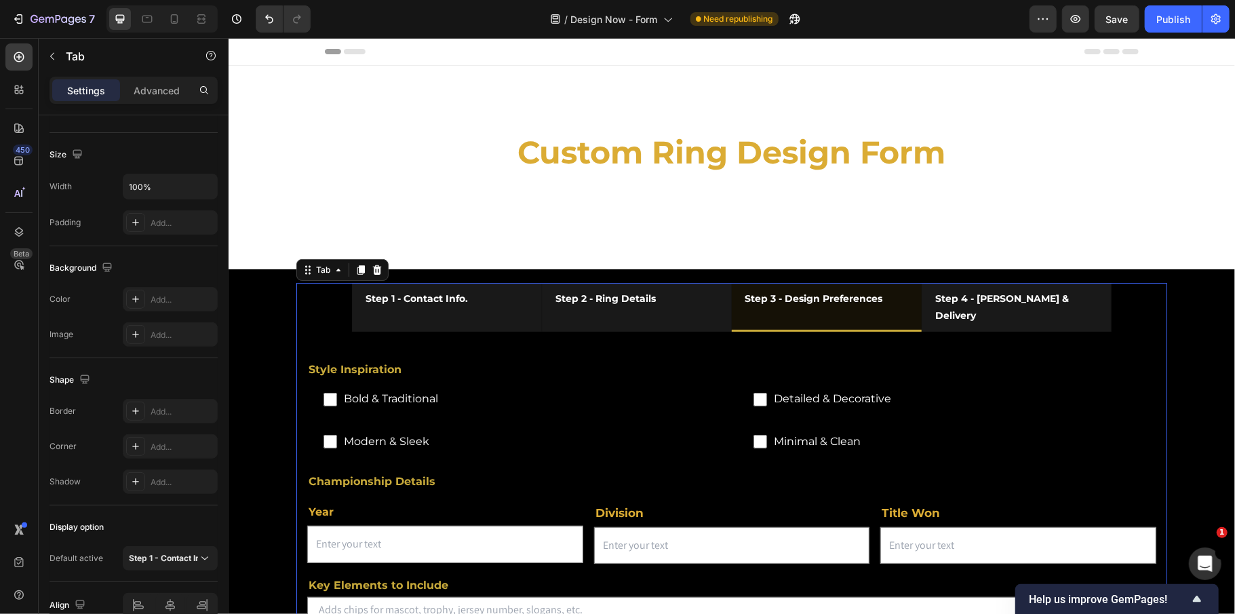
scroll to position [0, 0]
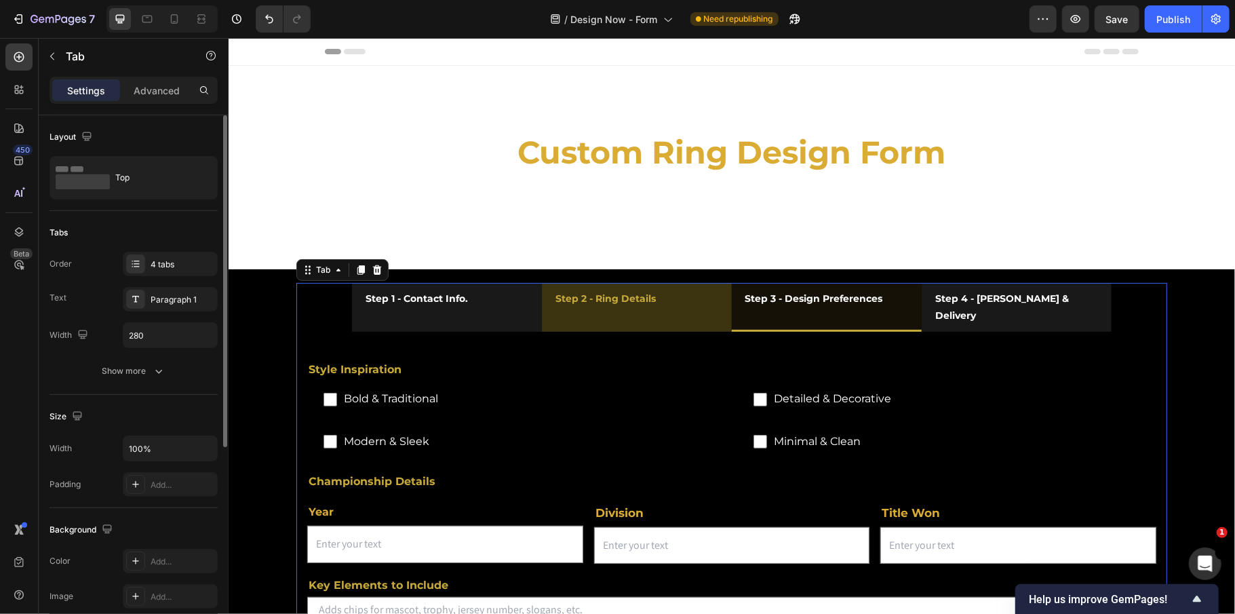
click at [690, 301] on li "Step 2 - Ring Details" at bounding box center [636, 306] width 190 height 49
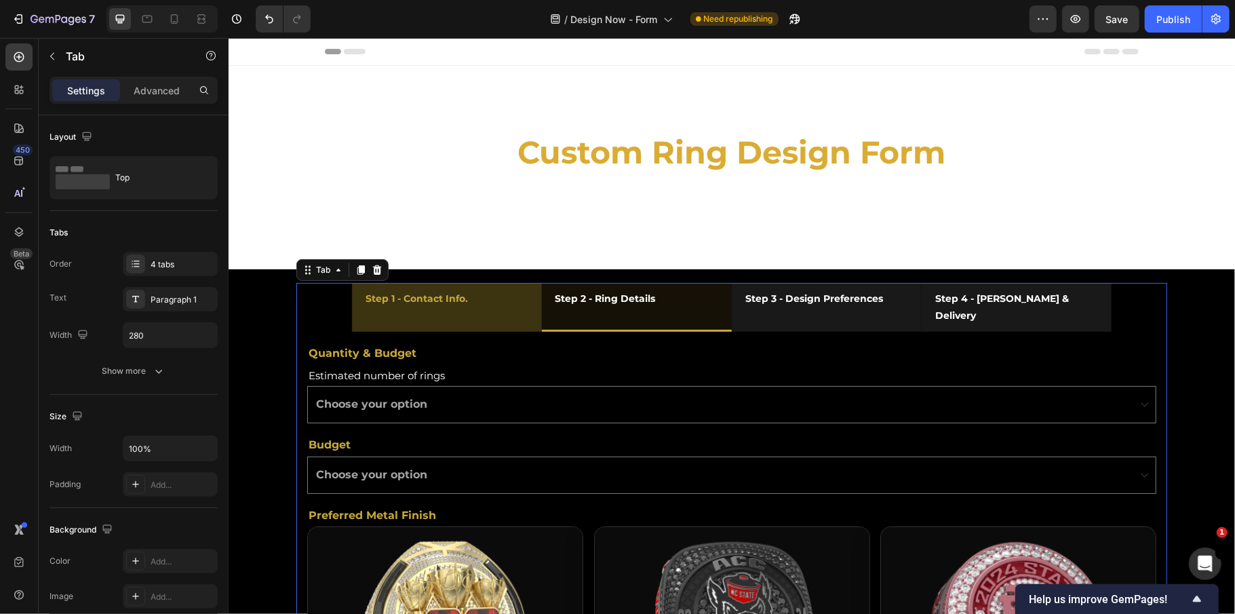
click at [497, 305] on li "Step 1 - Contact Info." at bounding box center [446, 306] width 190 height 49
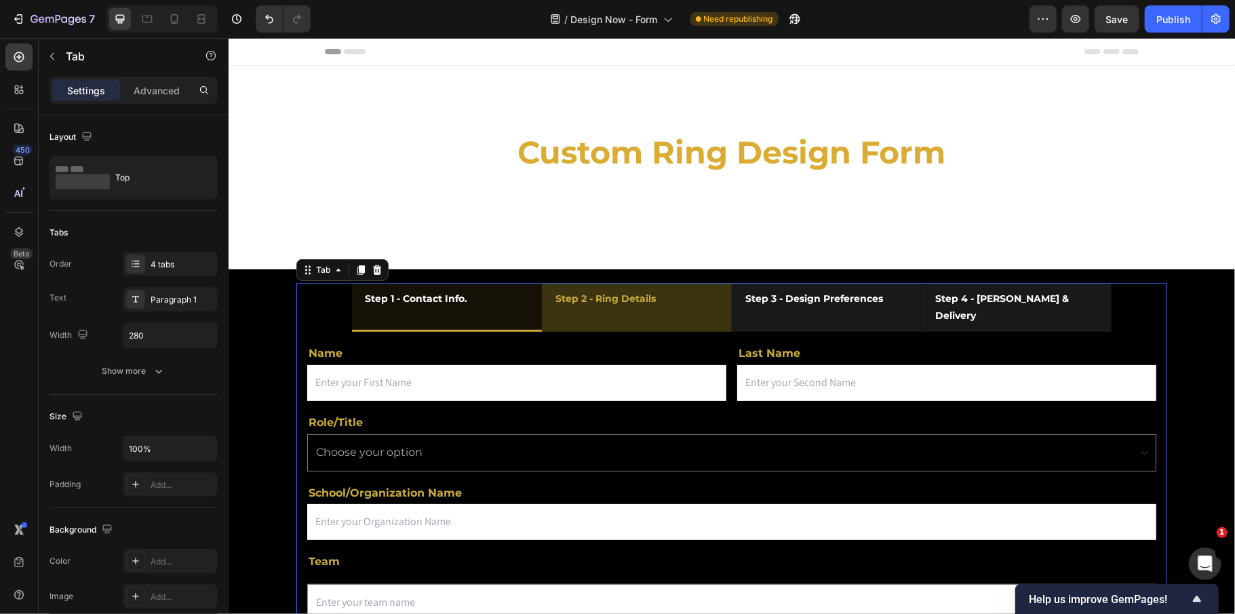
click at [695, 301] on li "Step 2 - Ring Details" at bounding box center [636, 306] width 190 height 49
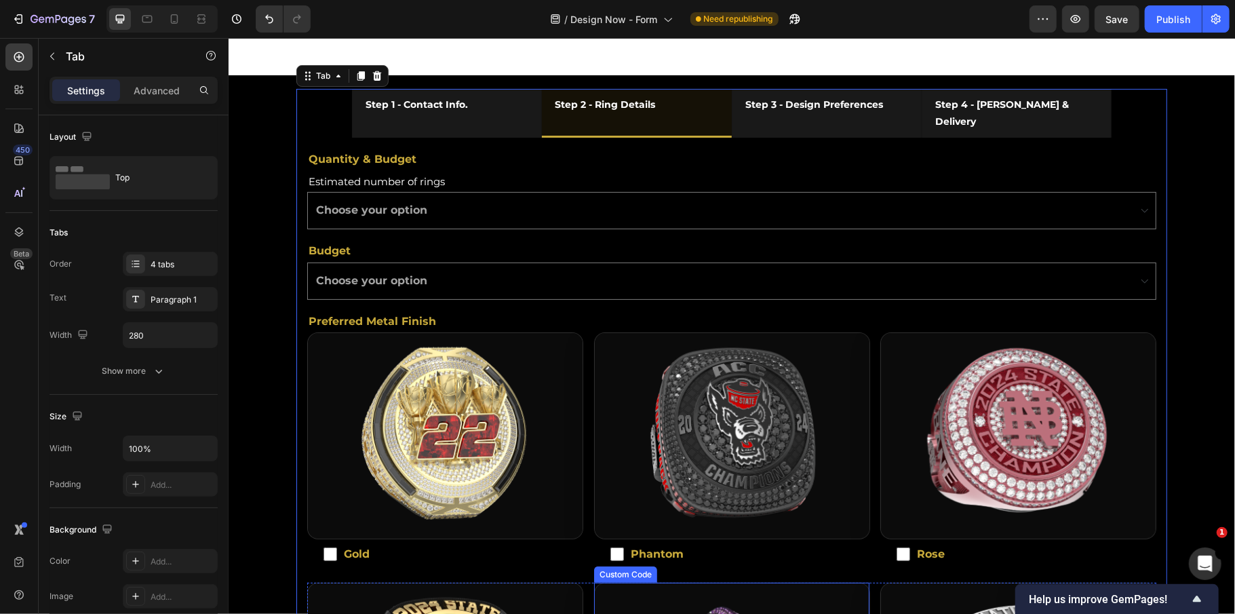
scroll to position [180, 0]
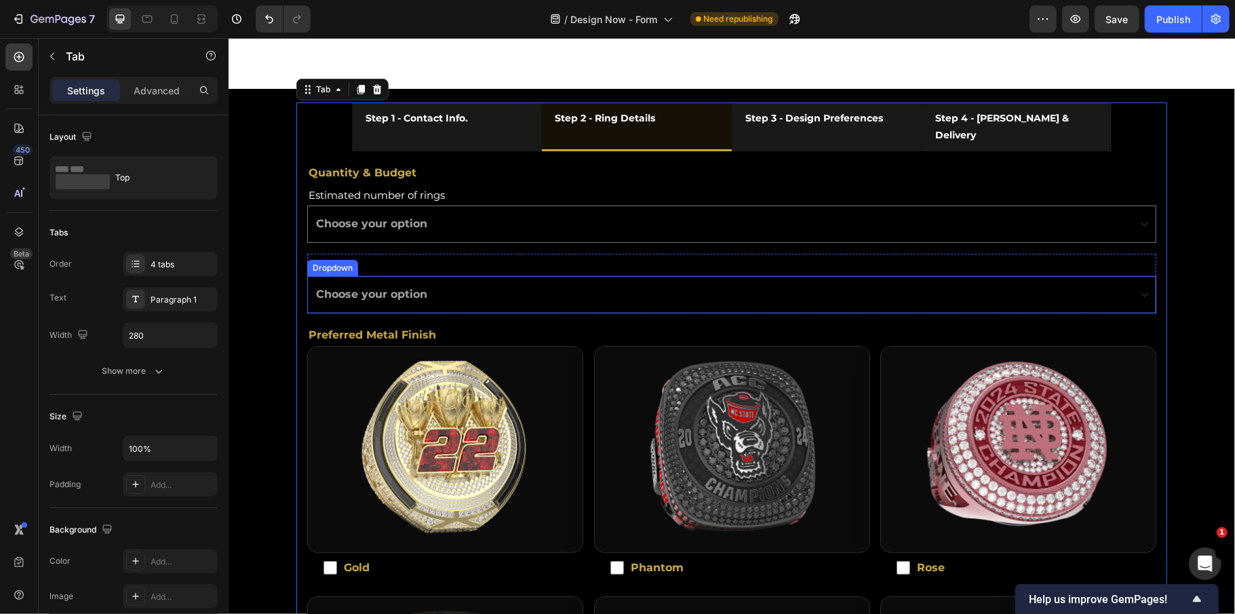
click at [455, 279] on select "Choose your option Below $225 $226 - $250 $251 - $300 $301 - $400 $401 - $500 $…" at bounding box center [731, 293] width 849 height 37
